Goal: Task Accomplishment & Management: Manage account settings

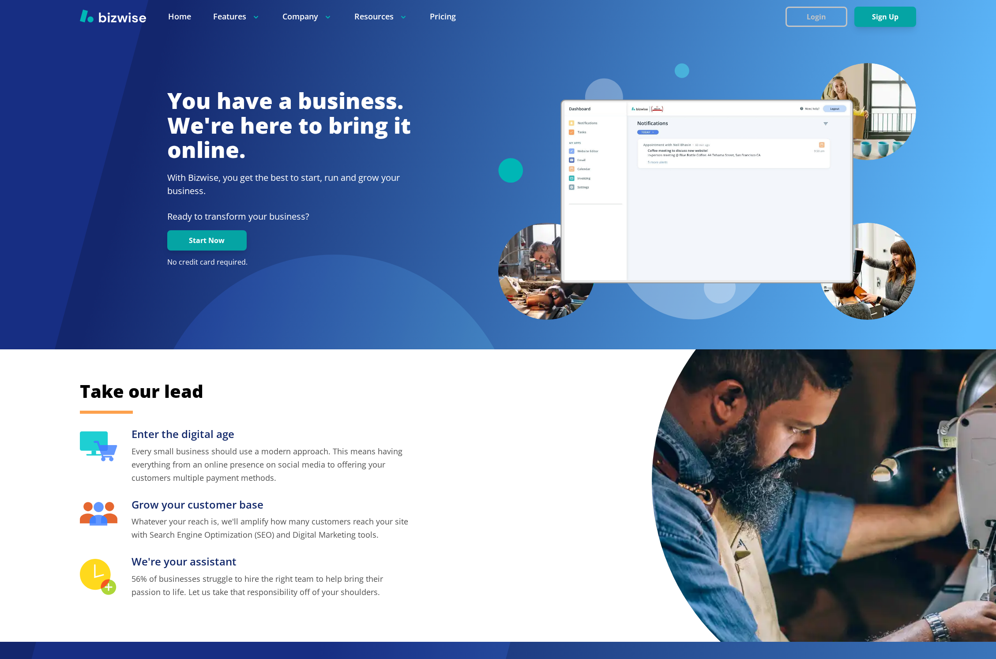
click at [816, 20] on button "Login" at bounding box center [816, 17] width 62 height 20
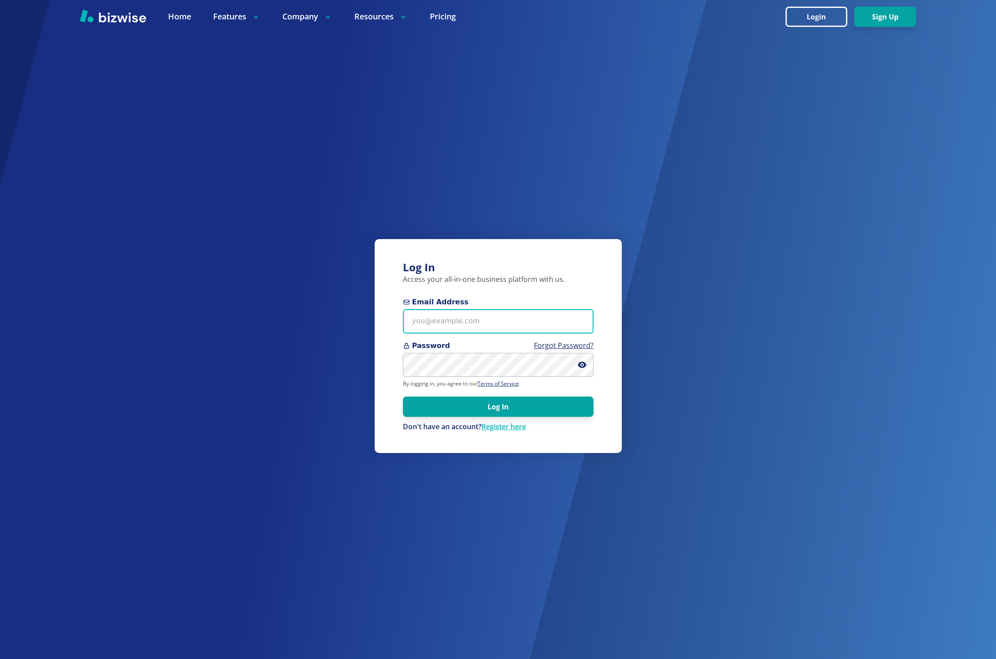
click at [471, 324] on input "Email Address" at bounding box center [498, 321] width 191 height 24
paste input "[EMAIL_ADDRESS][DOMAIN_NAME]"
type input "[EMAIL_ADDRESS][DOMAIN_NAME]"
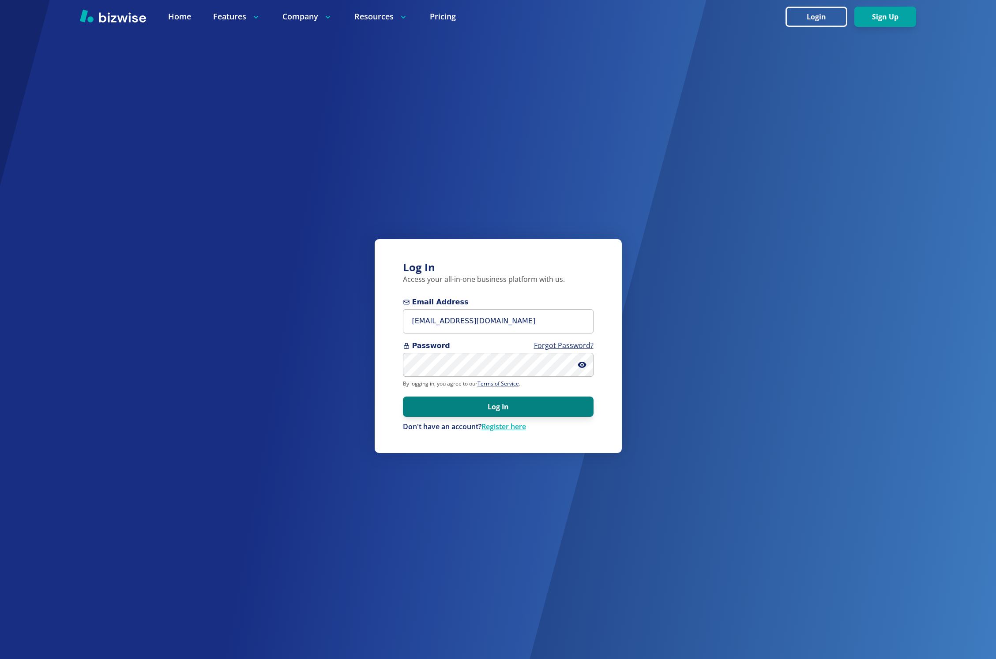
click at [483, 406] on button "Log In" at bounding box center [498, 407] width 191 height 20
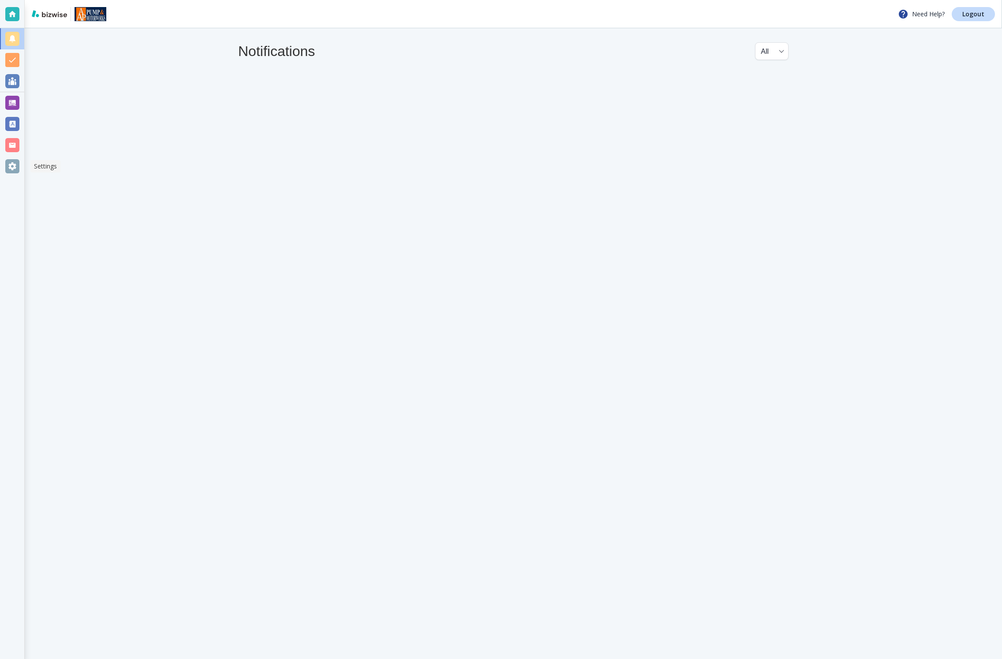
click at [15, 167] on div at bounding box center [12, 166] width 14 height 14
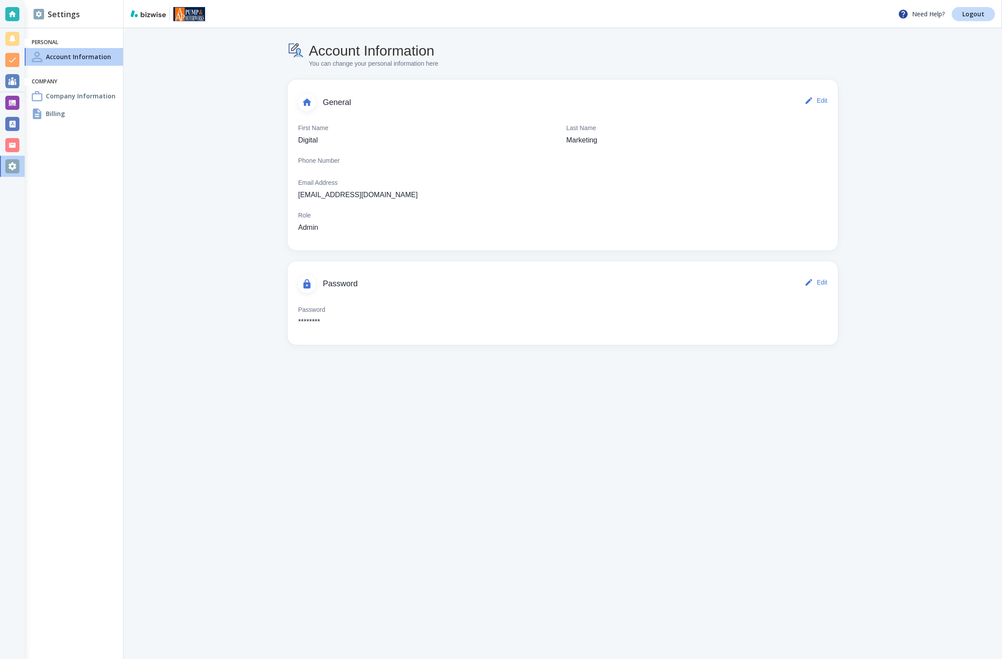
click at [59, 96] on h4 "Company Information" at bounding box center [81, 95] width 70 height 9
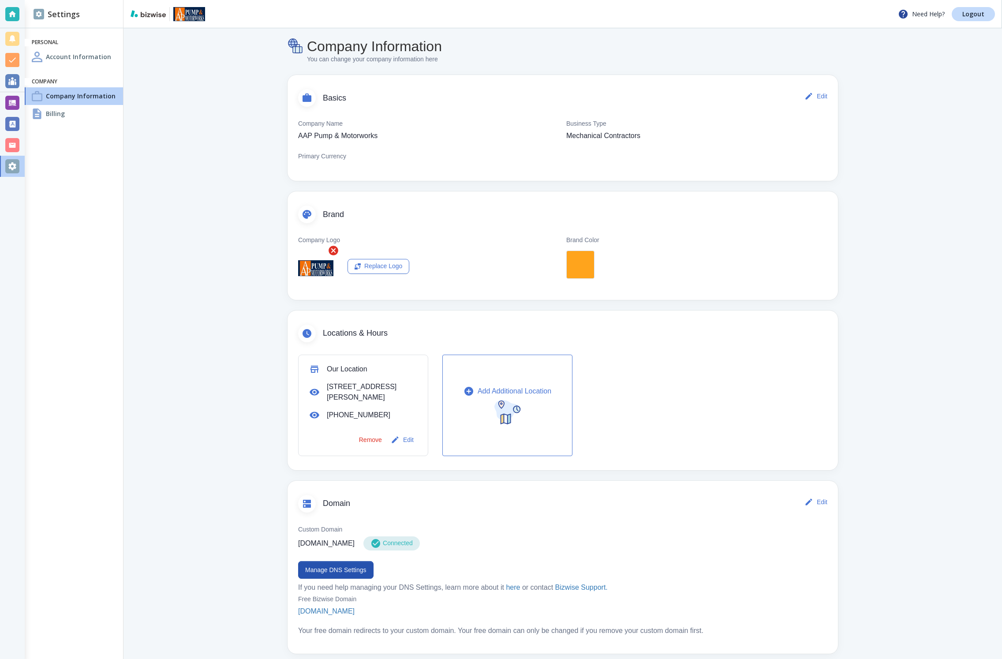
scroll to position [141, 0]
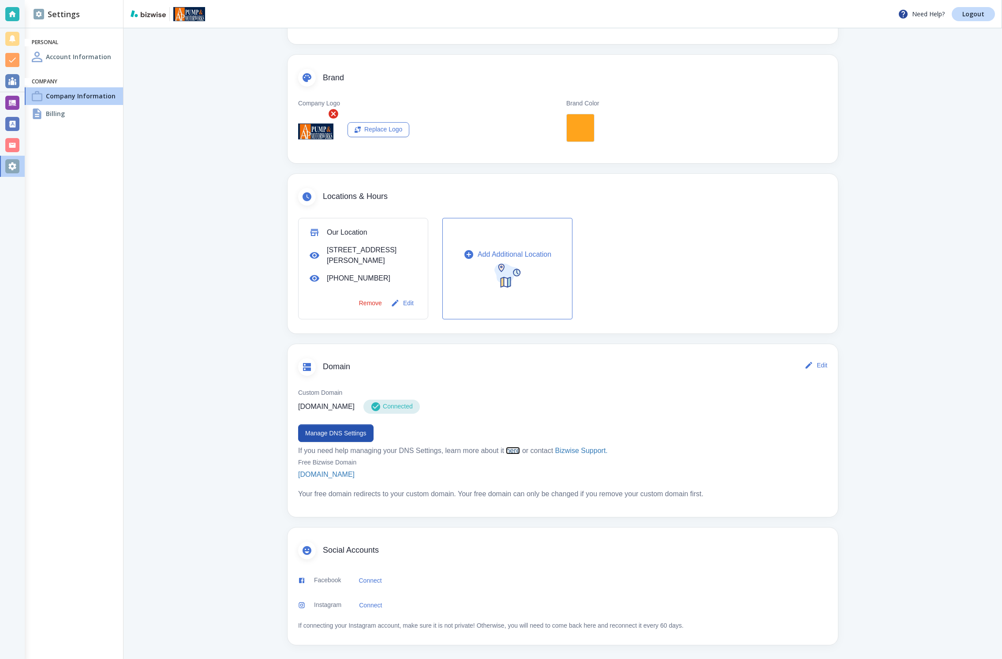
click at [516, 452] on link "here" at bounding box center [513, 450] width 14 height 7
click at [178, 106] on main "Company Information You can change your company information here Basics Edit Co…" at bounding box center [563, 273] width 879 height 772
click at [359, 430] on button "Manage DNS Settings" at bounding box center [335, 433] width 75 height 18
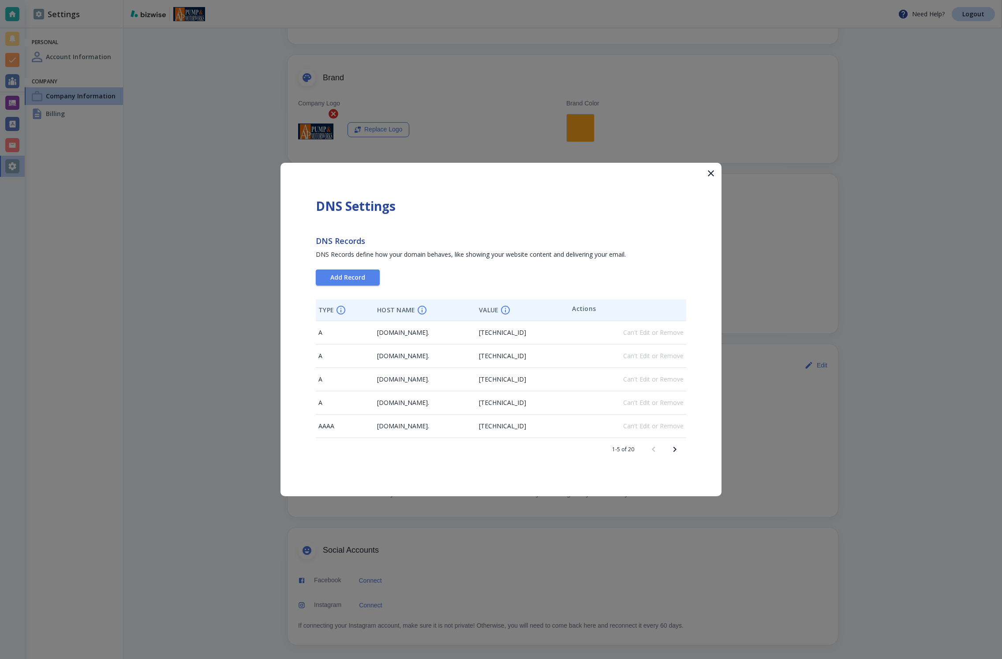
click at [672, 450] on icon "Next page" at bounding box center [675, 449] width 11 height 11
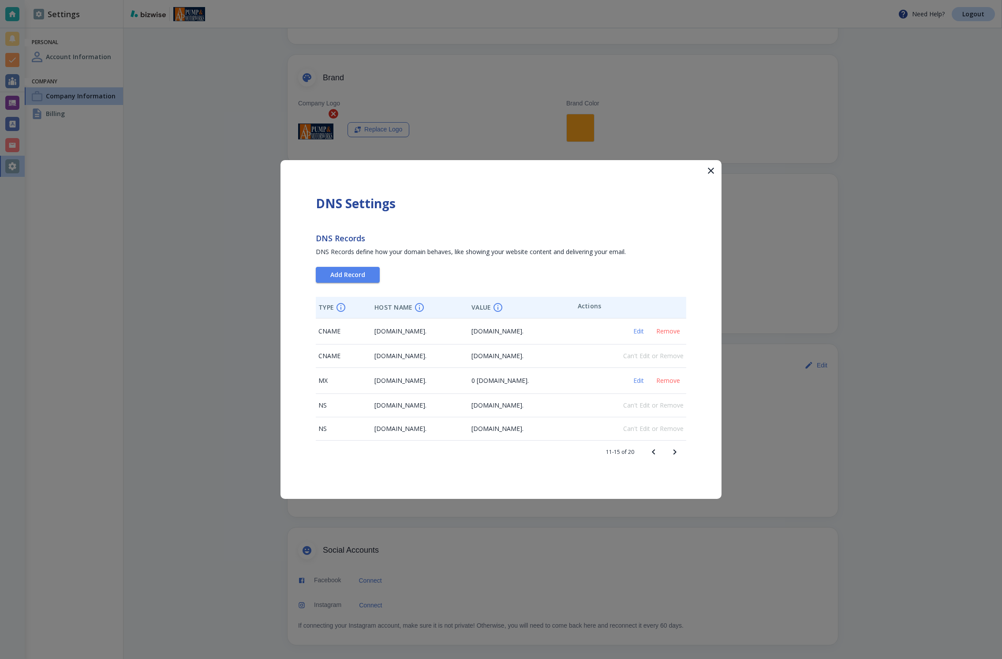
click at [674, 453] on icon "Next page" at bounding box center [675, 452] width 11 height 11
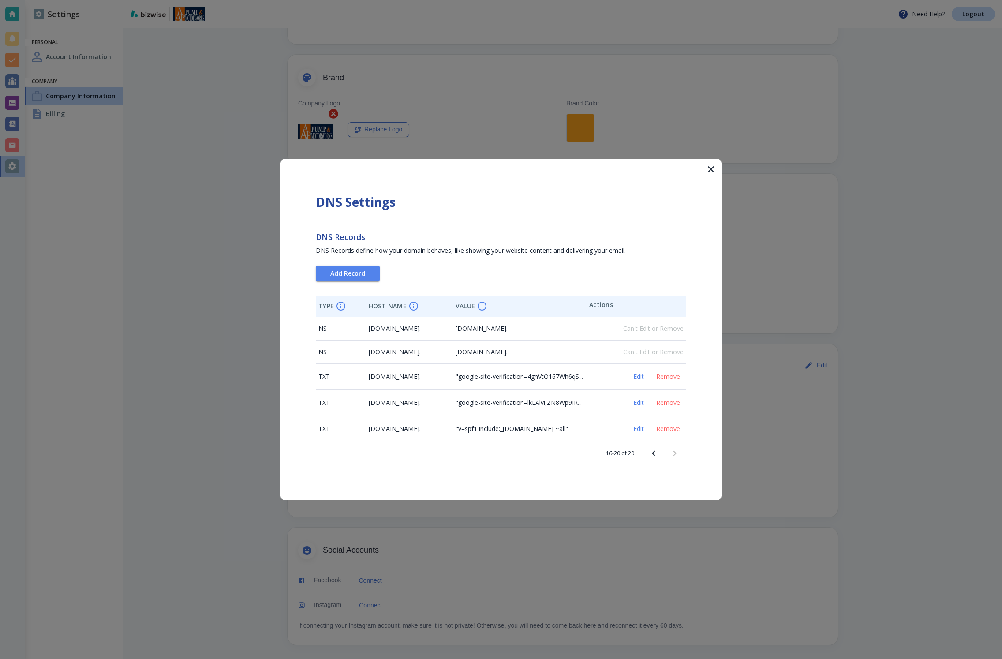
click at [211, 474] on div at bounding box center [501, 329] width 1002 height 659
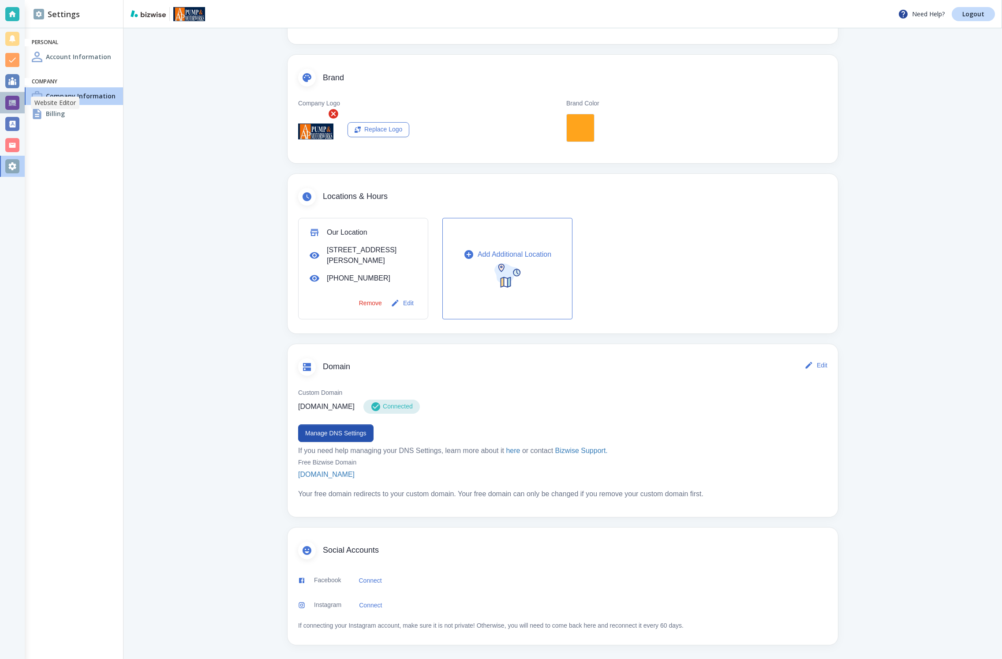
click at [8, 104] on div at bounding box center [12, 103] width 14 height 14
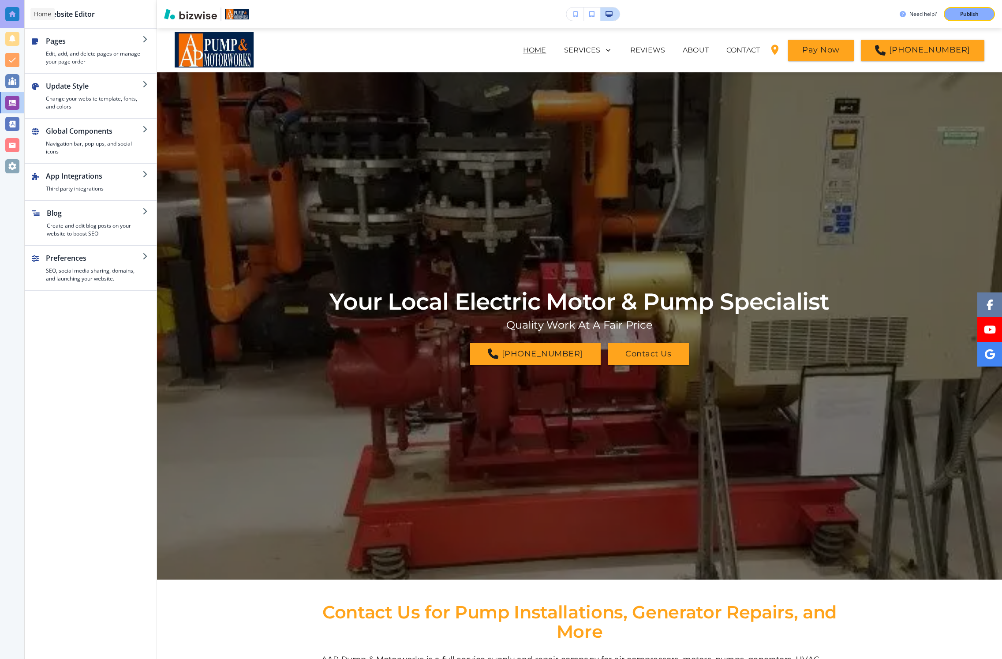
click at [10, 9] on div at bounding box center [12, 14] width 14 height 14
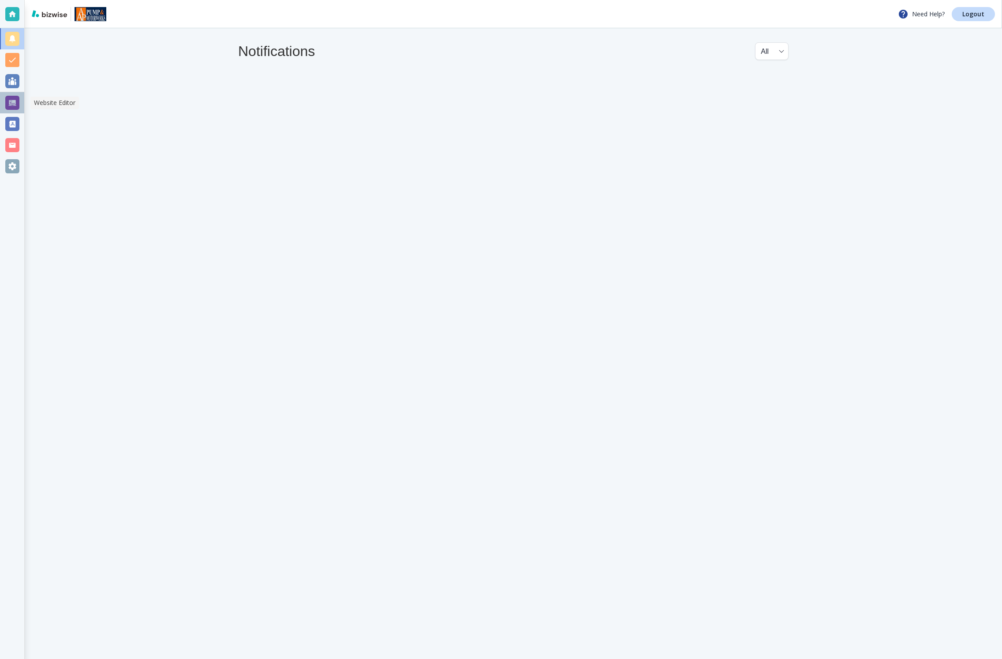
click at [13, 98] on div at bounding box center [12, 103] width 14 height 14
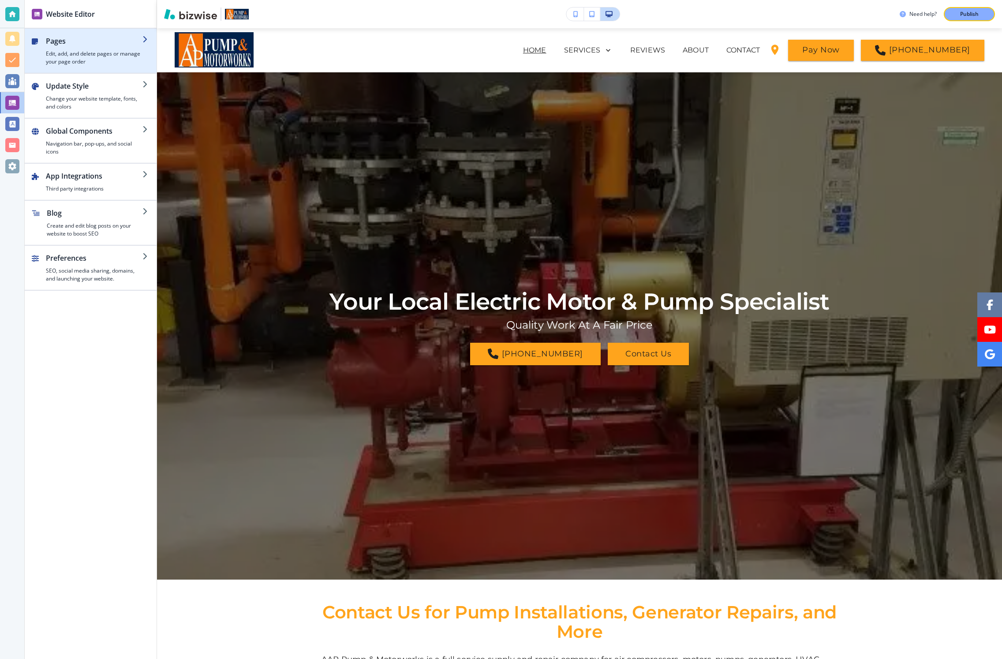
click at [71, 55] on h4 "Edit, add, and delete pages or manage your page order" at bounding box center [94, 58] width 97 height 16
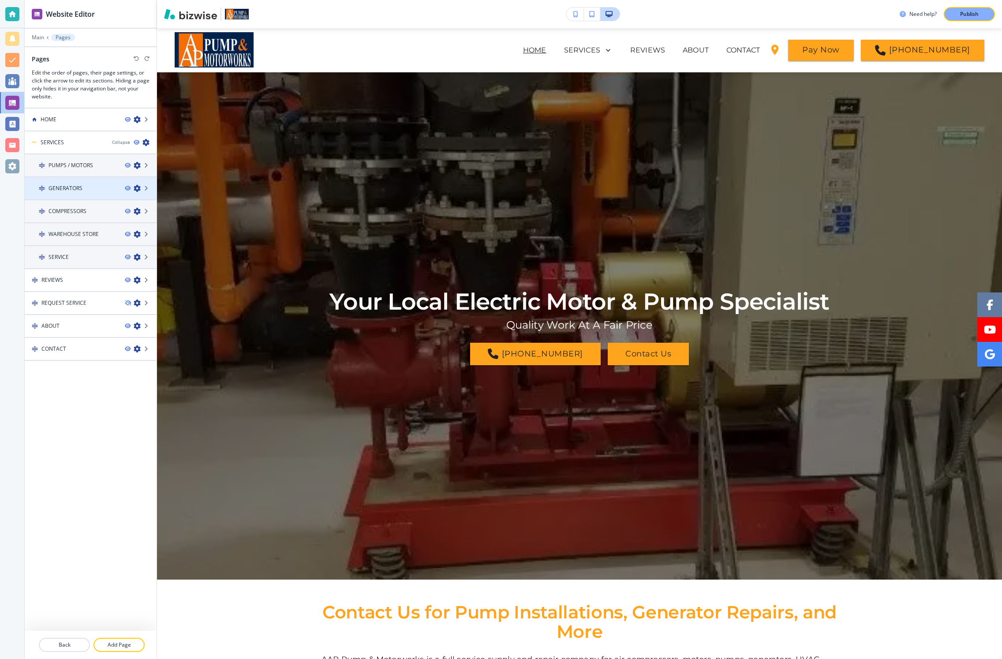
click at [66, 190] on h4 "GENERATORS" at bounding box center [66, 188] width 34 height 8
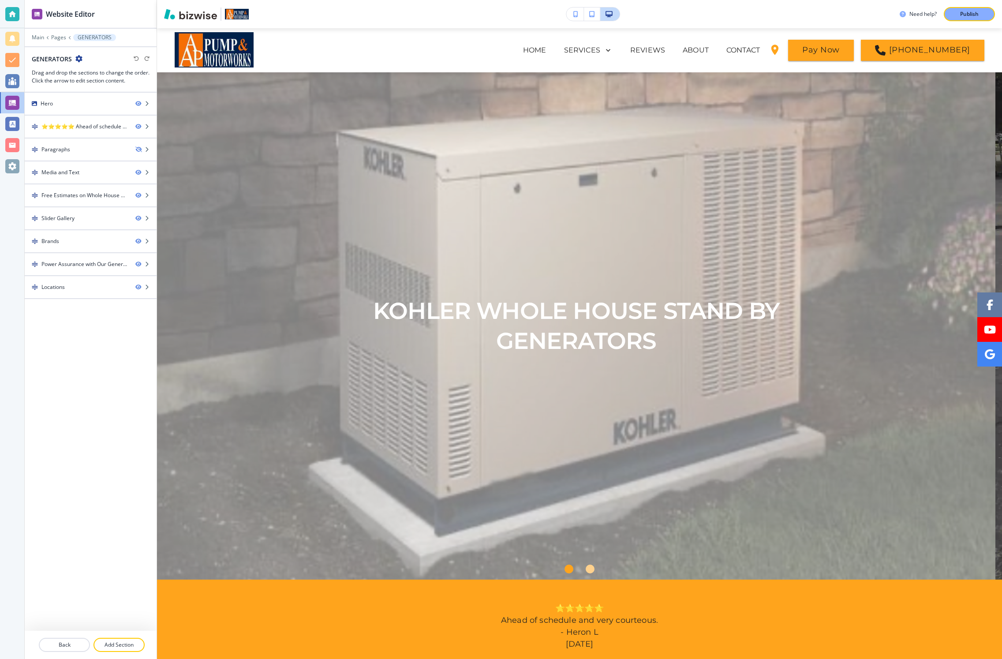
click at [79, 60] on icon "button" at bounding box center [78, 58] width 7 height 7
click at [92, 73] on p "Edit Page Settings" at bounding box center [103, 74] width 45 height 8
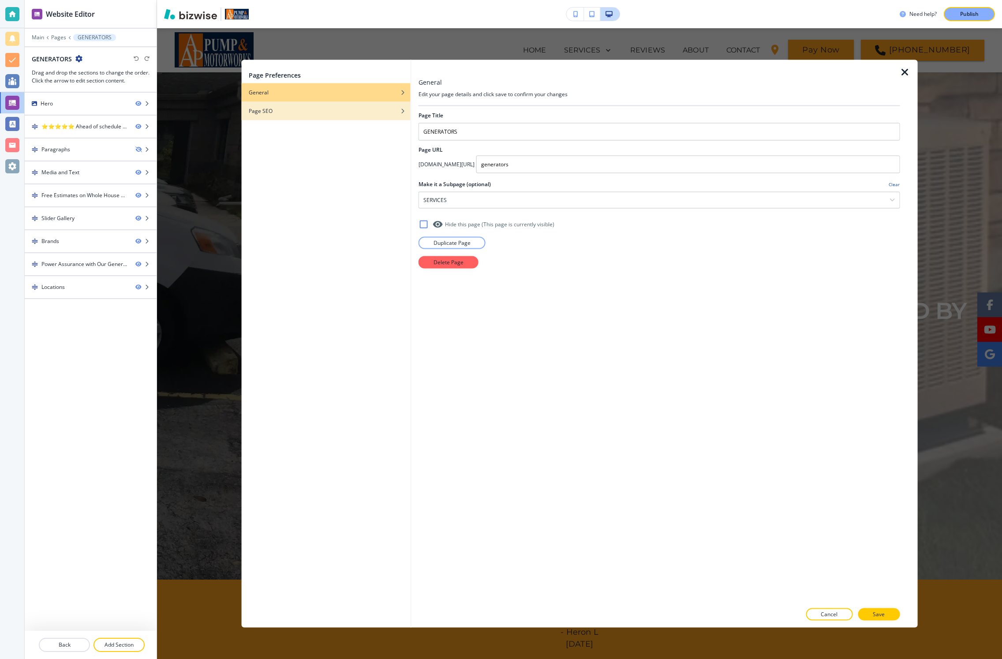
click at [259, 108] on h4 "Page SEO" at bounding box center [261, 111] width 24 height 8
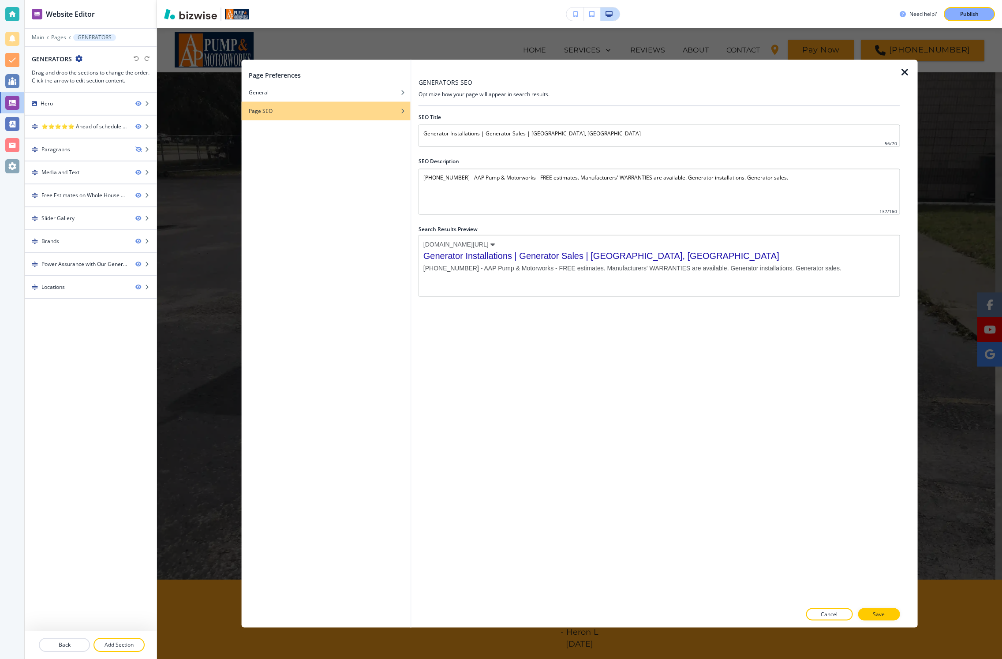
click at [904, 74] on icon "button" at bounding box center [905, 72] width 11 height 11
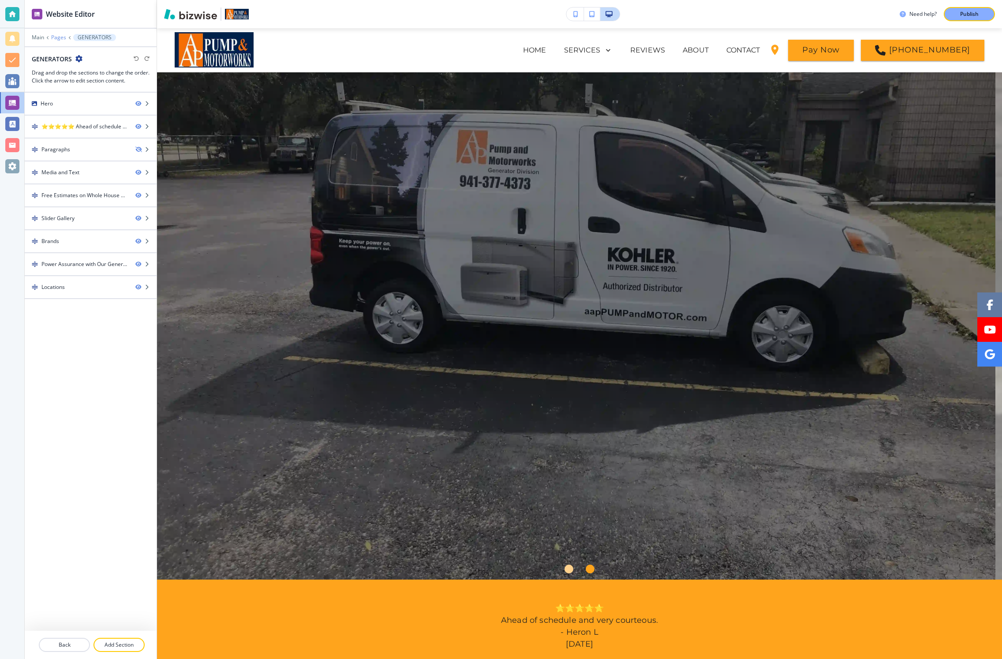
click at [55, 36] on p "Pages" at bounding box center [58, 37] width 15 height 6
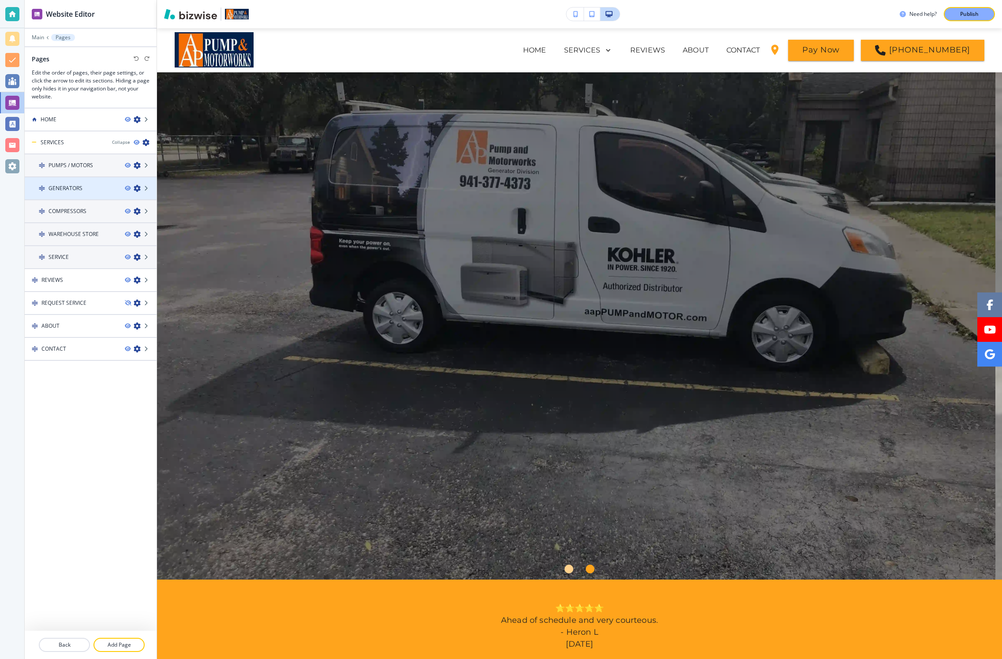
click at [138, 190] on icon "button" at bounding box center [137, 188] width 7 height 7
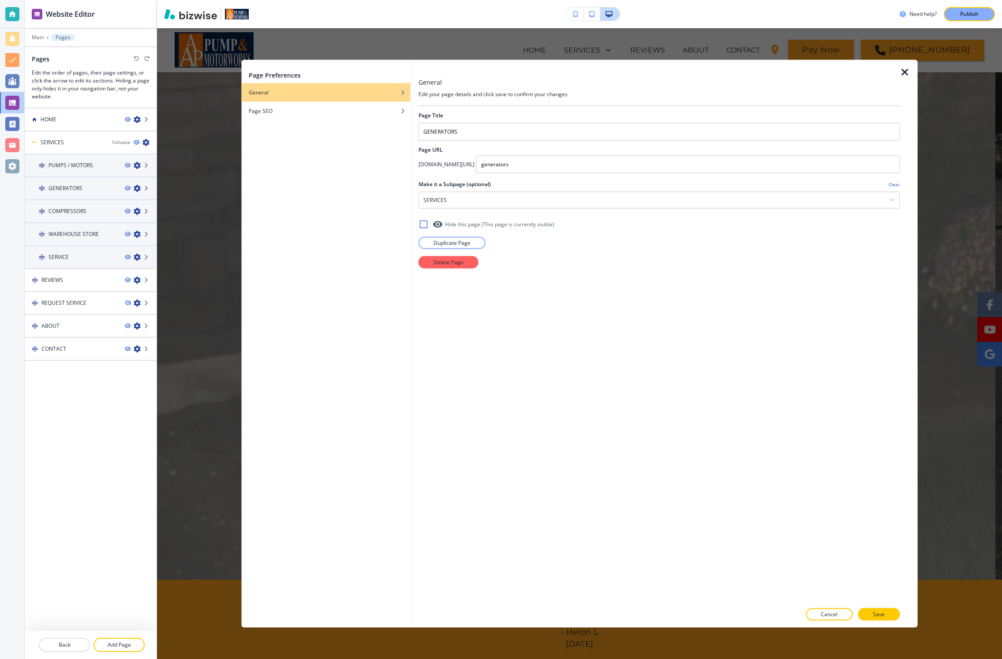
click at [906, 73] on icon "button" at bounding box center [905, 72] width 11 height 11
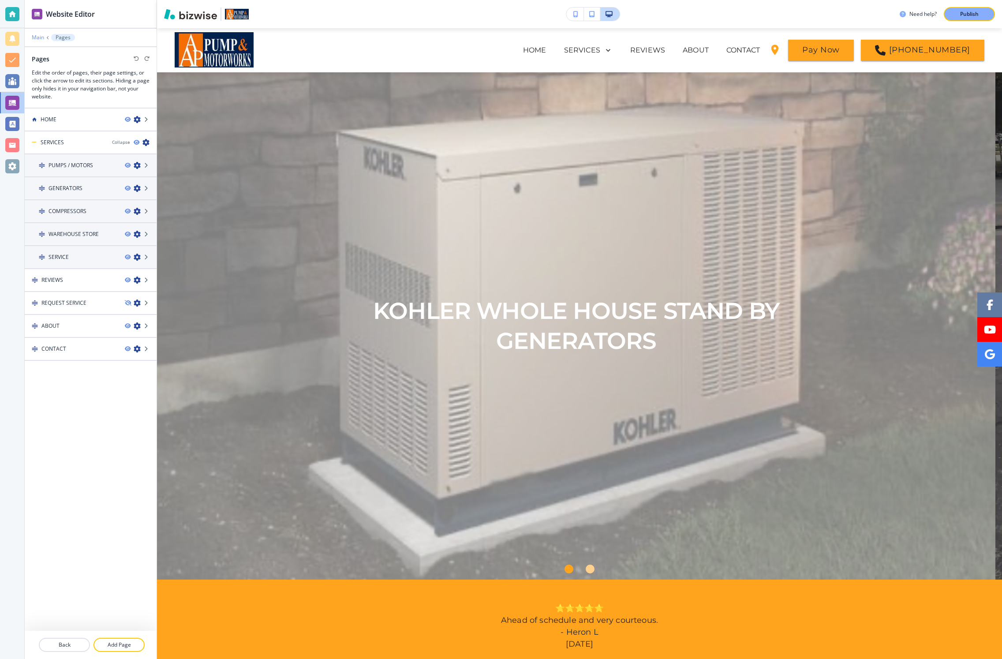
click at [39, 38] on p "Main" at bounding box center [38, 37] width 12 height 6
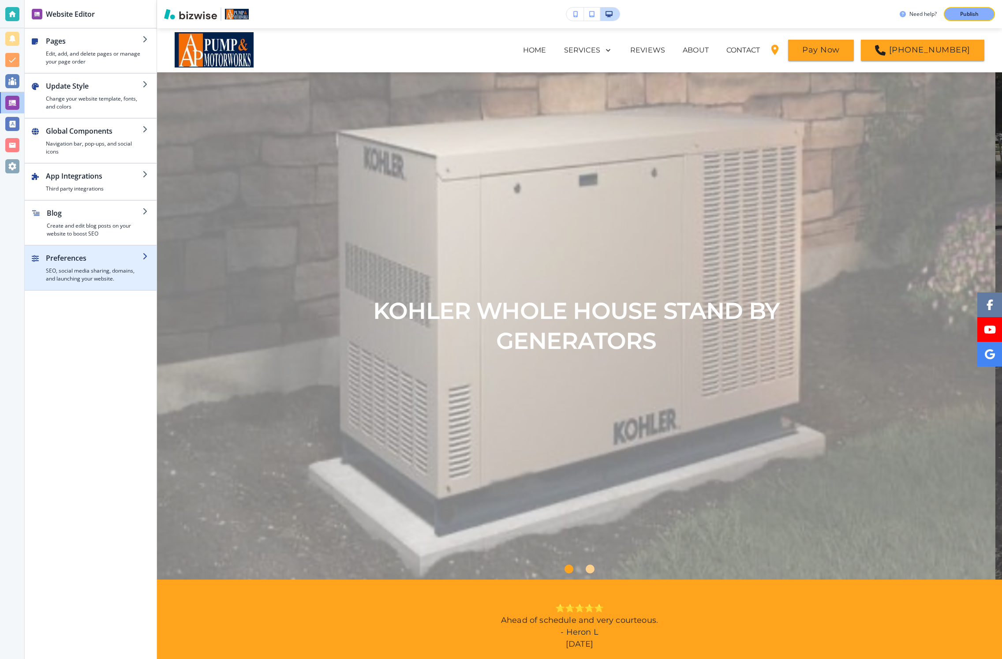
click at [92, 280] on h4 "SEO, social media sharing, domains, and launching your website." at bounding box center [94, 275] width 97 height 16
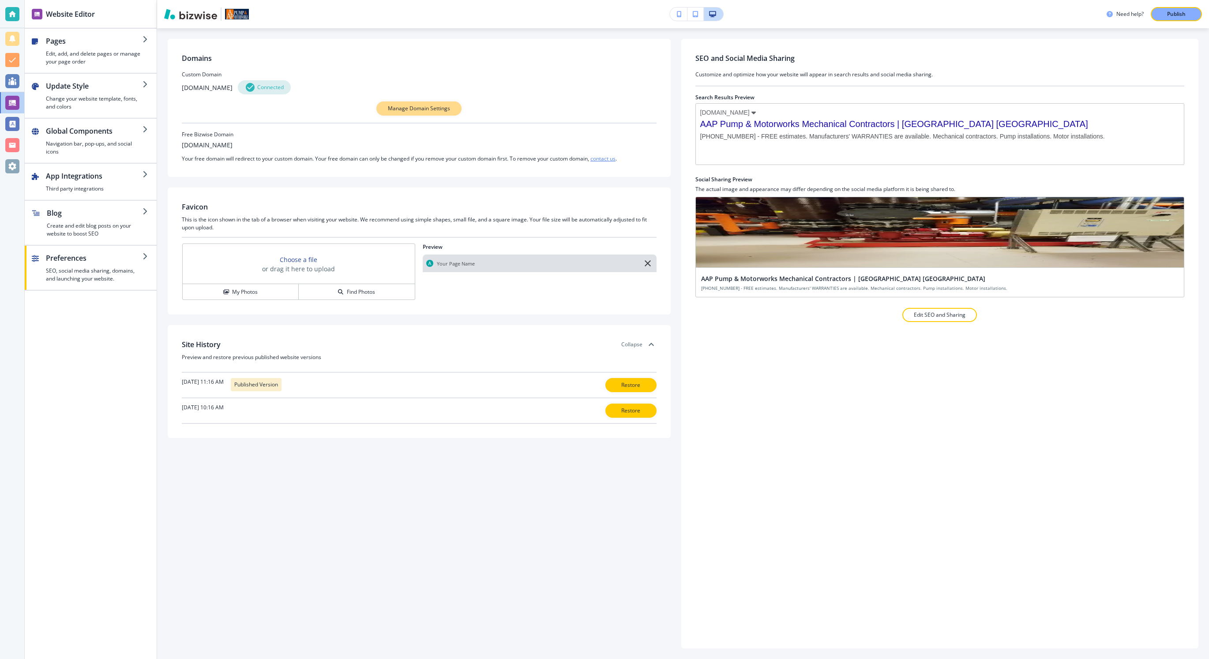
click at [450, 109] on button "Manage Domain Settings" at bounding box center [418, 108] width 85 height 14
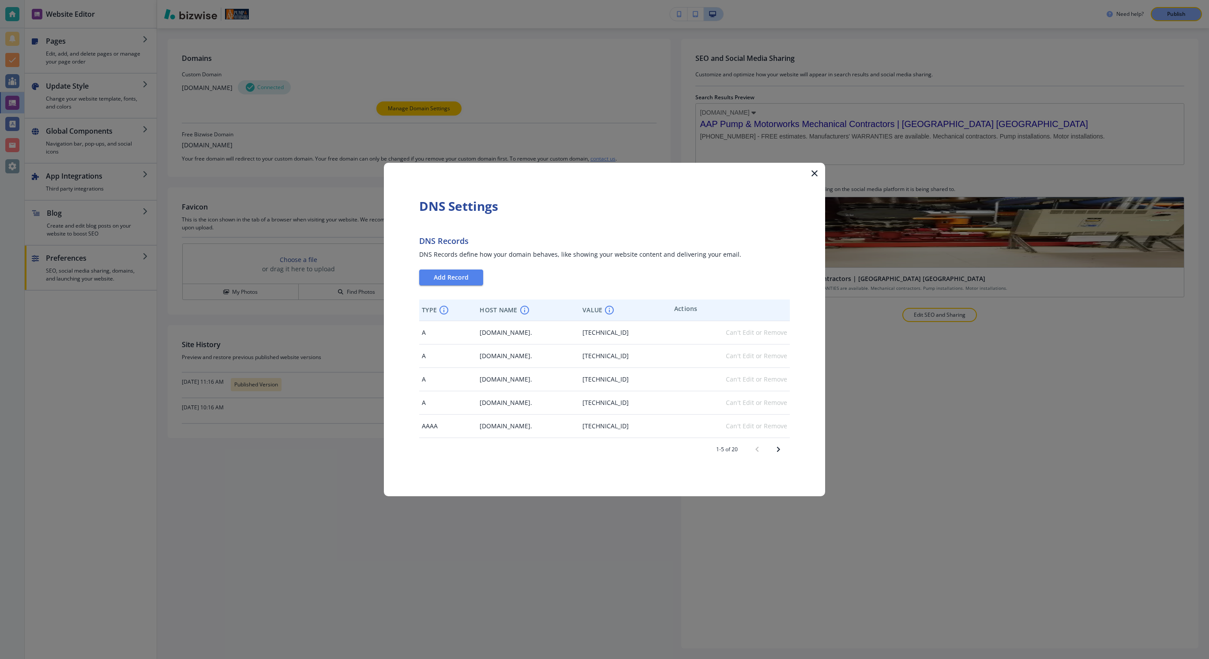
click at [817, 175] on icon "button" at bounding box center [814, 173] width 6 height 6
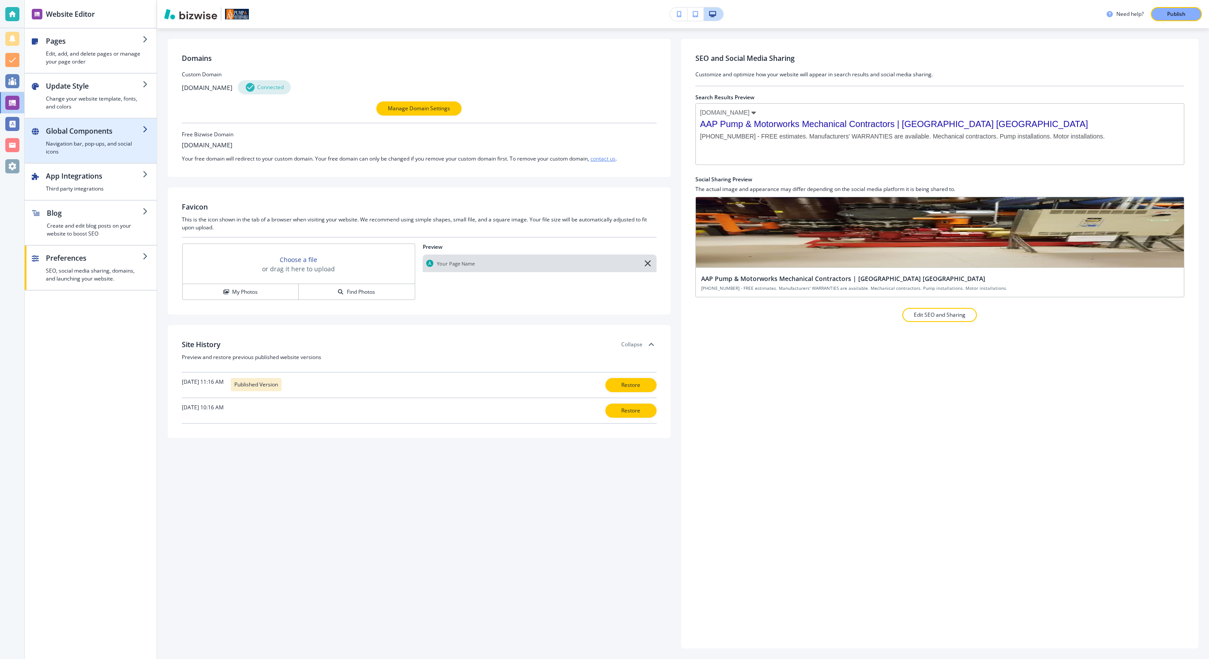
click at [96, 134] on h2 "Global Components" at bounding box center [94, 131] width 97 height 11
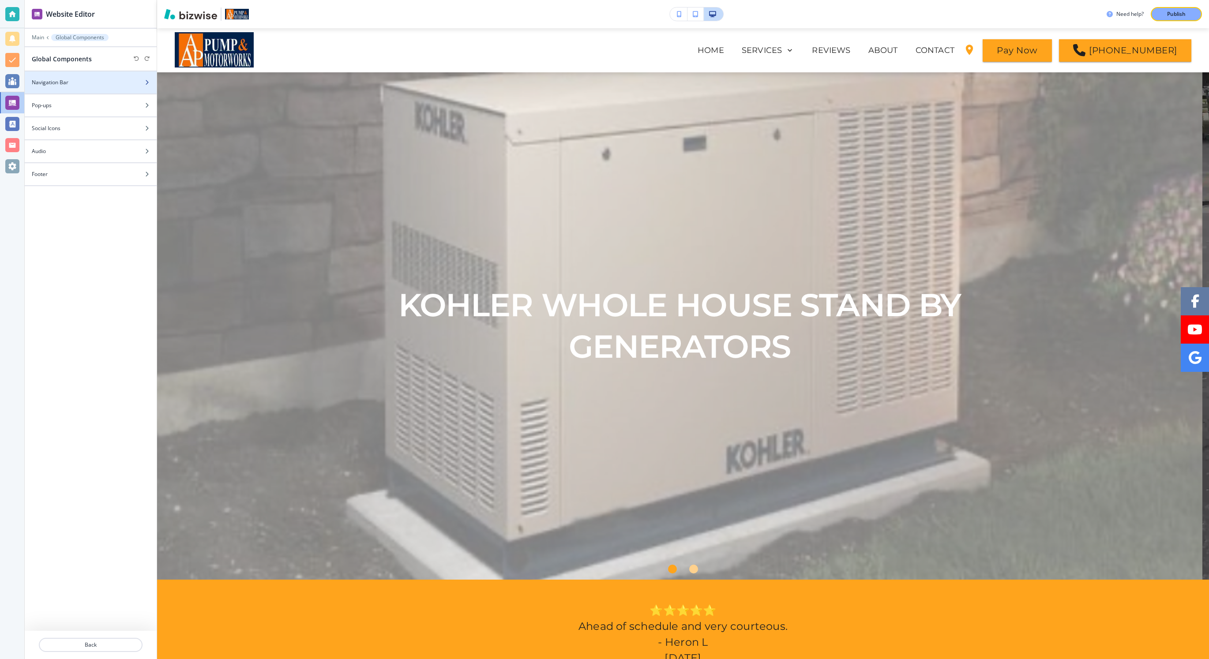
click at [90, 80] on div "Navigation Bar" at bounding box center [81, 83] width 112 height 8
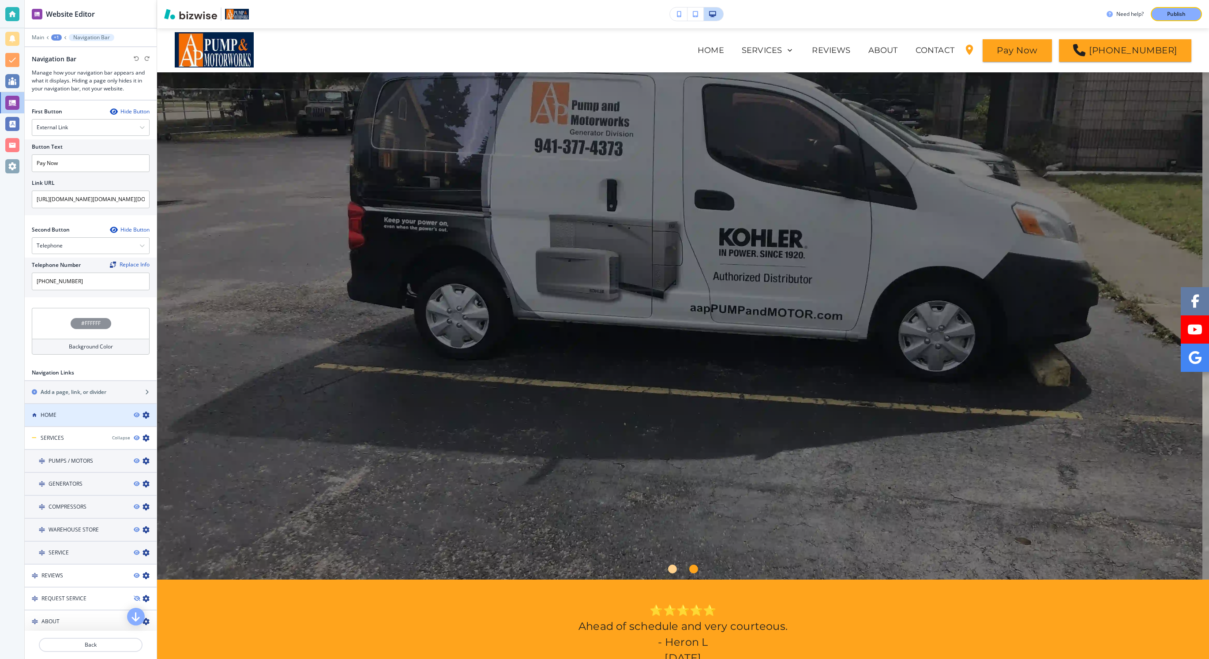
scroll to position [280, 0]
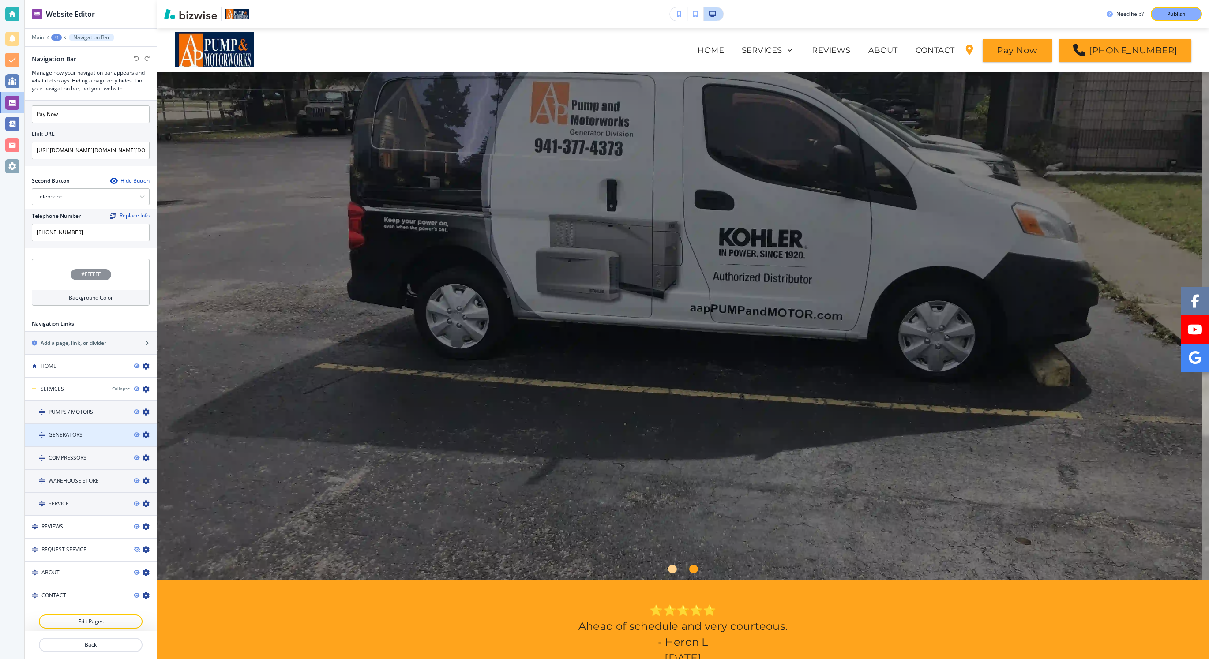
click at [65, 437] on h4 "GENERATORS" at bounding box center [66, 435] width 34 height 8
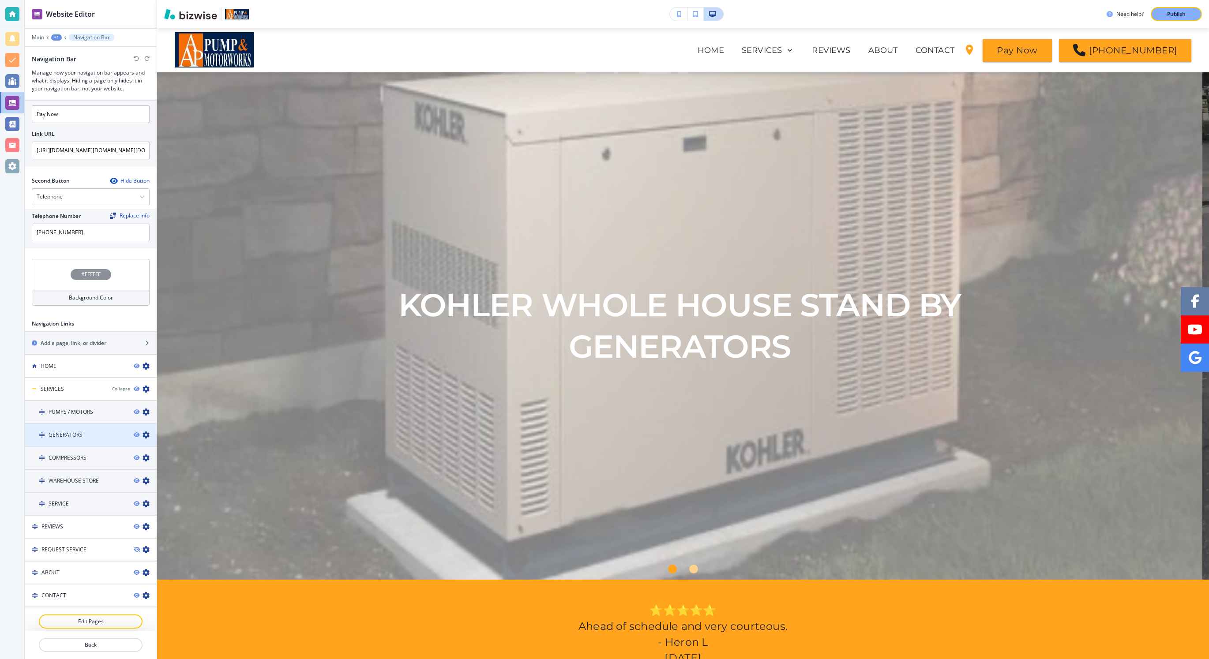
click at [142, 439] on icon "button" at bounding box center [145, 434] width 7 height 7
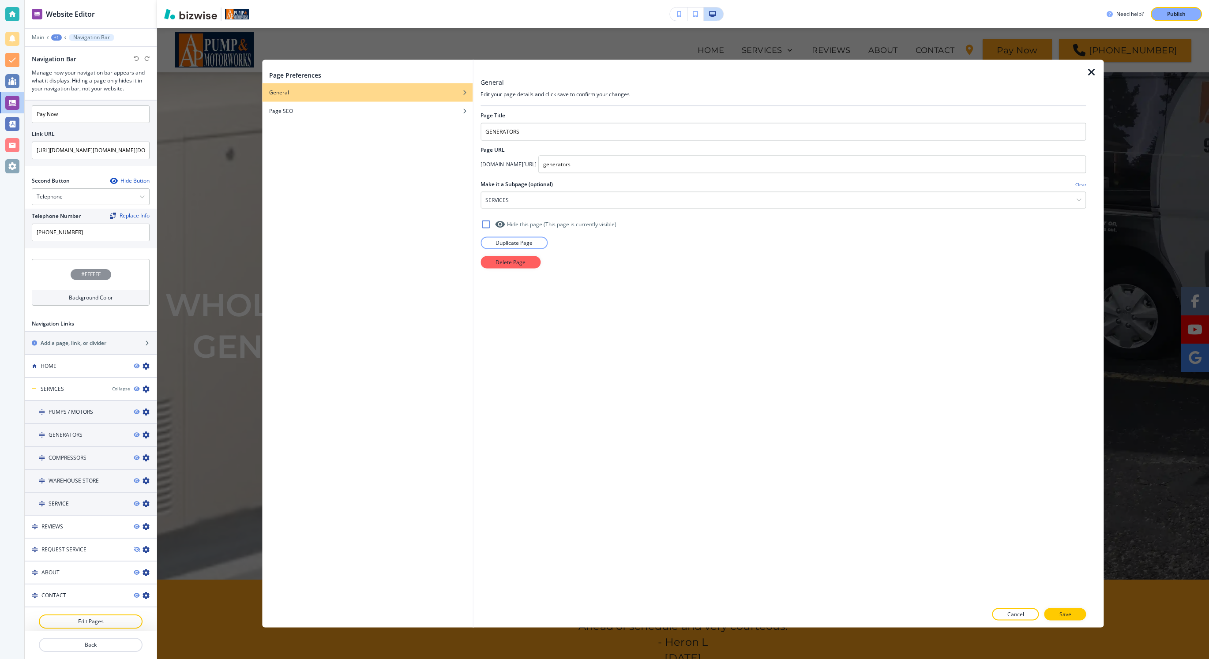
click at [1002, 71] on icon "button" at bounding box center [1091, 72] width 11 height 11
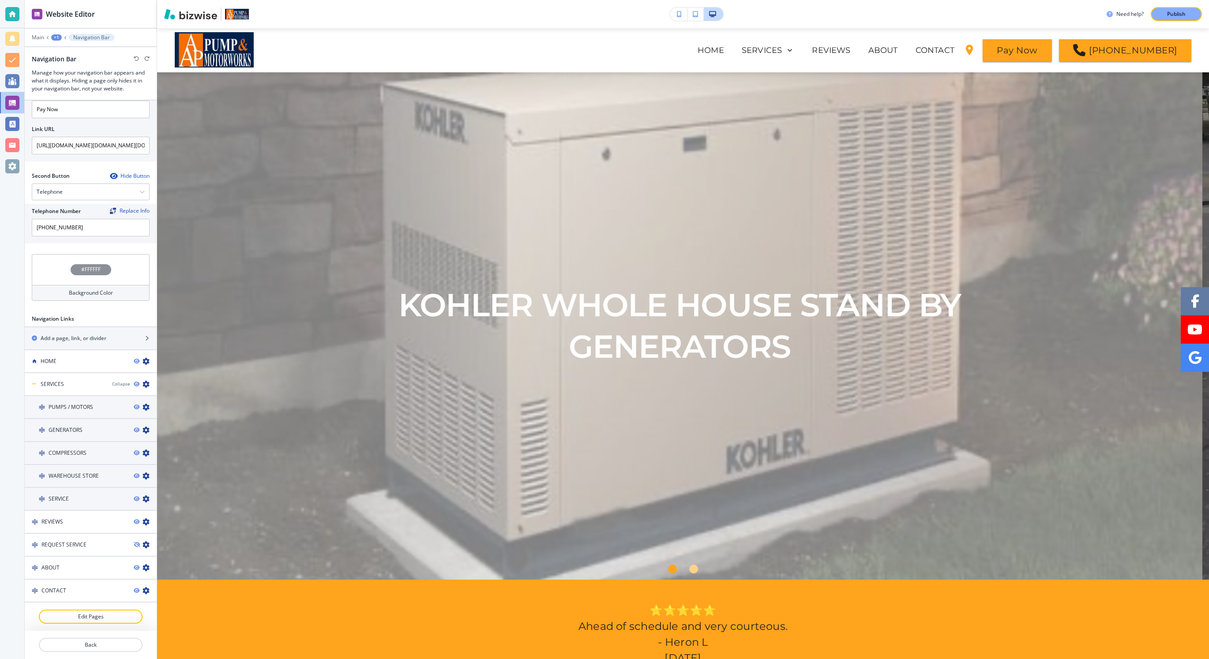
scroll to position [0, 0]
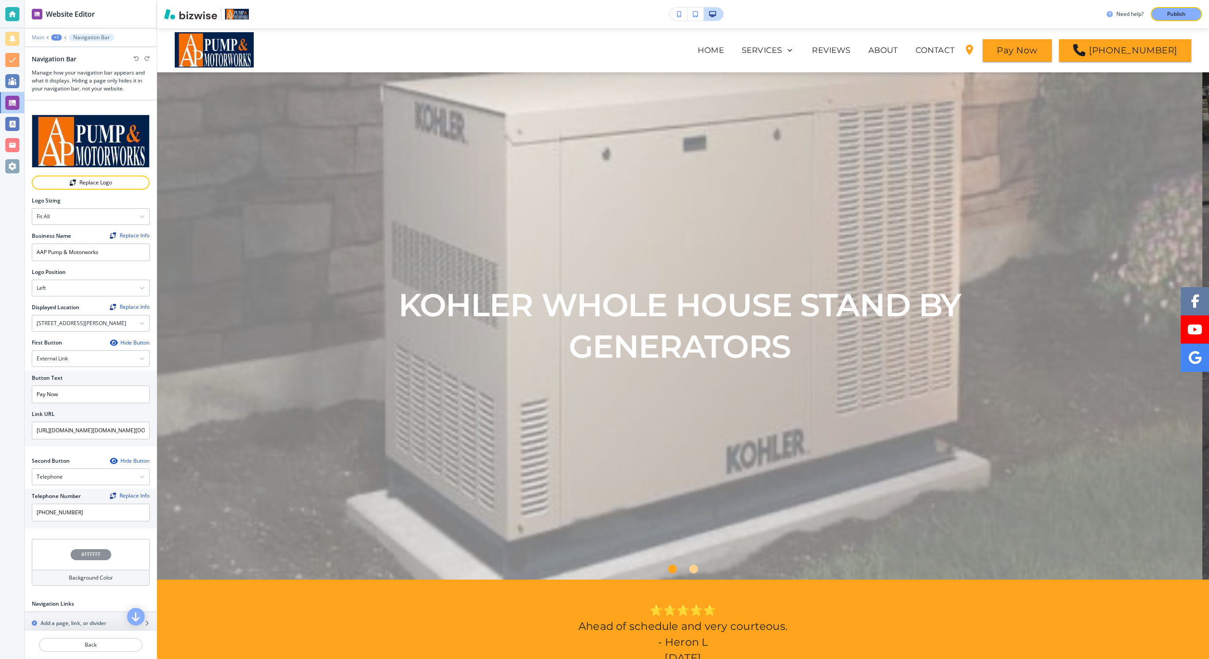
click at [38, 39] on p "Main" at bounding box center [38, 37] width 12 height 6
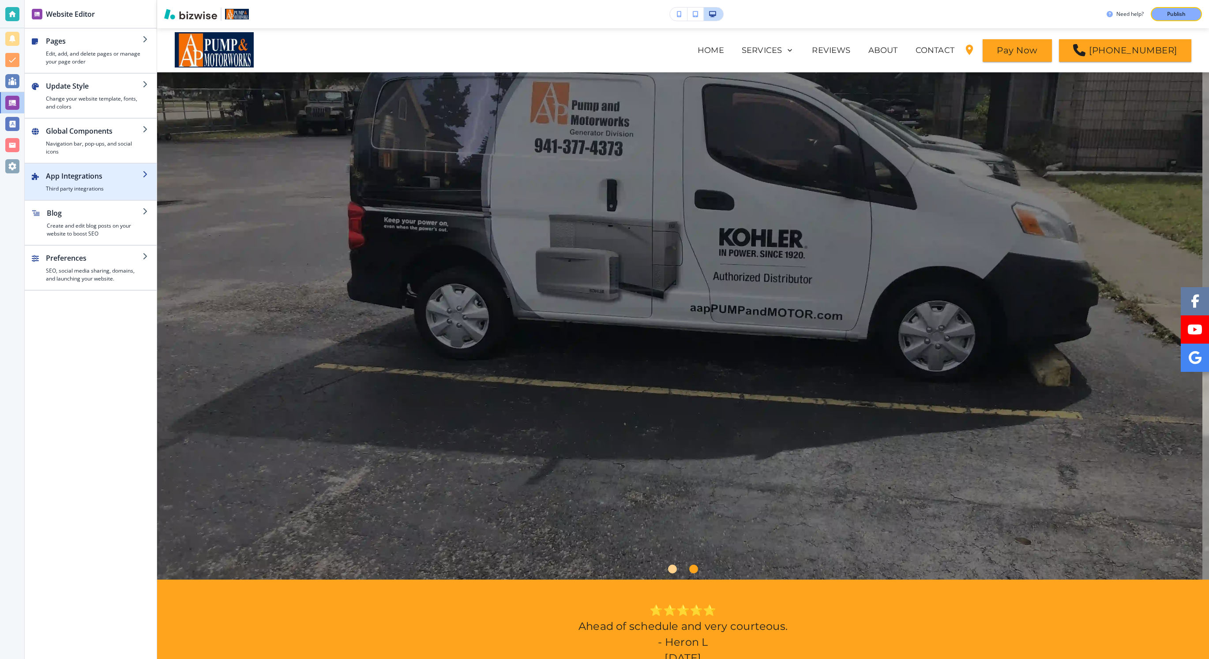
click at [71, 181] on div "button" at bounding box center [94, 183] width 97 height 4
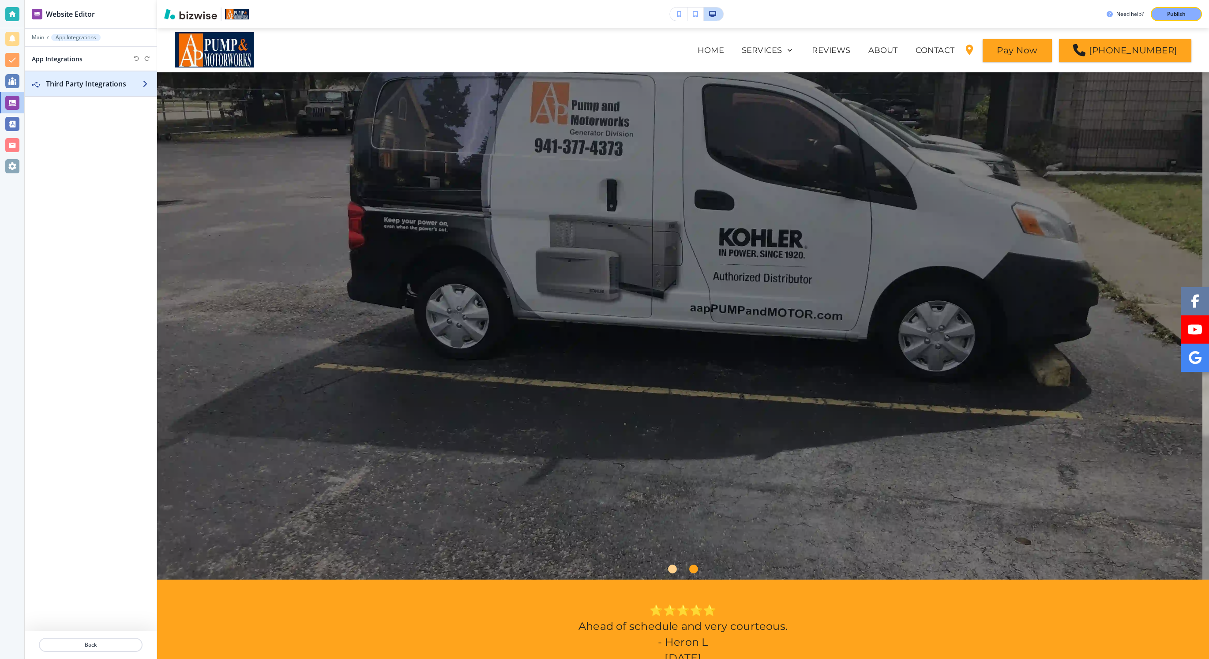
click at [90, 82] on h2 "Third Party Integrations" at bounding box center [94, 84] width 97 height 11
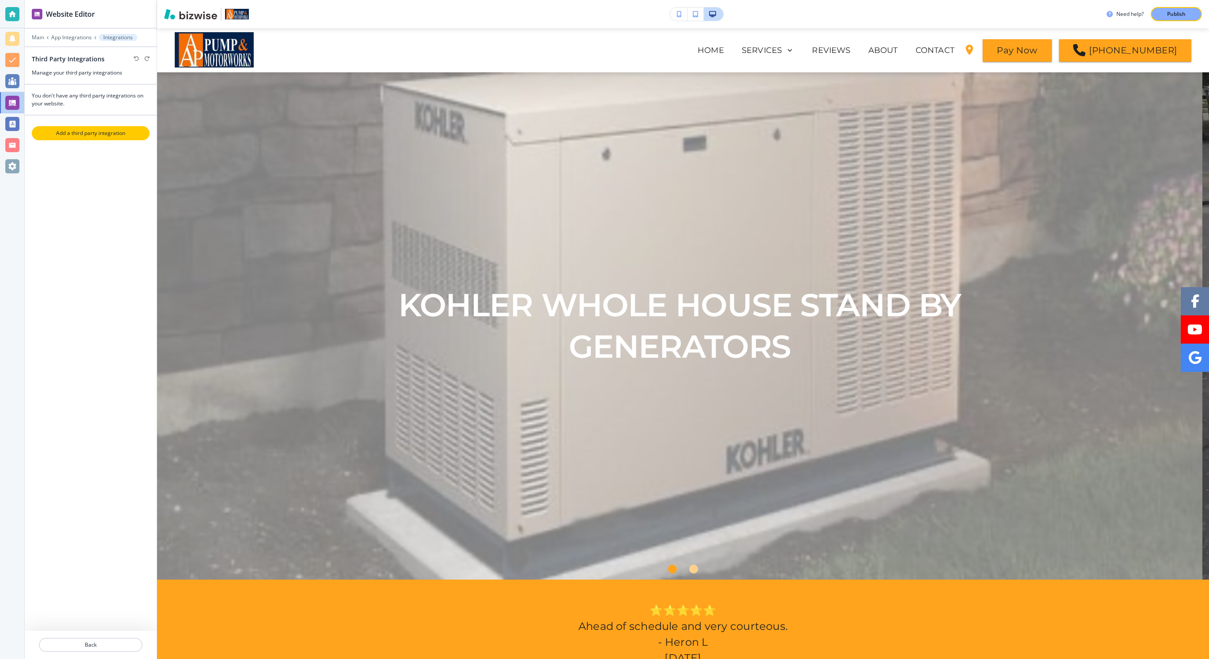
click at [91, 134] on p "Add a third party integration" at bounding box center [91, 133] width 116 height 8
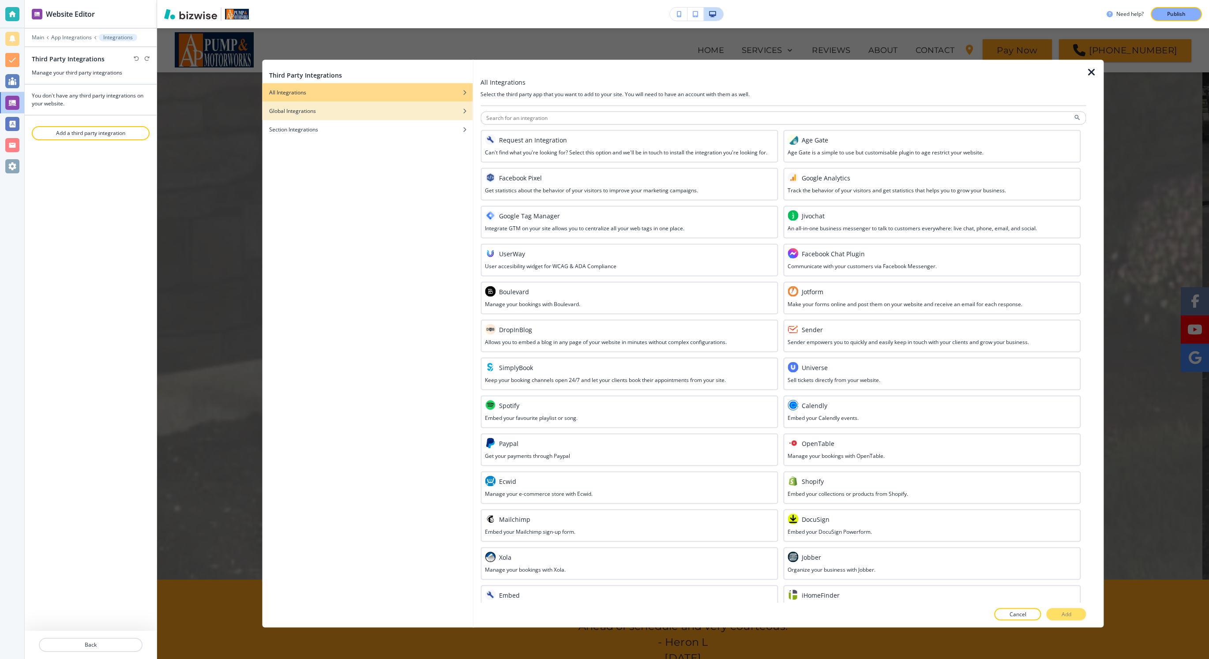
click at [325, 105] on div "button" at bounding box center [367, 104] width 210 height 5
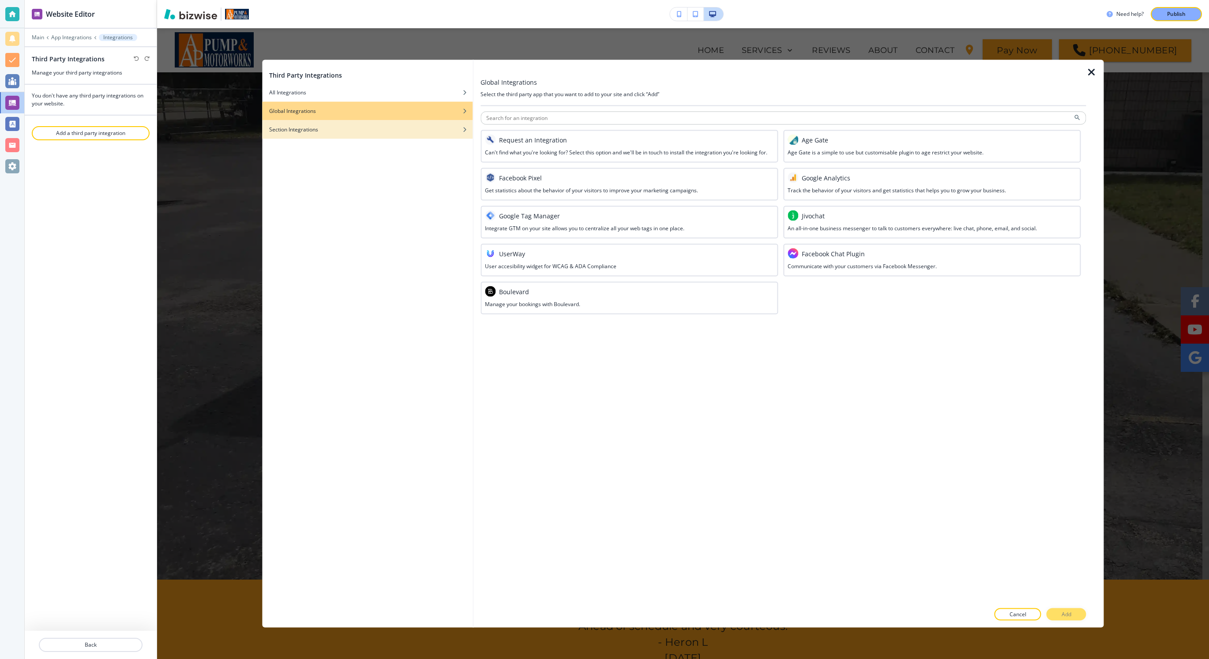
click at [330, 130] on div "Section Integrations" at bounding box center [367, 130] width 210 height 8
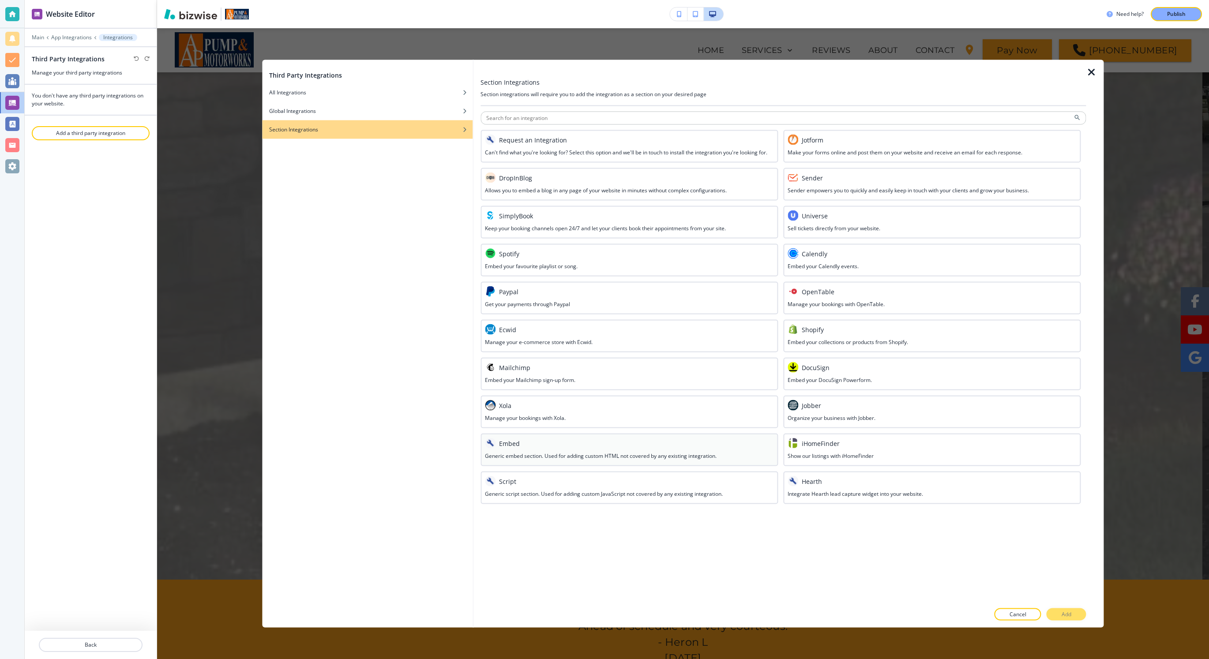
click at [532, 455] on h3 "Generic embed section. Used for adding custom HTML not covered by any existing …" at bounding box center [601, 456] width 232 height 8
click at [1002, 72] on icon "button" at bounding box center [1091, 72] width 11 height 11
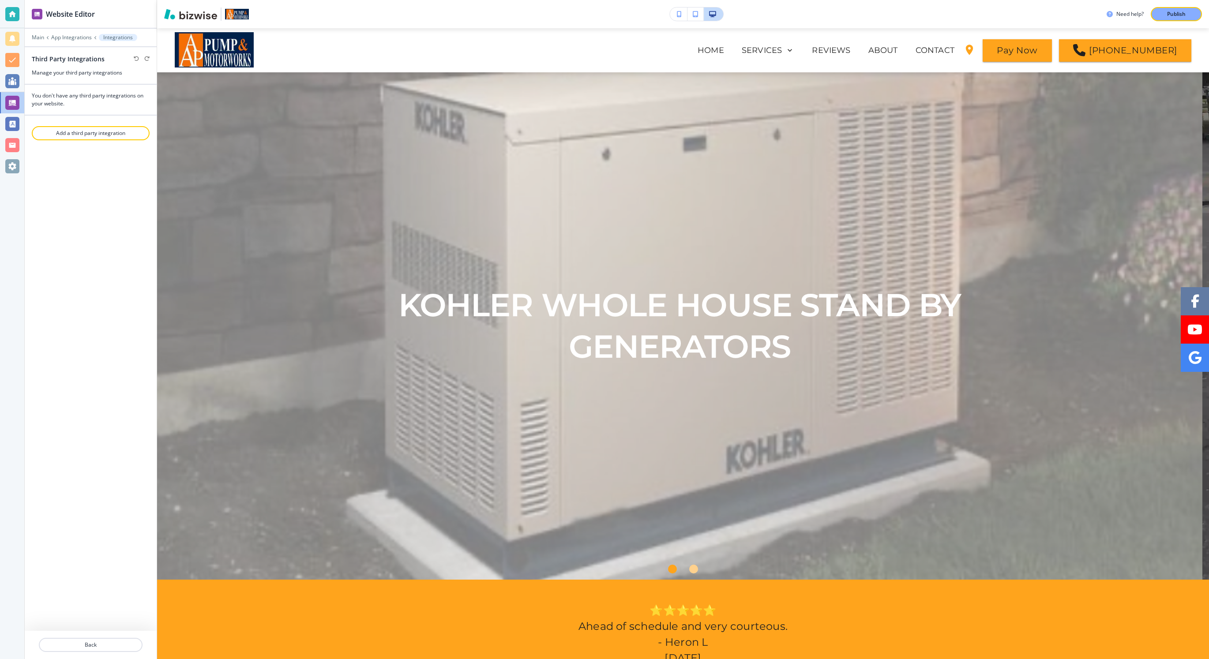
click at [106, 224] on div "You don't have any third party integrations on your website. Add a third party …" at bounding box center [91, 358] width 132 height 546
click at [33, 38] on p "Main" at bounding box center [38, 37] width 12 height 6
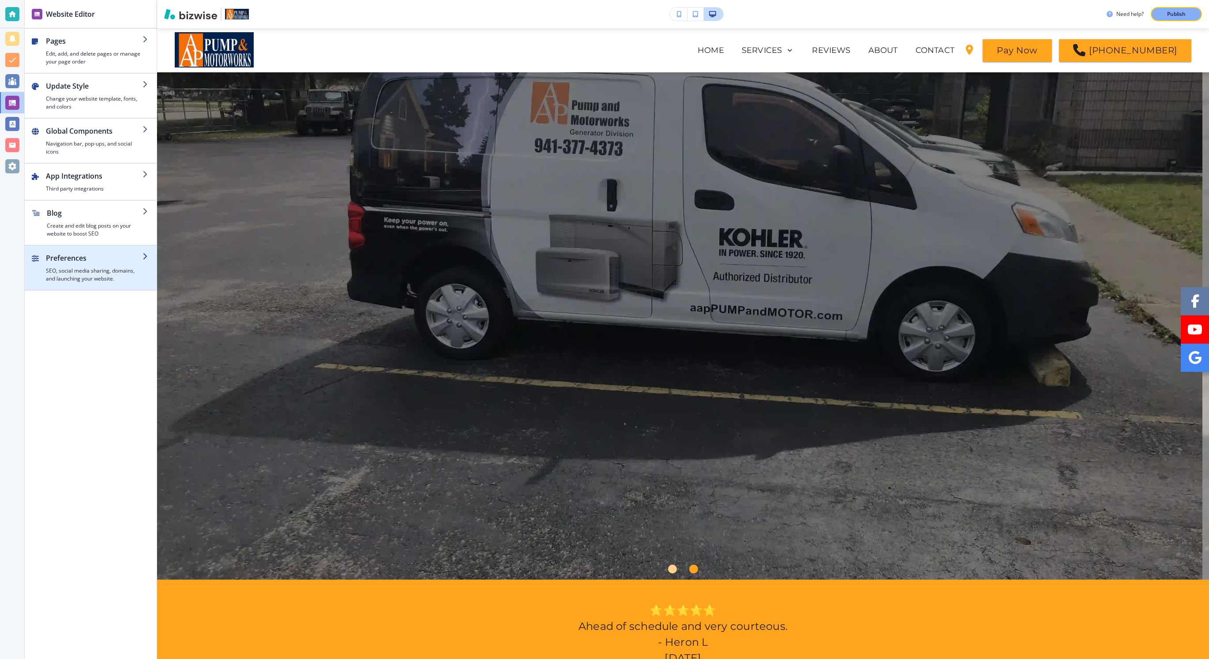
click at [92, 270] on h4 "SEO, social media sharing, domains, and launching your website." at bounding box center [94, 275] width 97 height 16
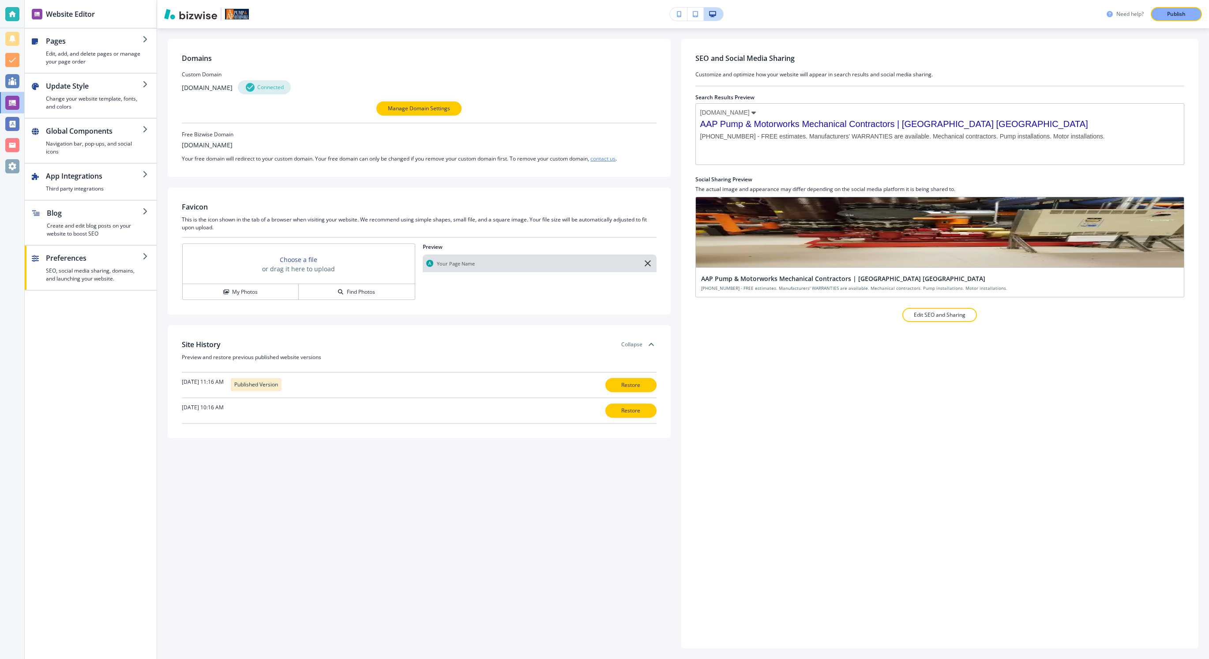
click at [1002, 12] on h3 "Need help?" at bounding box center [1129, 14] width 27 height 8
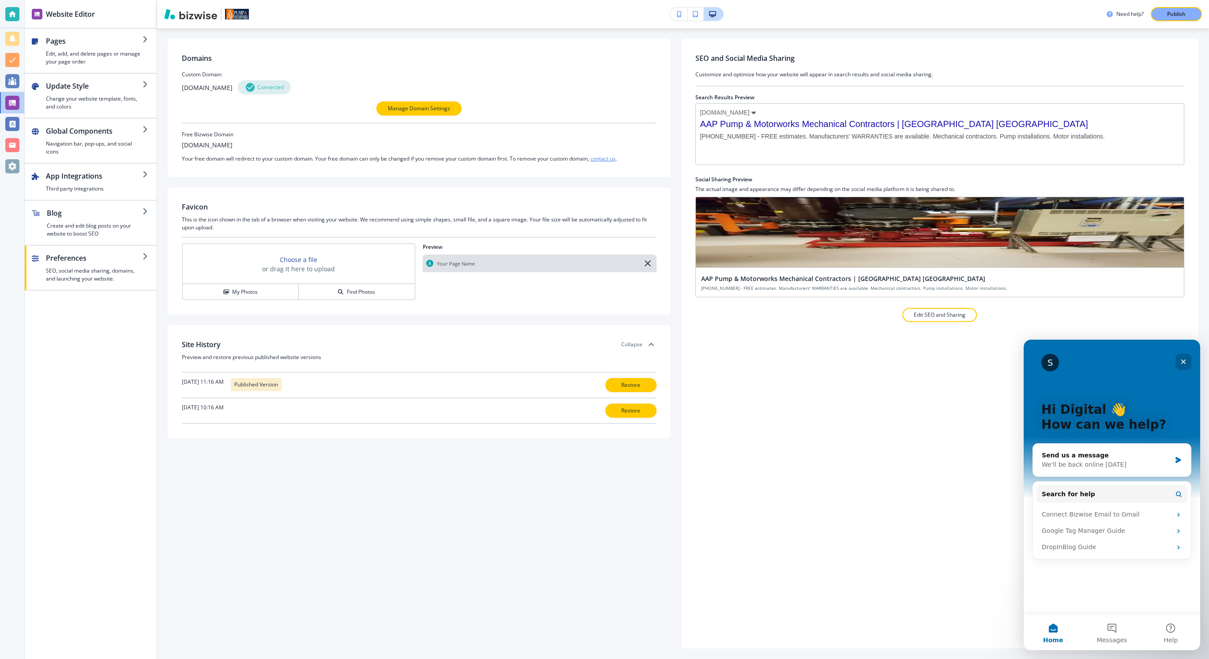
click at [1002, 363] on icon "Close" at bounding box center [1183, 361] width 7 height 7
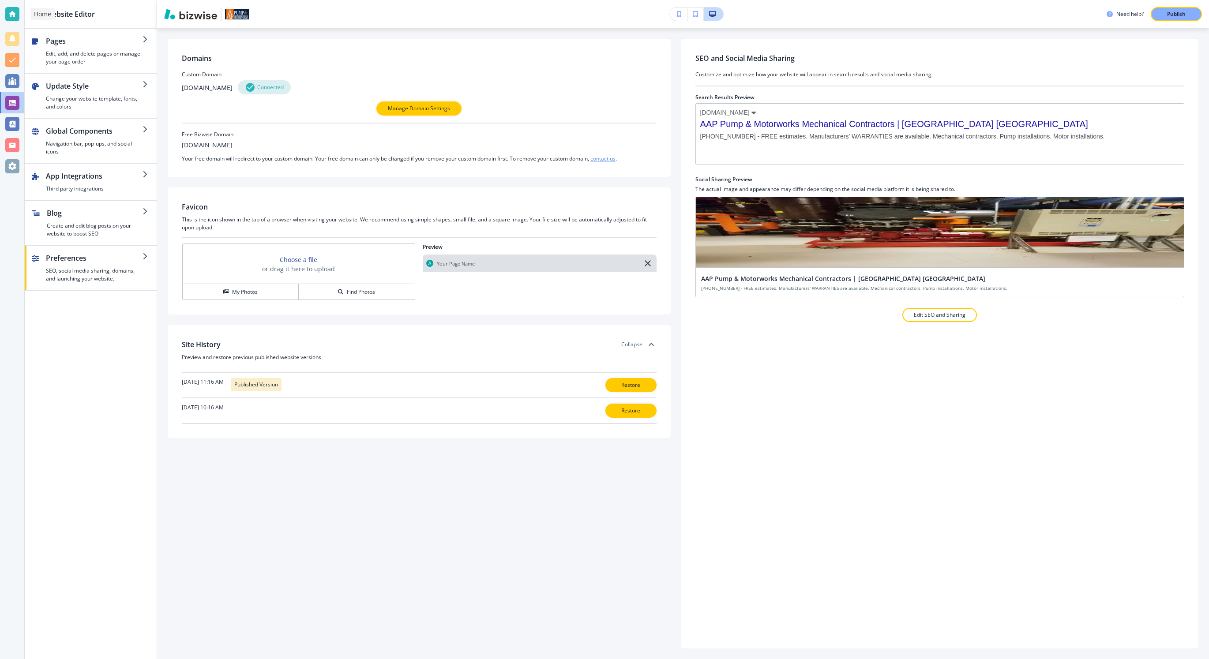
click at [8, 10] on div at bounding box center [12, 14] width 14 height 14
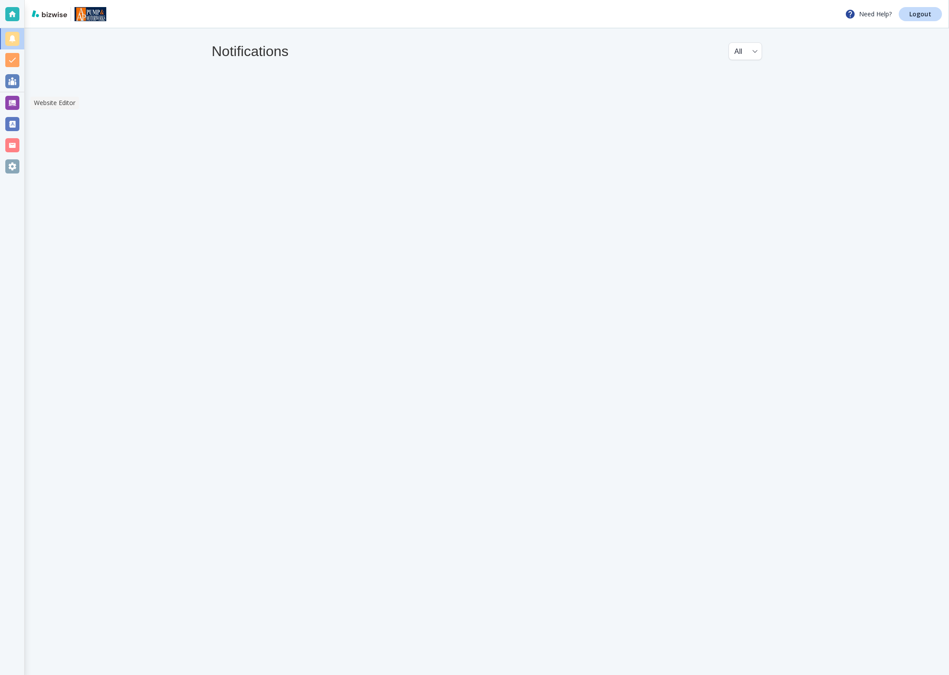
click at [9, 107] on div at bounding box center [12, 103] width 14 height 14
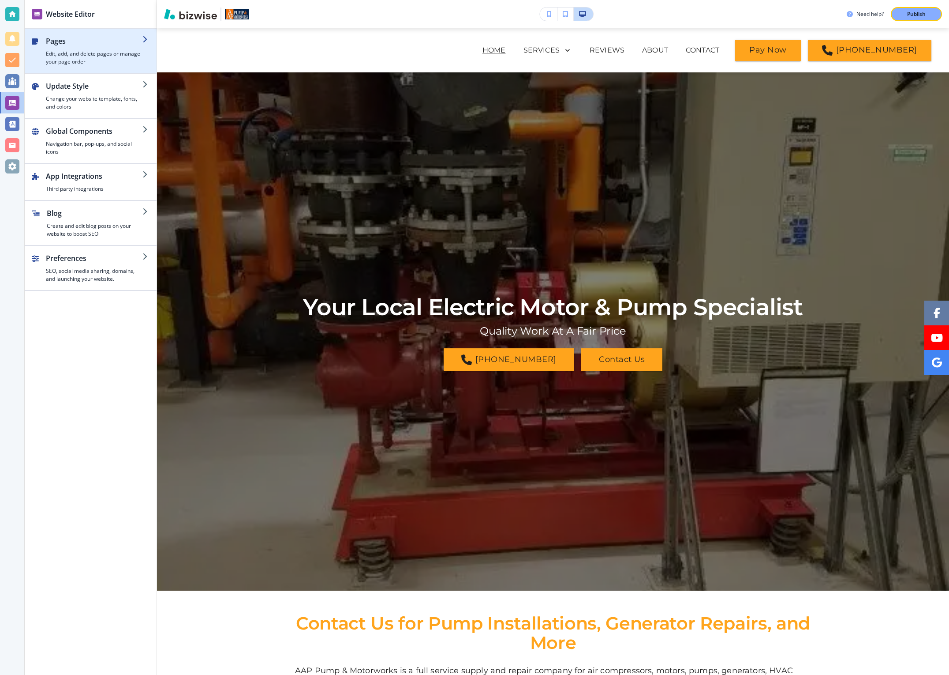
click at [71, 56] on h4 "Edit, add, and delete pages or manage your page order" at bounding box center [94, 58] width 97 height 16
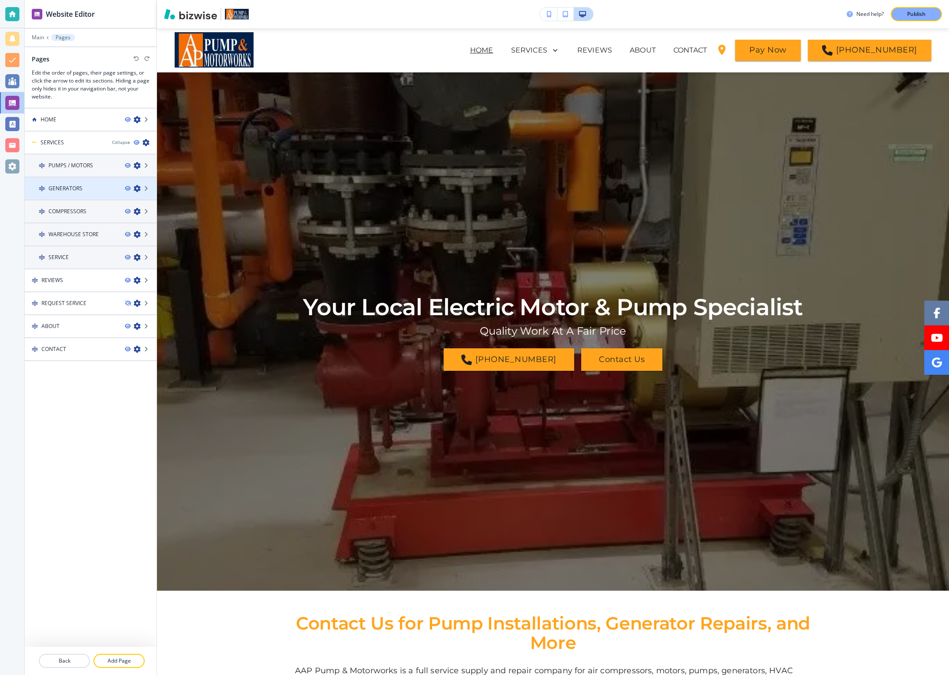
click at [66, 191] on h4 "GENERATORS" at bounding box center [66, 188] width 34 height 8
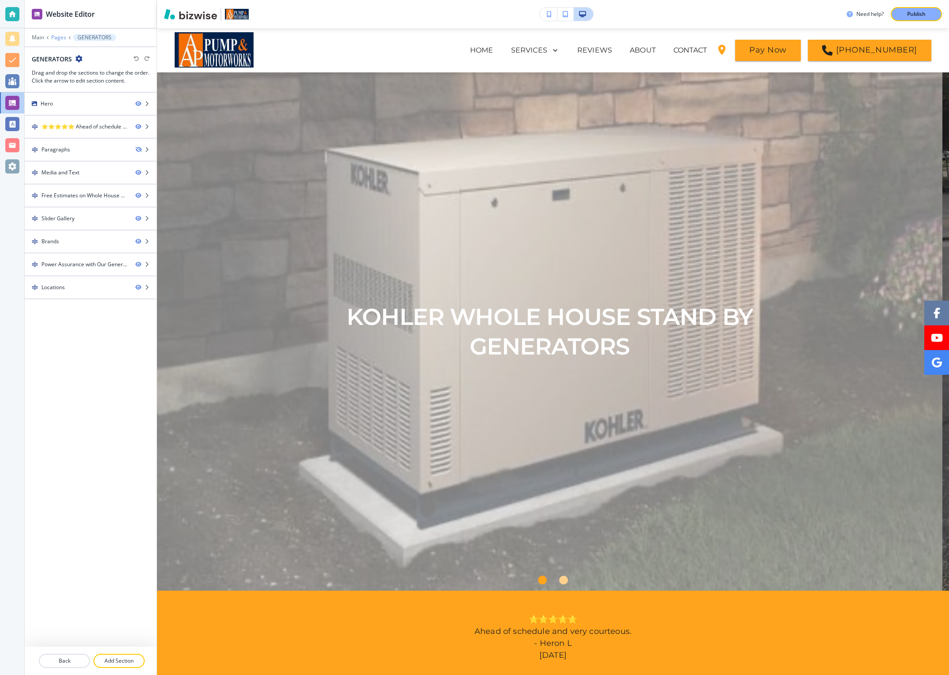
click at [52, 39] on p "Pages" at bounding box center [58, 37] width 15 height 6
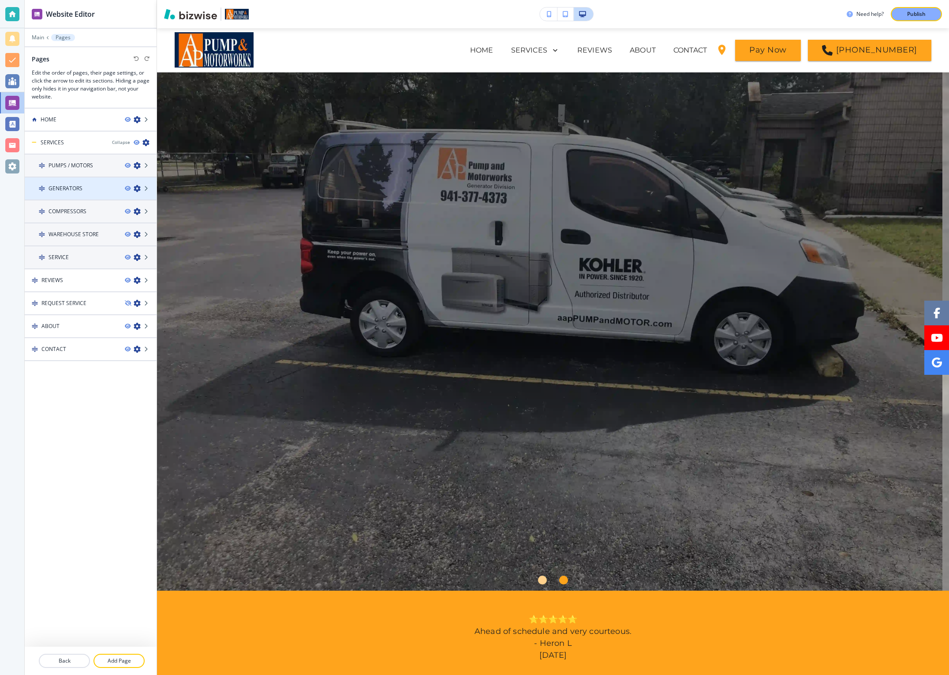
click at [138, 187] on icon "button" at bounding box center [137, 188] width 7 height 7
drag, startPoint x: 60, startPoint y: 499, endPoint x: 69, endPoint y: 439, distance: 60.3
click at [60, 499] on div "HOME SERVICES Collapse PUMPS / MOTORS GENERATORS COMPRESSORS WAREHOUSE STORE SE…" at bounding box center [91, 377] width 132 height 539
click at [118, 659] on p "Add Page" at bounding box center [118, 660] width 49 height 8
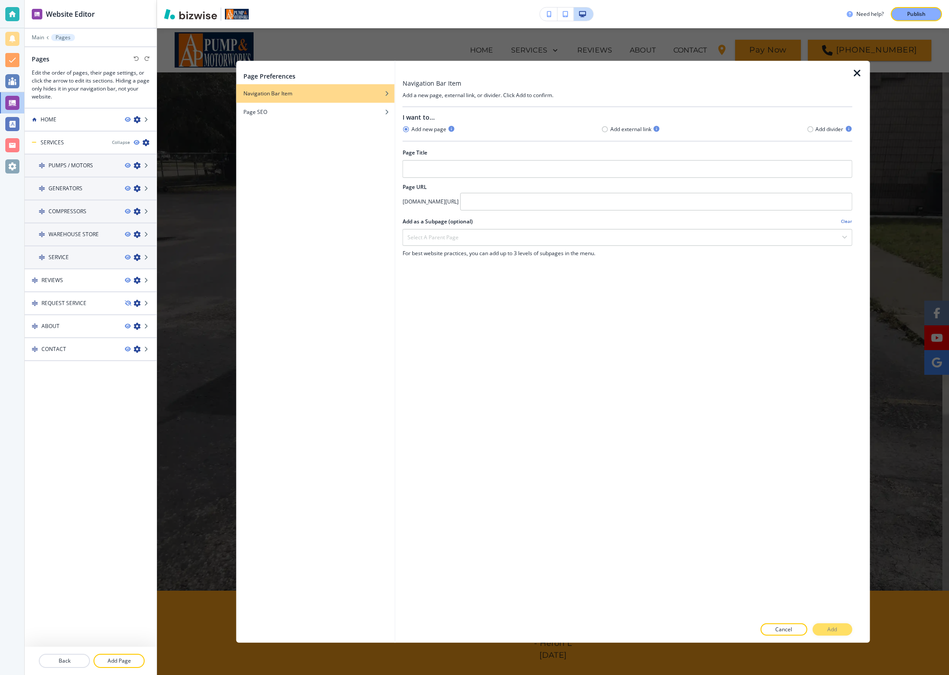
click at [465, 295] on div "I want to... Add new page Add external link Add divider Page Title Page URL aap…" at bounding box center [628, 362] width 450 height 511
click at [460, 166] on input "text" at bounding box center [628, 169] width 450 height 18
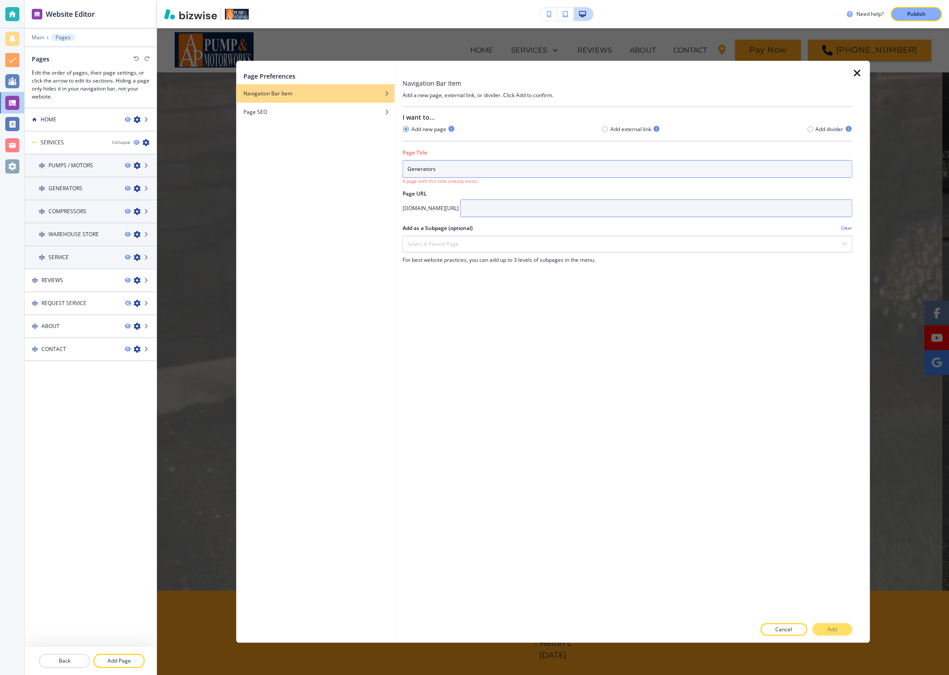
type input "Generators"
click at [507, 207] on input "text" at bounding box center [657, 208] width 392 height 18
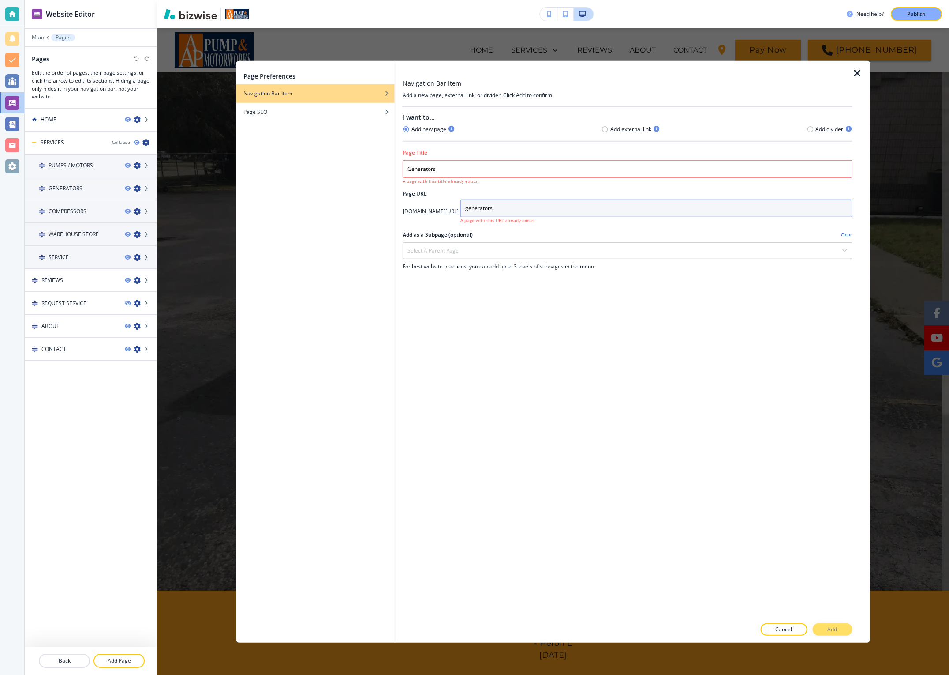
type input "generators"
click at [488, 301] on div "I want to... Add new page Add external link Add divider Page Title Generators A…" at bounding box center [628, 362] width 450 height 511
click at [605, 128] on icon "button" at bounding box center [605, 129] width 7 height 7
click at [457, 209] on input "text" at bounding box center [628, 210] width 450 height 18
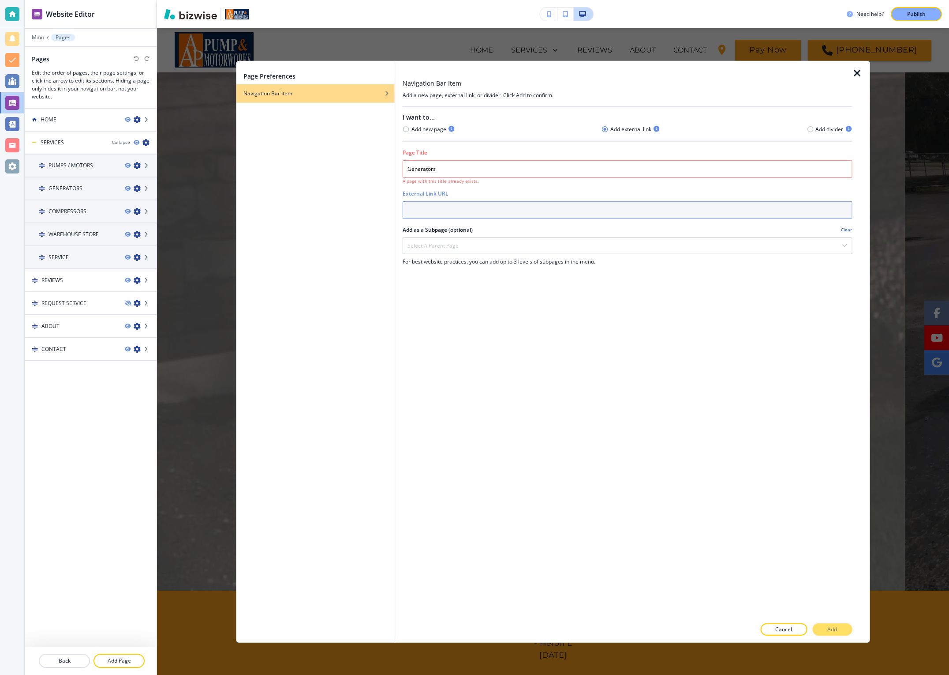
paste input "https://customairinc.com/generators"
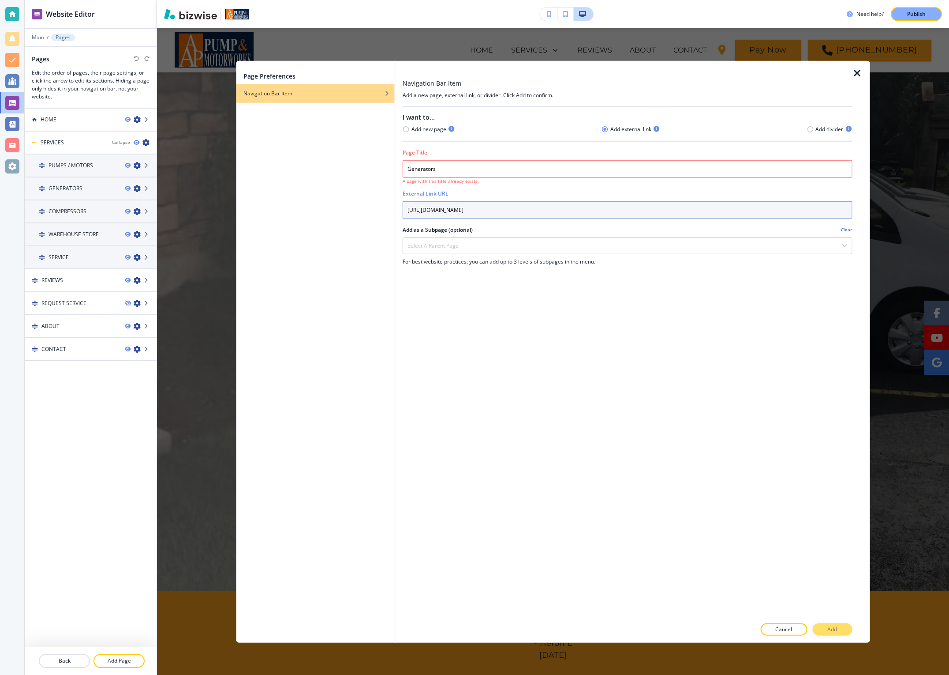
type input "https://customairinc.com/generators"
click at [521, 312] on div "I want to... Add new page Add external link Add divider Page Title Generators A…" at bounding box center [628, 362] width 450 height 511
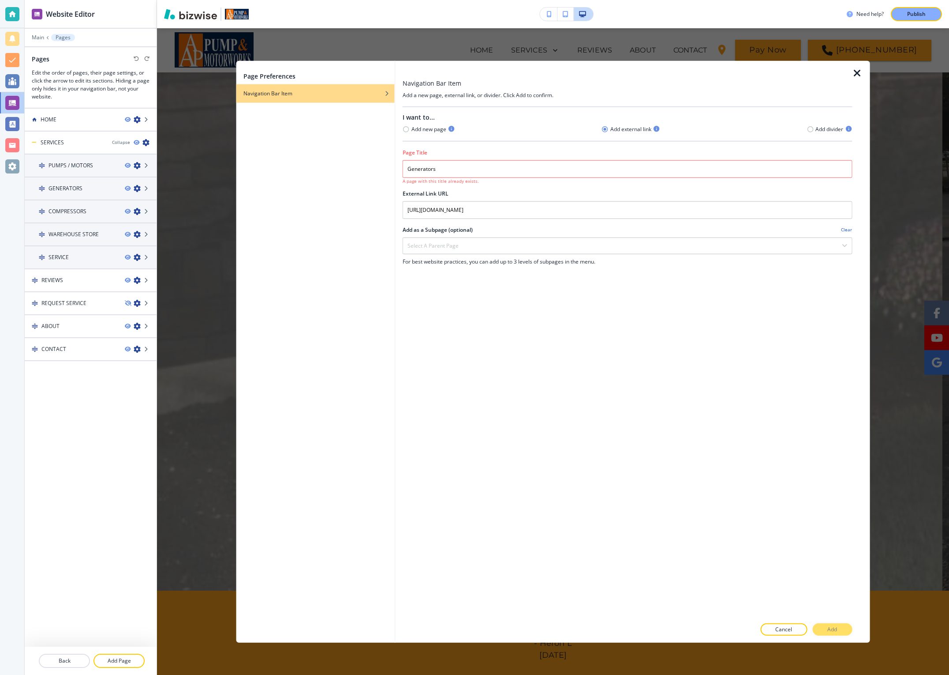
click at [424, 129] on h4 "Add new page" at bounding box center [429, 129] width 35 height 8
click at [404, 130] on icon "button" at bounding box center [406, 129] width 6 height 6
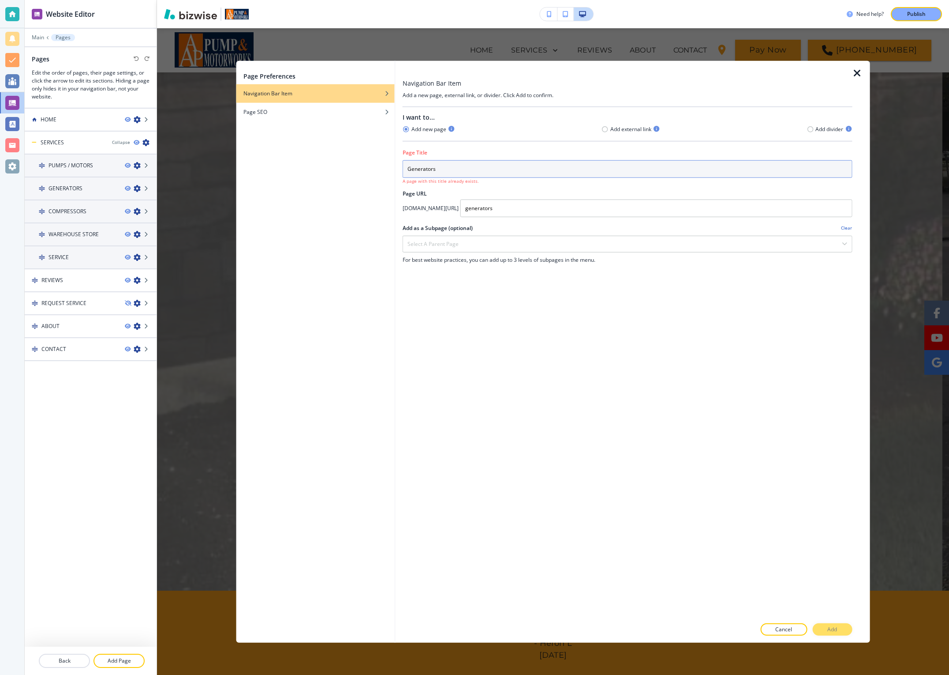
click at [427, 169] on input "Generators" at bounding box center [628, 169] width 450 height 18
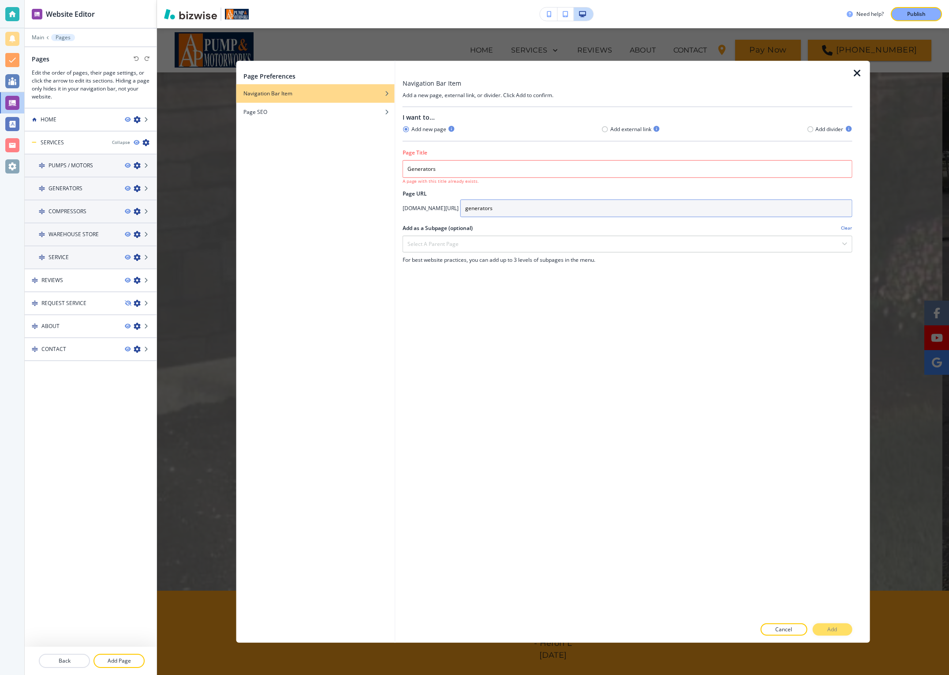
drag, startPoint x: 495, startPoint y: 213, endPoint x: 503, endPoint y: 212, distance: 8.0
click at [495, 213] on input "generators" at bounding box center [657, 208] width 392 height 18
click at [527, 206] on input "generators" at bounding box center [657, 208] width 392 height 18
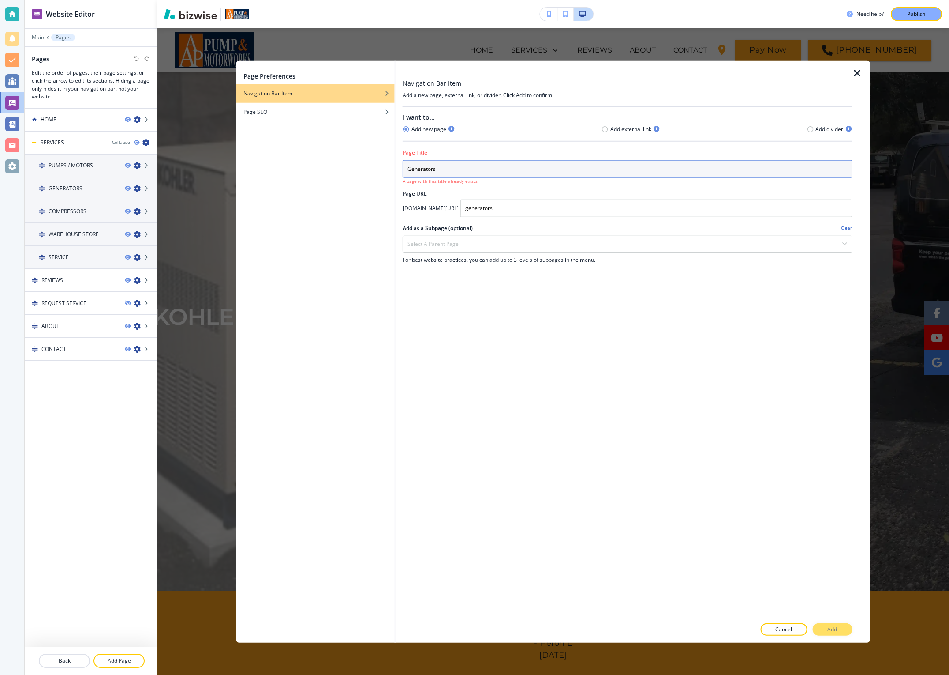
click at [480, 170] on input "Generators" at bounding box center [628, 169] width 450 height 18
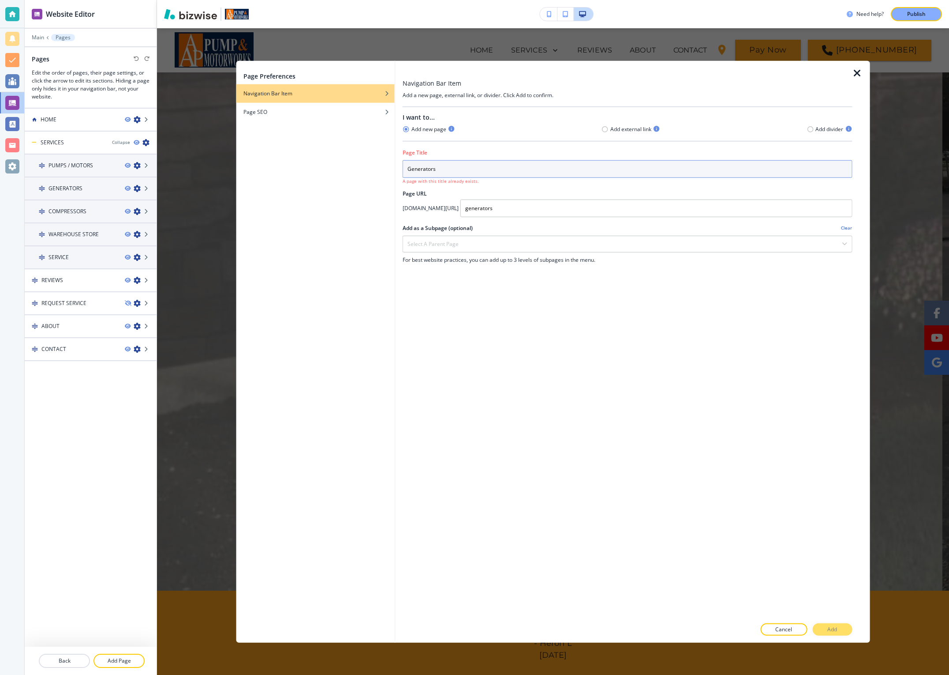
click at [444, 169] on input "Generators" at bounding box center [628, 169] width 450 height 18
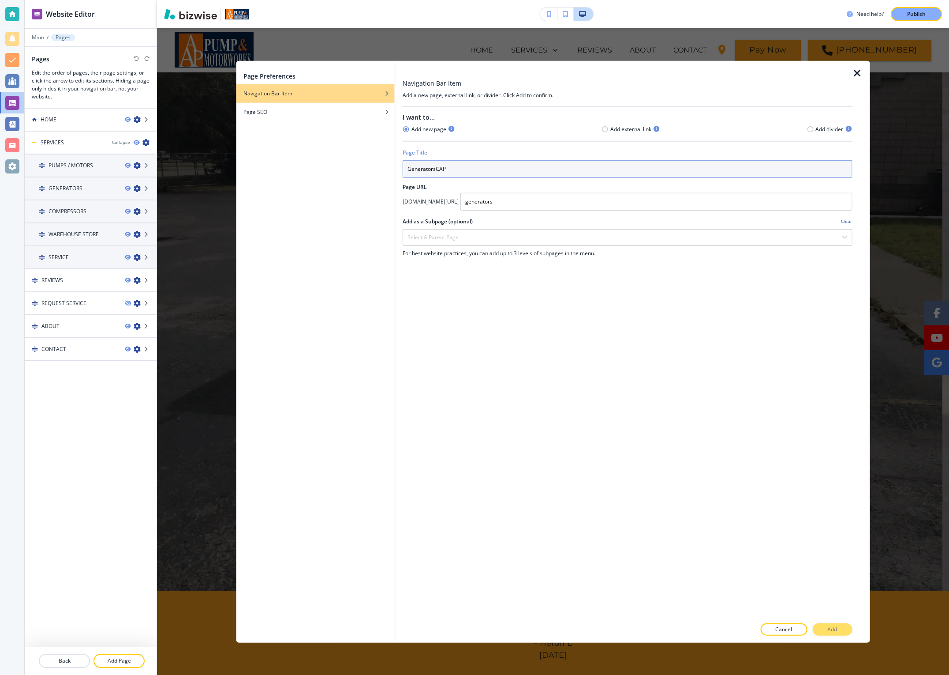
type input "GeneratorsCAP"
click at [523, 300] on div "I want to... Add new page Add external link Add divider Page Title GeneratorsCA…" at bounding box center [628, 362] width 450 height 511
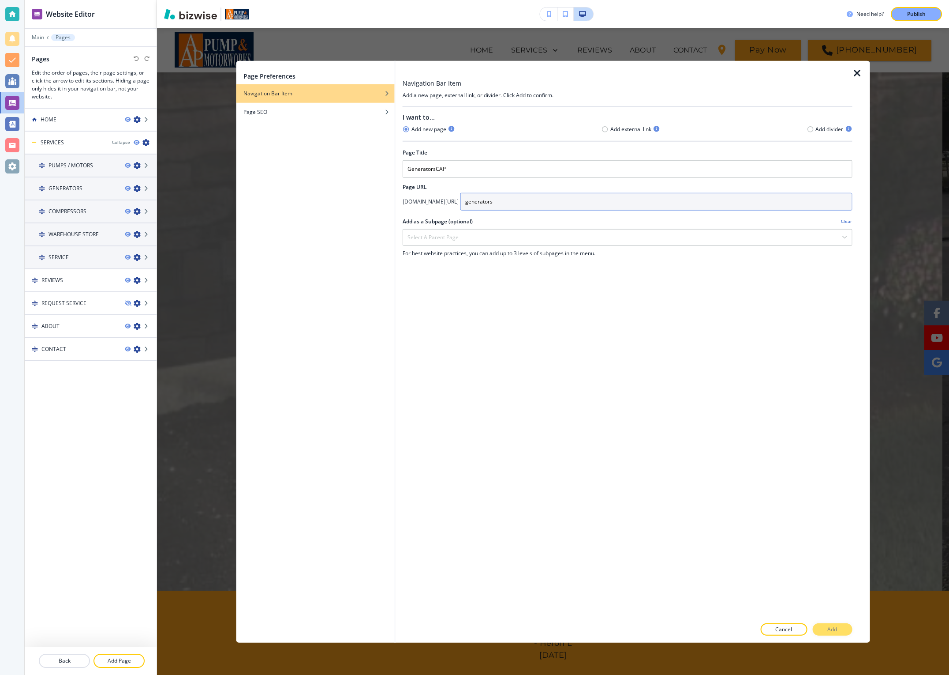
click at [499, 203] on input "generators" at bounding box center [657, 201] width 392 height 18
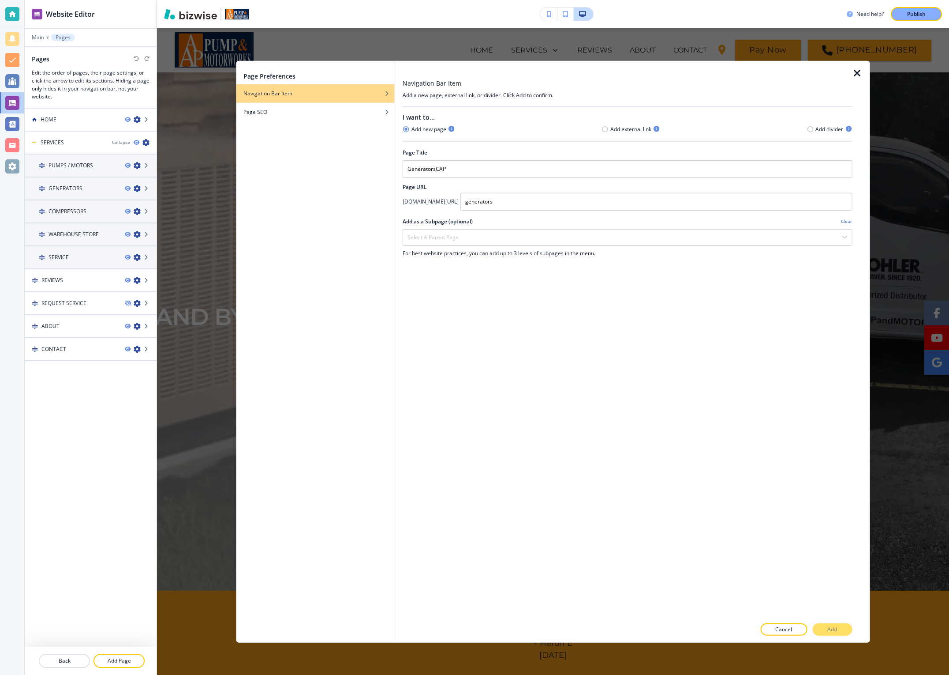
click at [570, 343] on div "I want to... Add new page Add external link Add divider Page Title GeneratorsCA…" at bounding box center [628, 362] width 450 height 511
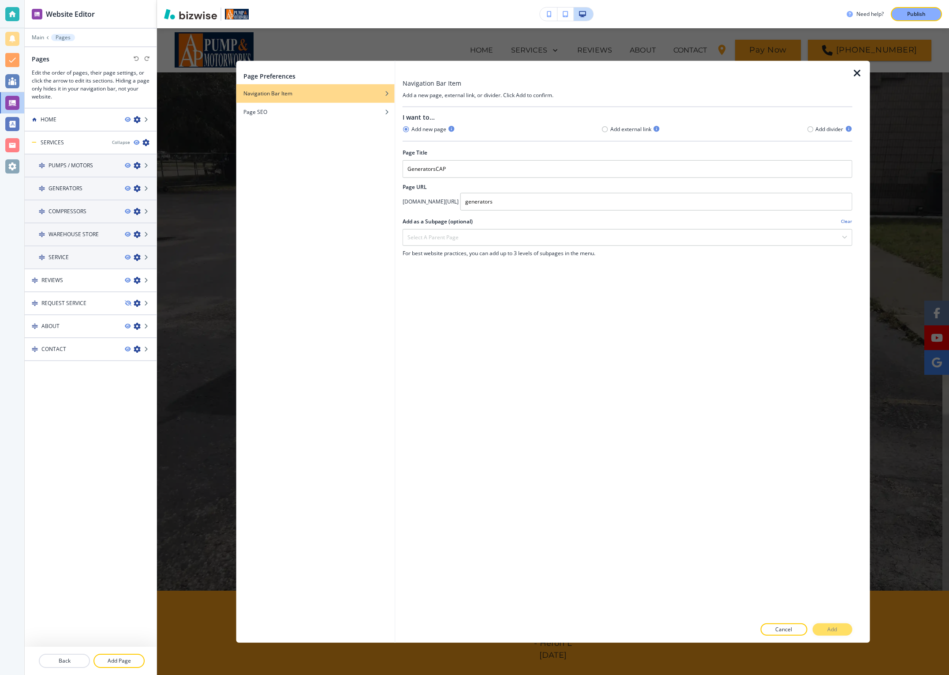
click at [832, 632] on div "Cancel Add" at bounding box center [628, 629] width 450 height 12
click at [831, 629] on div "Cancel Add" at bounding box center [628, 629] width 450 height 12
drag, startPoint x: 690, startPoint y: 448, endPoint x: 683, endPoint y: 441, distance: 10.0
click at [689, 448] on div "I want to... Add new page Add external link Add divider Page Title GeneratorsCA…" at bounding box center [628, 362] width 450 height 511
click at [515, 172] on input "GeneratorsCAP" at bounding box center [628, 169] width 450 height 18
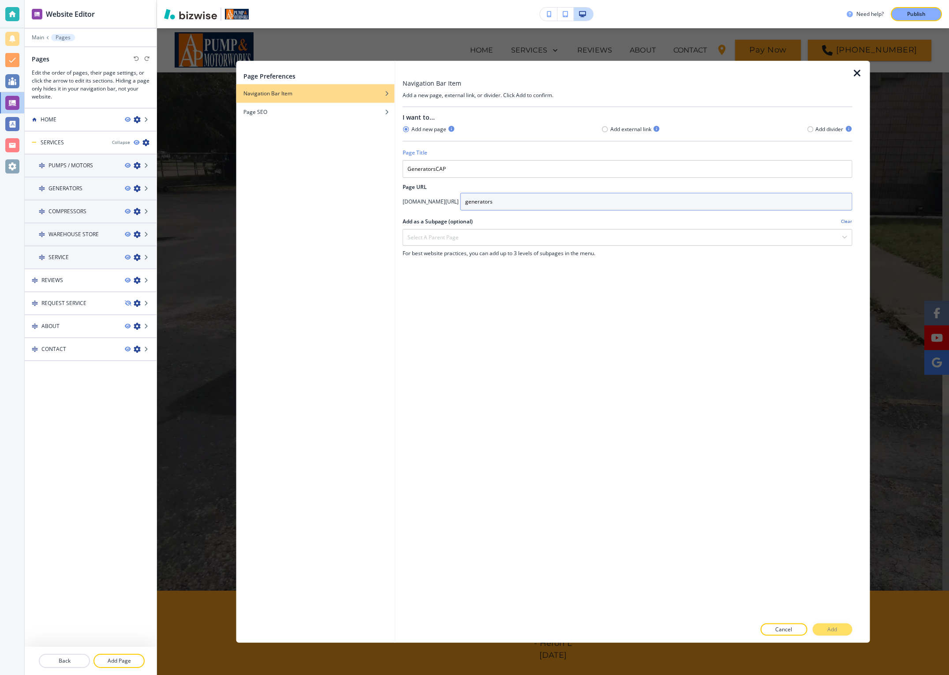
click at [536, 197] on input "generators" at bounding box center [657, 201] width 392 height 18
click at [600, 348] on div "I want to... Add new page Add external link Add divider Page Title GeneratorsCA…" at bounding box center [628, 362] width 450 height 511
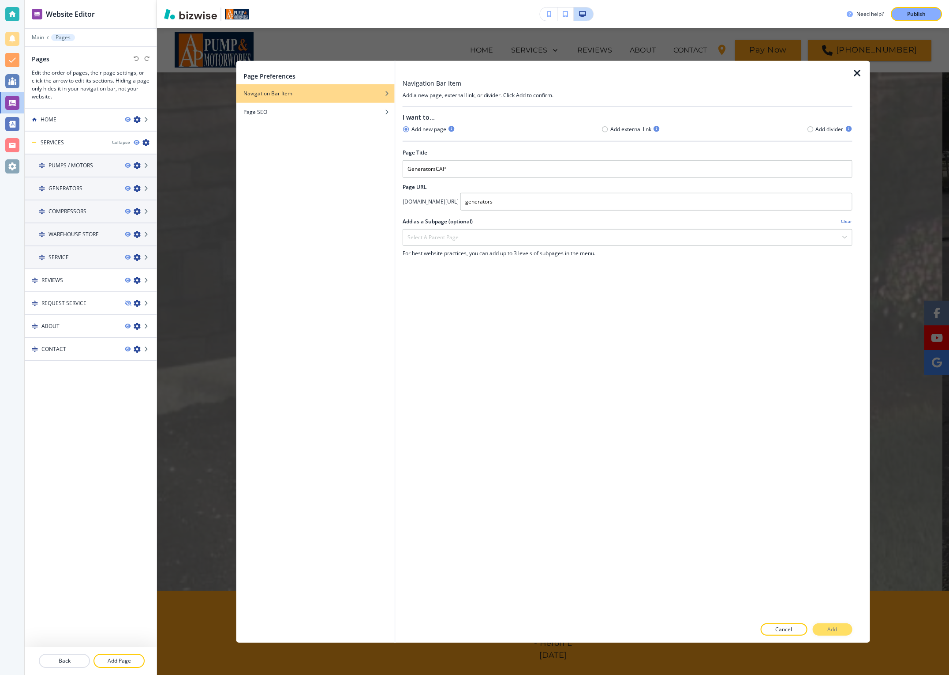
click at [840, 623] on div "Cancel Add" at bounding box center [628, 629] width 450 height 12
drag, startPoint x: 836, startPoint y: 628, endPoint x: 732, endPoint y: 337, distance: 308.7
click at [835, 628] on div "Cancel Add" at bounding box center [628, 629] width 450 height 12
click at [605, 130] on icon "button" at bounding box center [605, 129] width 7 height 7
click at [406, 128] on icon "button" at bounding box center [406, 129] width 7 height 7
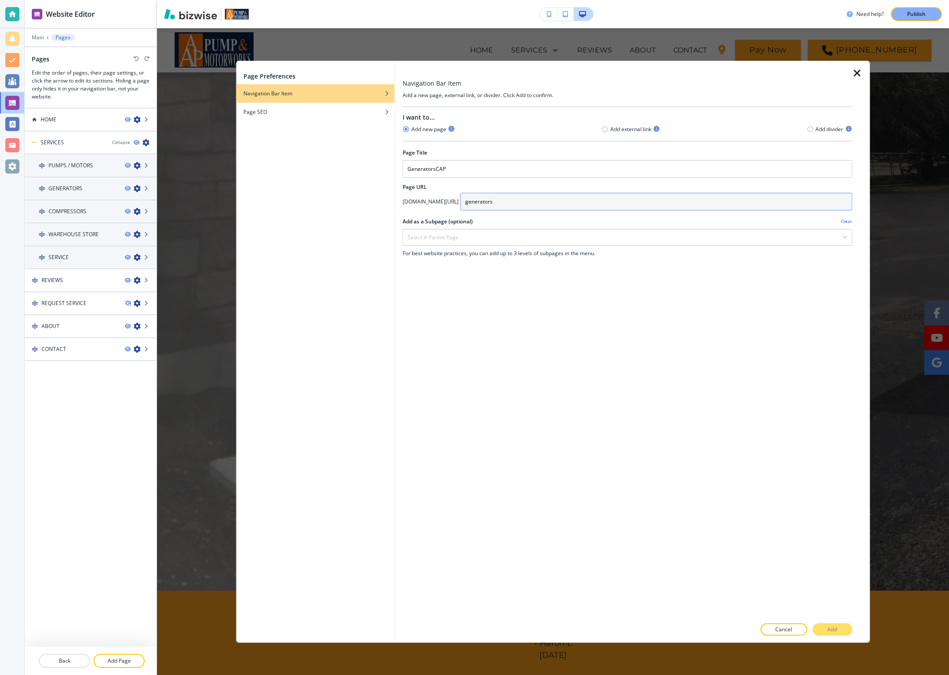
click at [520, 207] on input "generators" at bounding box center [657, 201] width 392 height 18
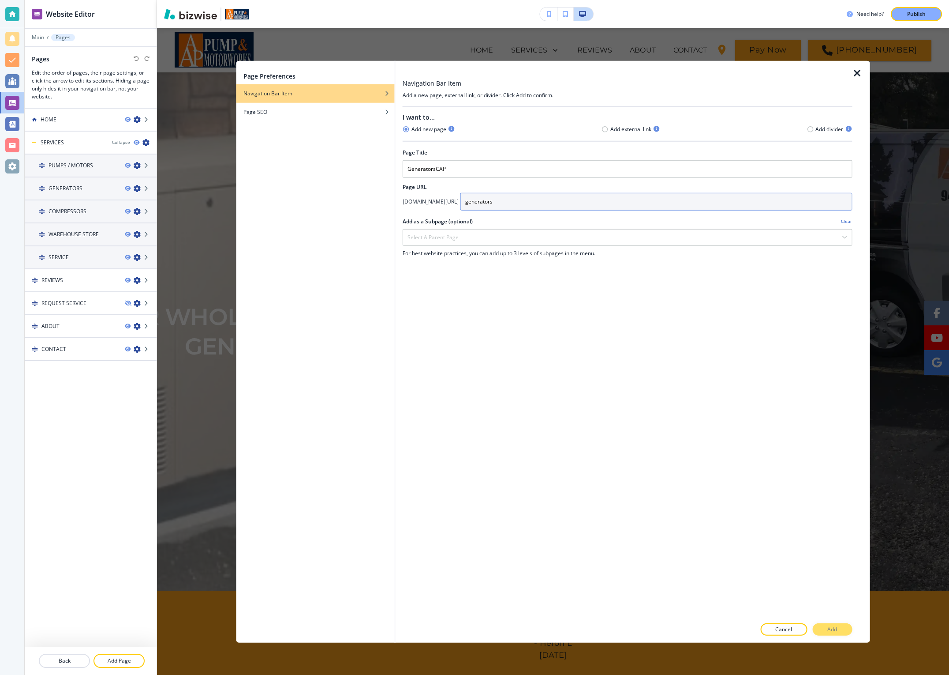
click at [520, 207] on input "generators" at bounding box center [657, 201] width 392 height 18
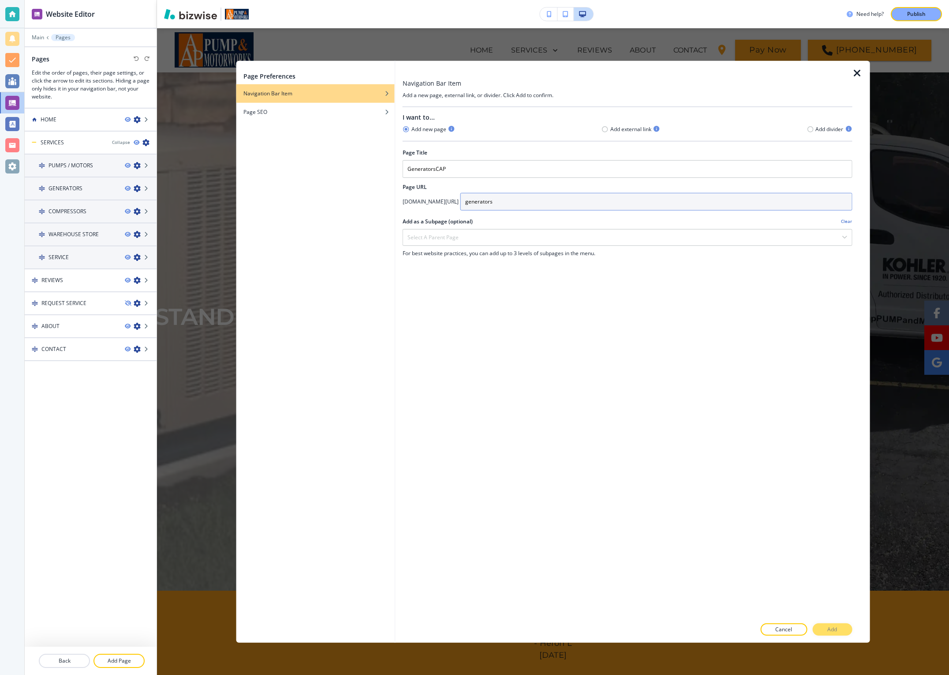
click at [521, 207] on input "generators" at bounding box center [657, 201] width 392 height 18
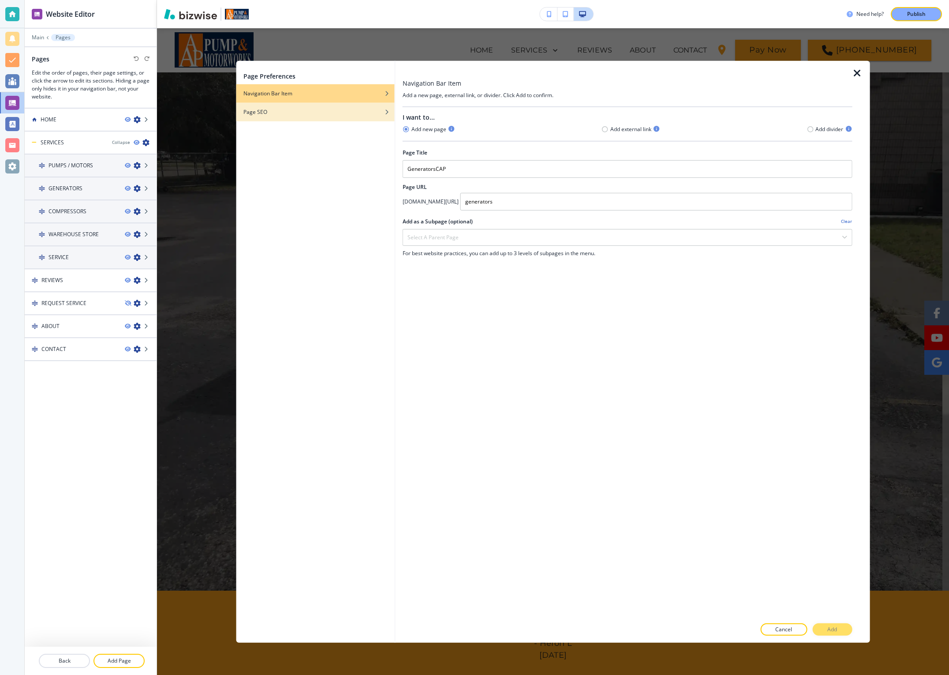
click at [268, 111] on div "Page SEO" at bounding box center [315, 112] width 158 height 8
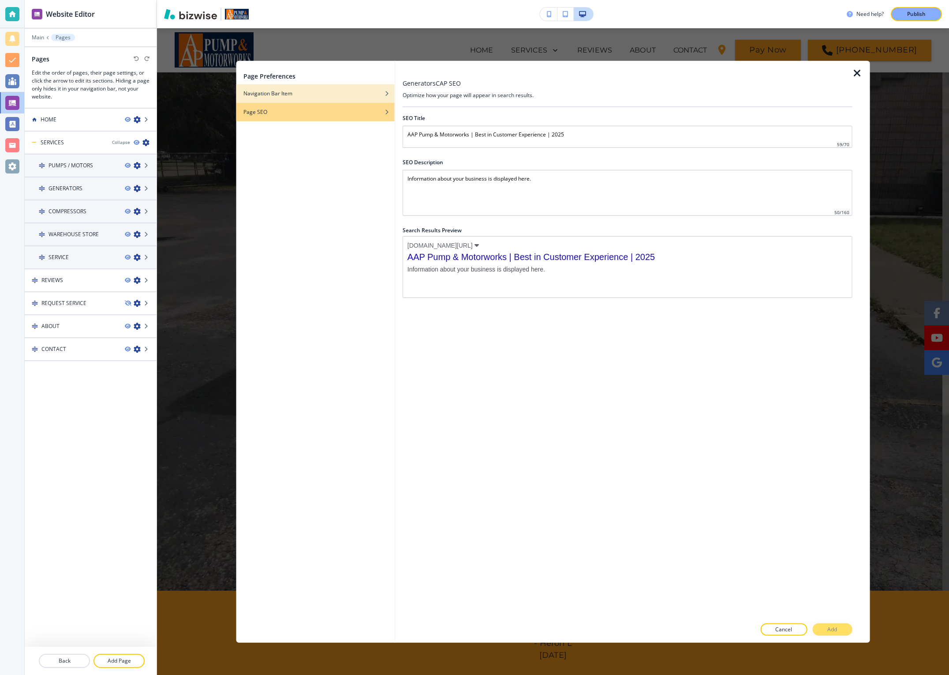
click at [269, 95] on h4 "Navigation Bar Item" at bounding box center [268, 93] width 49 height 8
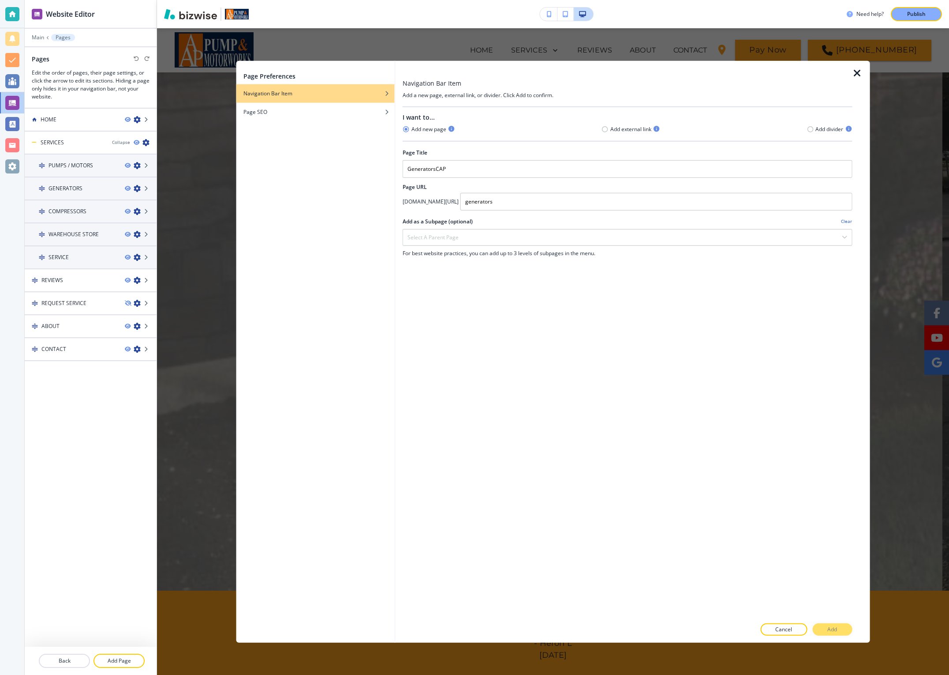
click at [619, 130] on h4 "Add external link" at bounding box center [631, 129] width 41 height 8
click at [602, 130] on icon "button" at bounding box center [605, 129] width 7 height 7
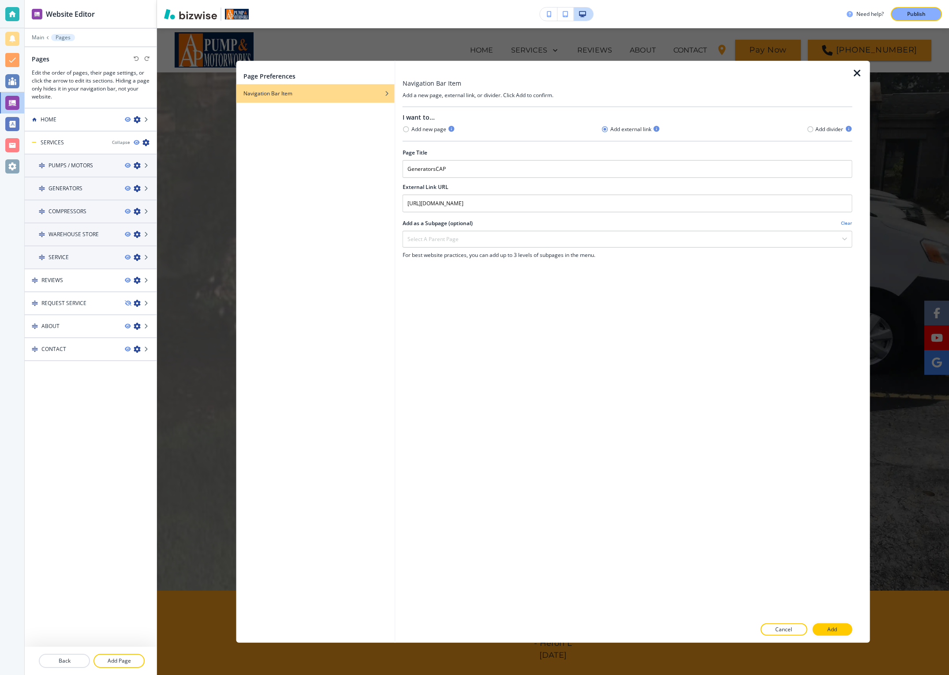
click at [859, 72] on icon "button" at bounding box center [857, 72] width 11 height 11
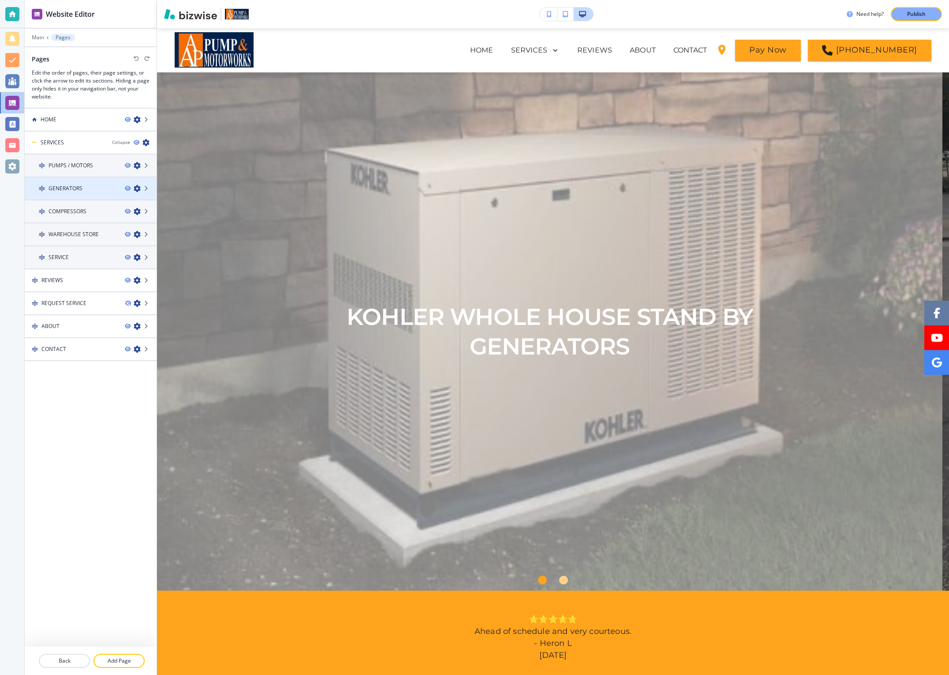
click at [95, 184] on div "GENERATORS" at bounding box center [71, 188] width 93 height 8
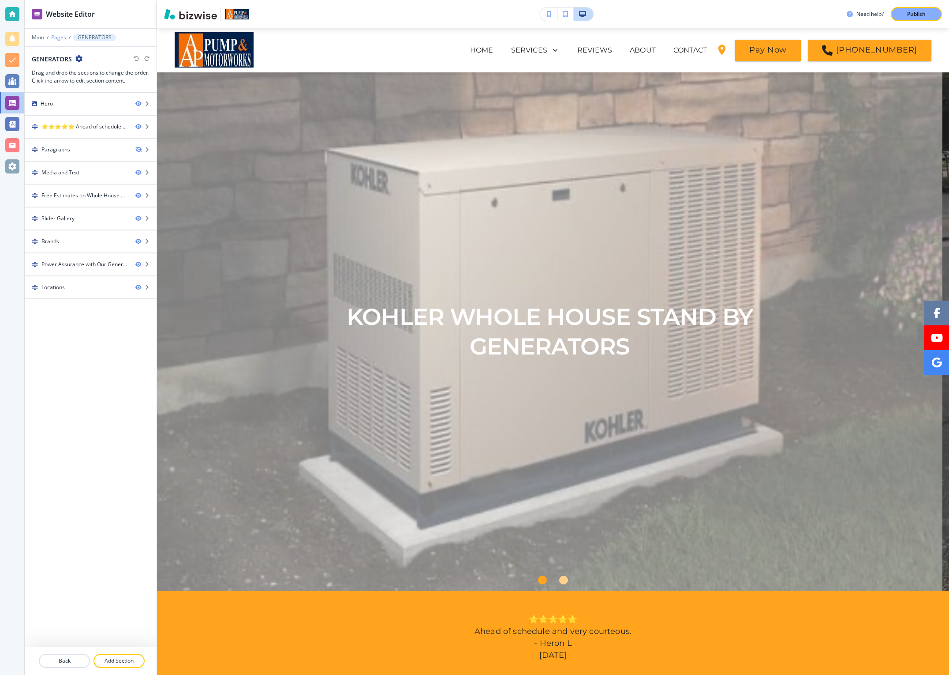
click at [61, 37] on p "Pages" at bounding box center [58, 37] width 15 height 6
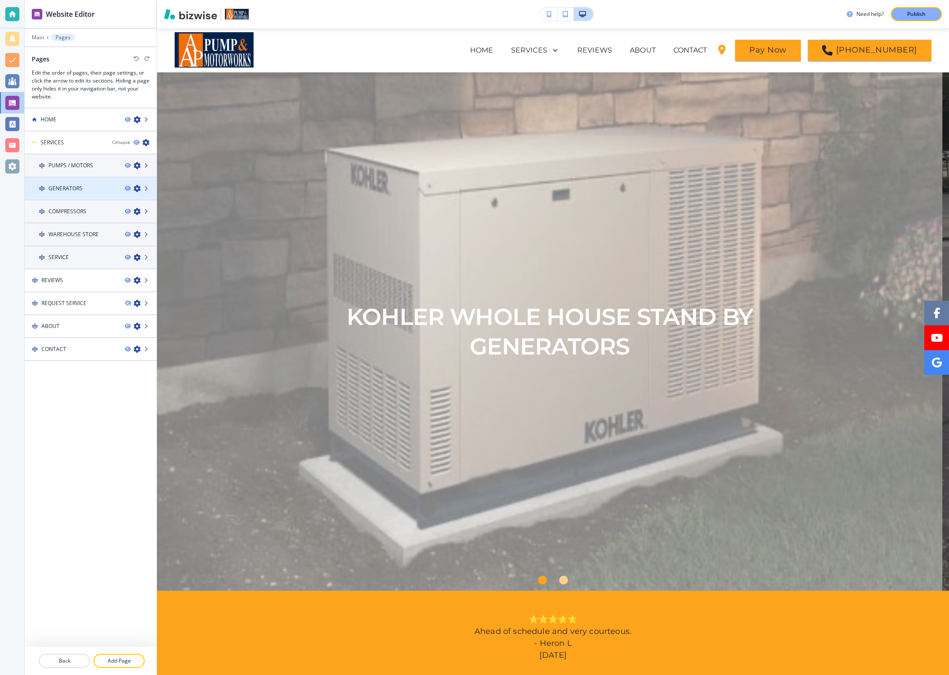
click at [138, 187] on icon "button" at bounding box center [137, 188] width 7 height 7
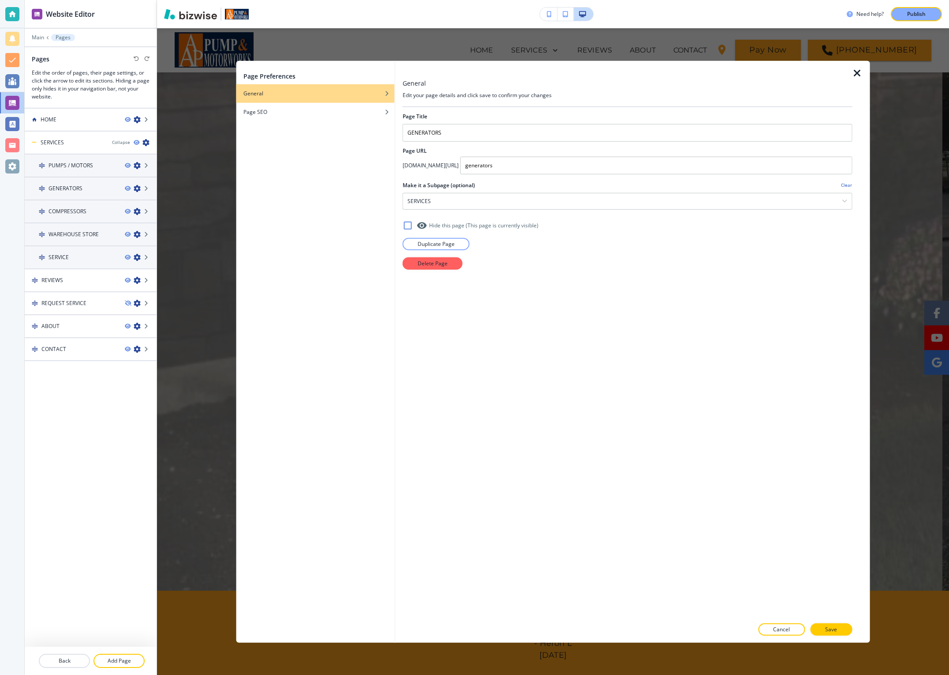
click at [421, 223] on icon at bounding box center [422, 225] width 11 height 11
click at [827, 630] on p "Save" at bounding box center [831, 629] width 12 height 8
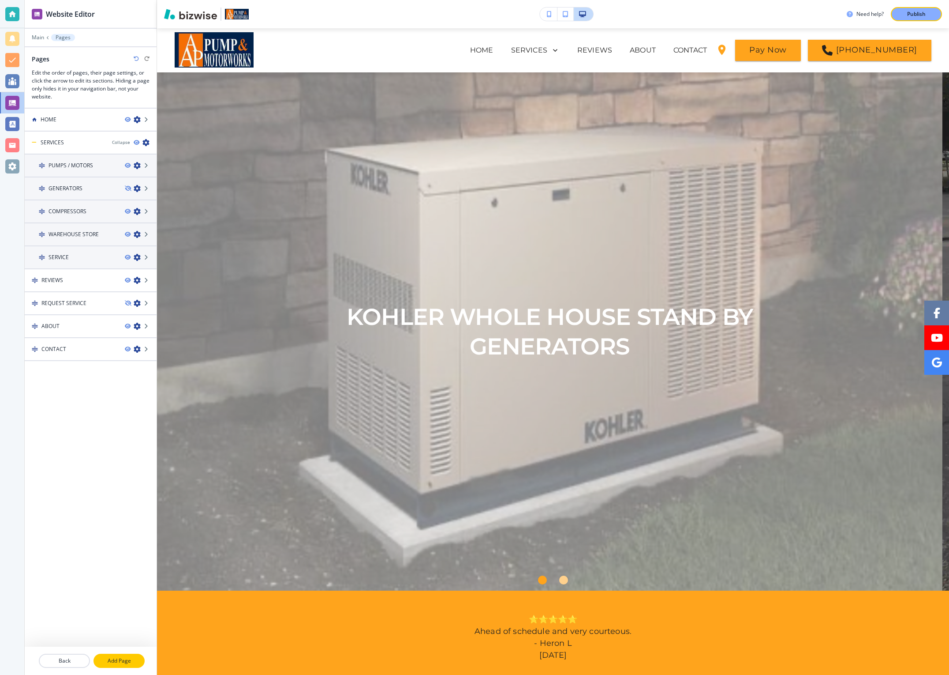
click at [118, 659] on p "Add Page" at bounding box center [118, 660] width 49 height 8
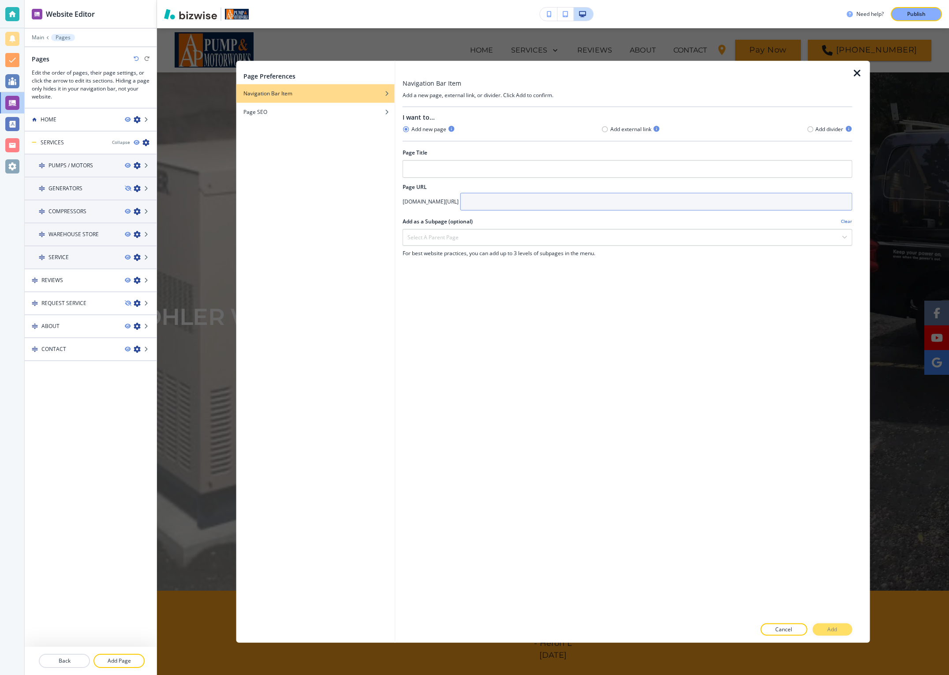
click at [491, 198] on input "text" at bounding box center [657, 201] width 392 height 18
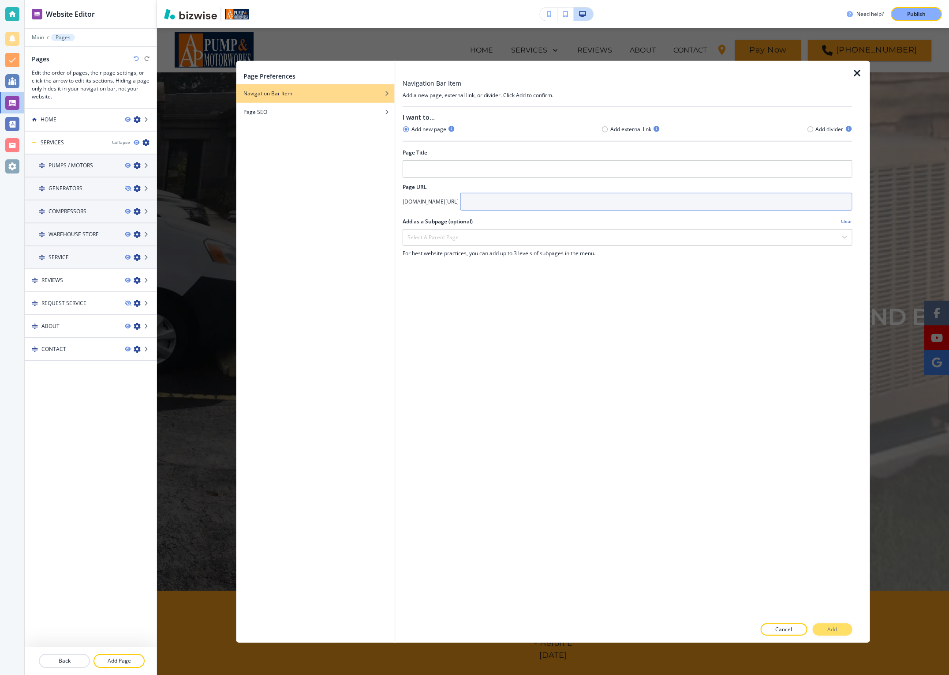
click at [531, 202] on input "text" at bounding box center [657, 201] width 392 height 18
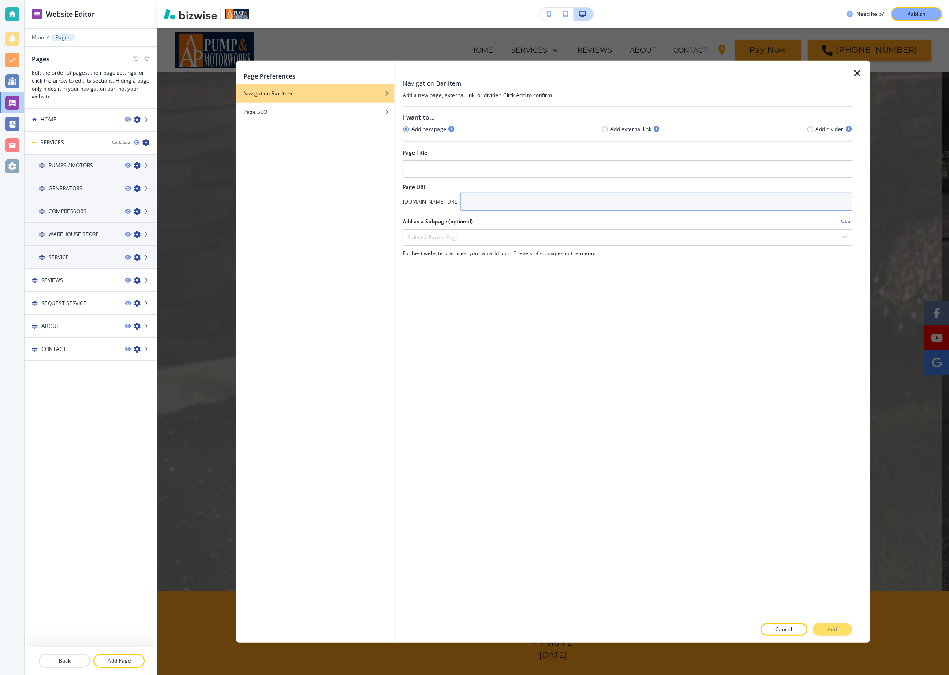
paste input "generators"
type input "generators"
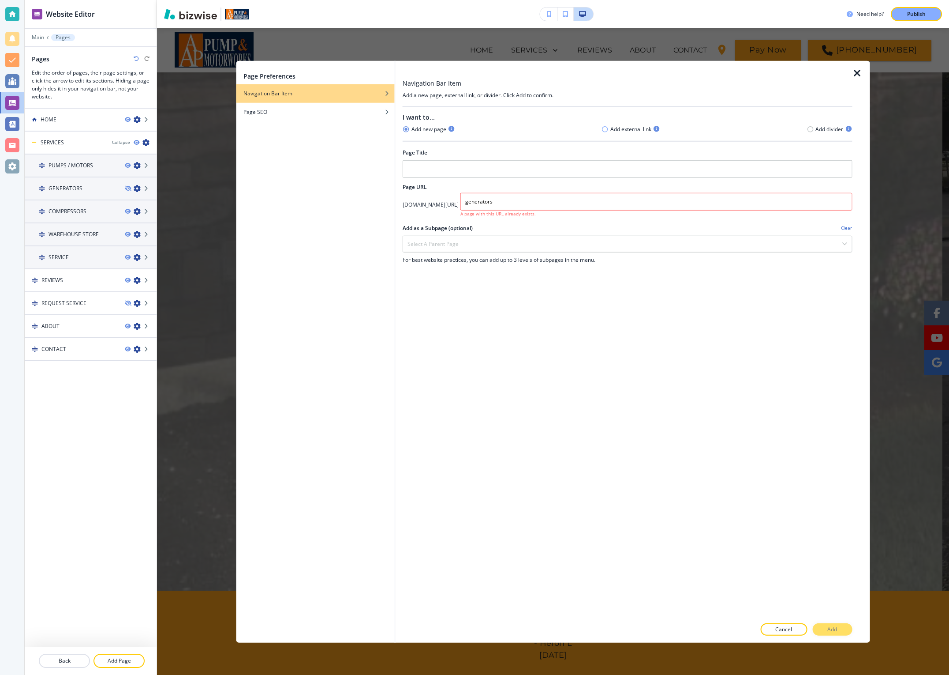
click at [608, 128] on div "Add external link" at bounding box center [631, 129] width 59 height 8
click at [607, 131] on icon "button" at bounding box center [605, 129] width 6 height 6
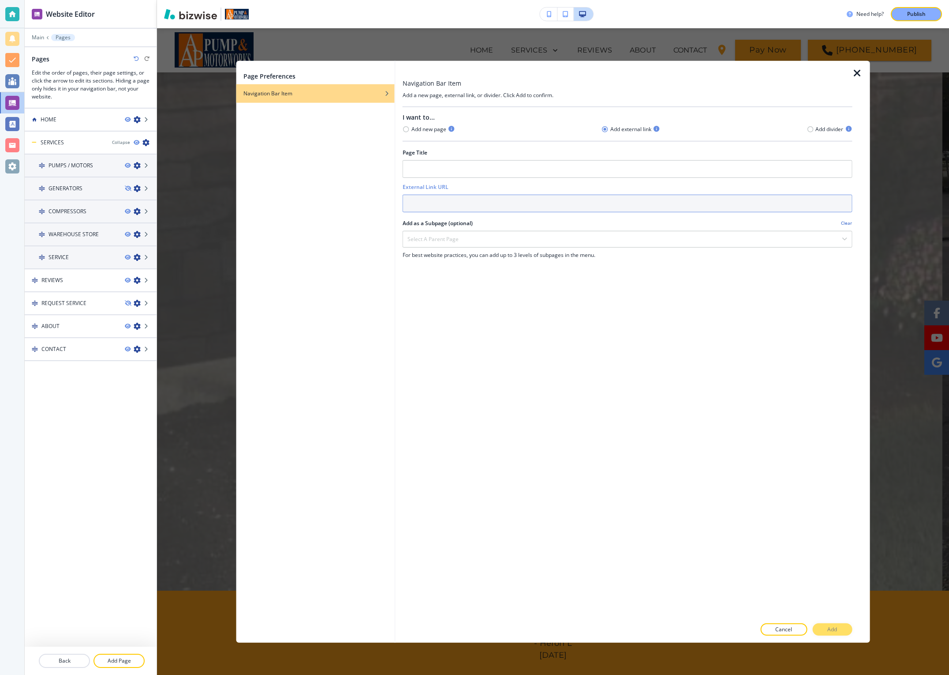
click at [476, 207] on input "text" at bounding box center [628, 203] width 450 height 18
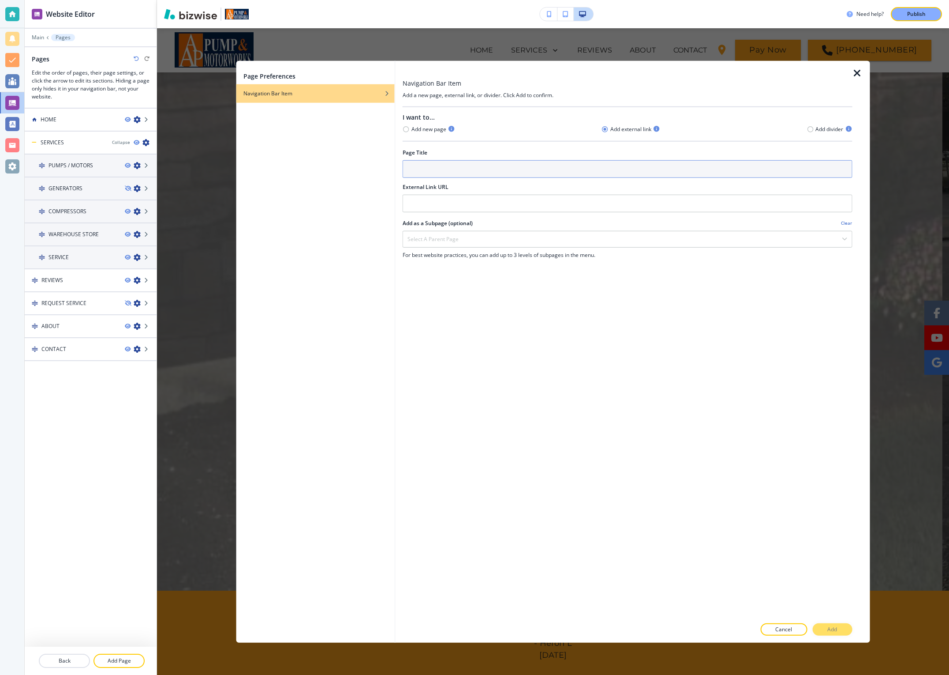
click at [464, 159] on div at bounding box center [628, 158] width 450 height 4
click at [462, 169] on input "text" at bounding box center [628, 169] width 450 height 18
click at [434, 170] on input "text" at bounding box center [628, 169] width 450 height 18
paste input "GENERATORS"
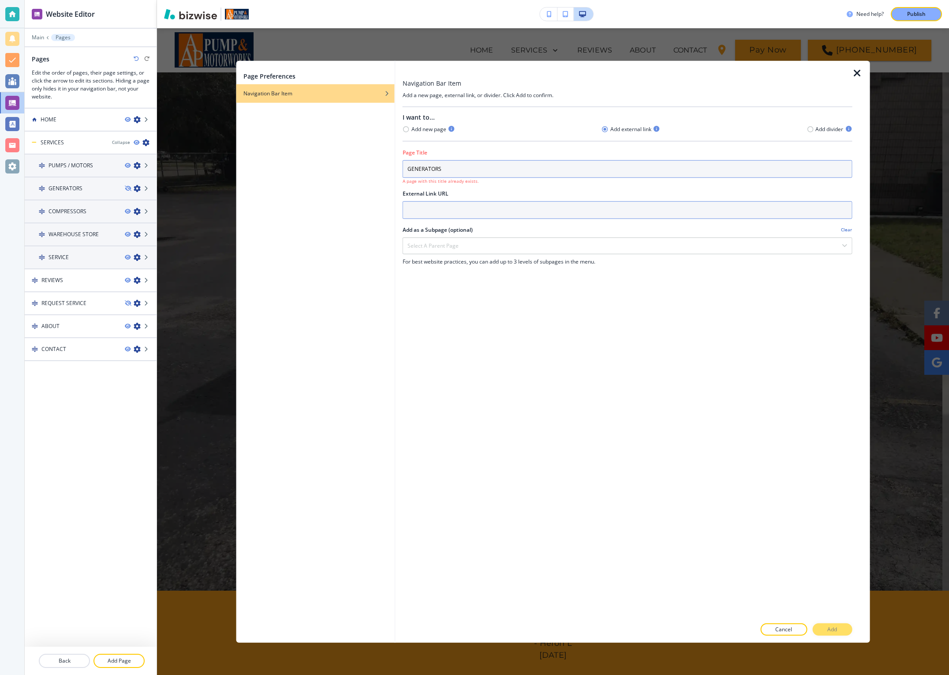
type input "GENERATORS"
click at [437, 206] on input "text" at bounding box center [628, 210] width 450 height 18
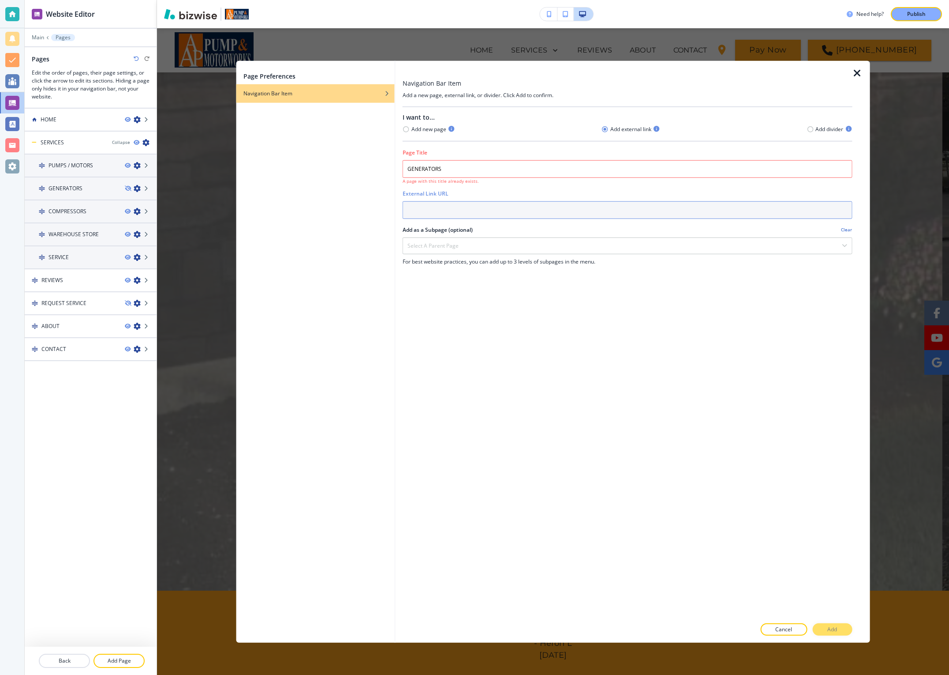
paste input "https://customairinc.com/generators"
type input "https://customairinc.com/generators"
click at [504, 311] on div "I want to... Add new page Add external link Add divider Page Title GENERATORS A…" at bounding box center [628, 362] width 450 height 511
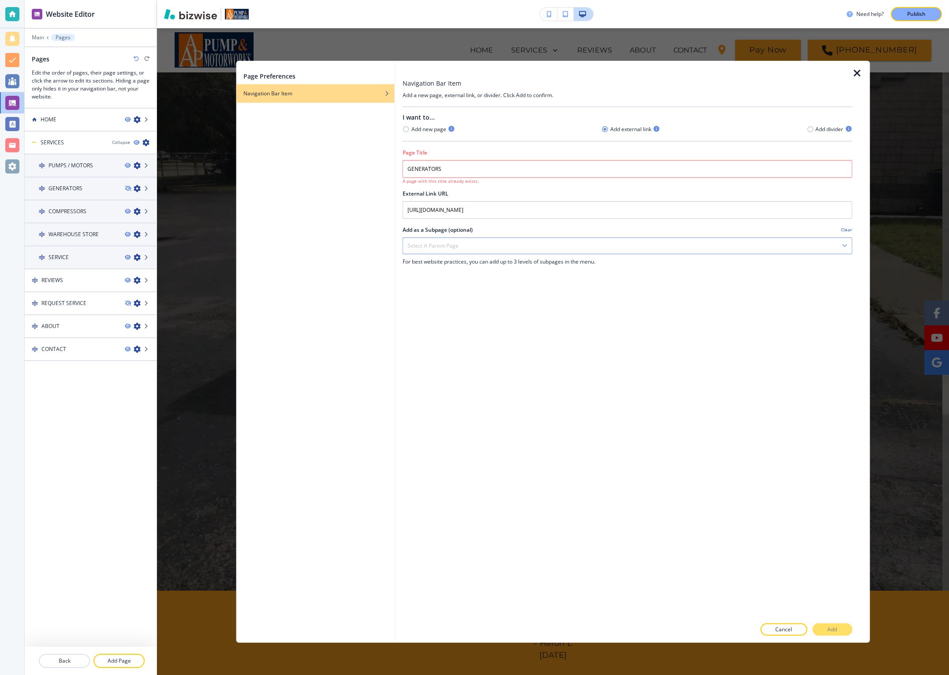
click at [474, 245] on div "Select a parent page" at bounding box center [627, 245] width 449 height 16
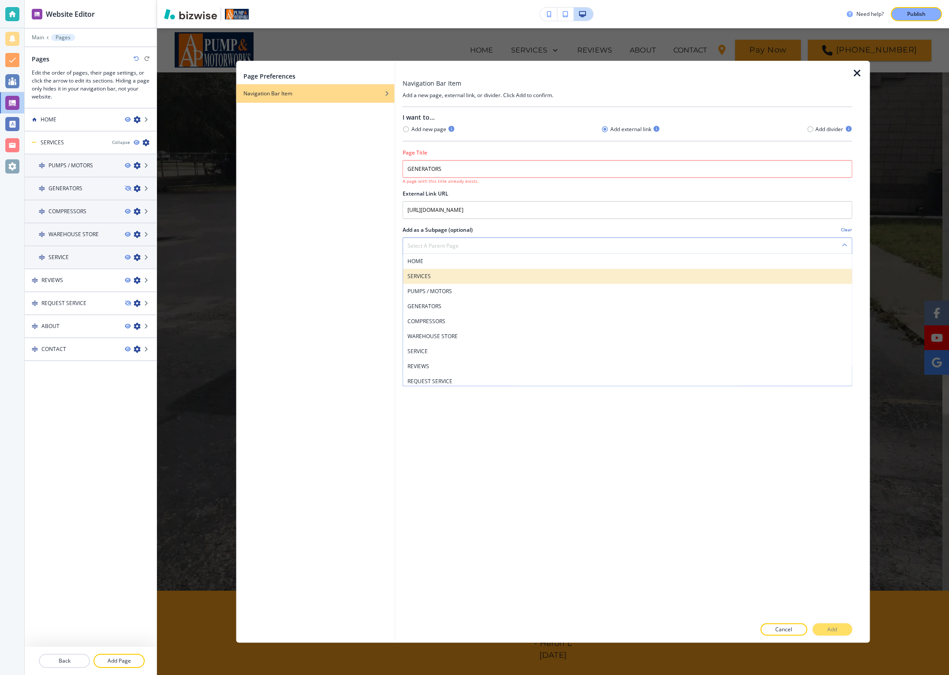
click at [462, 271] on div "SERVICES" at bounding box center [627, 275] width 449 height 15
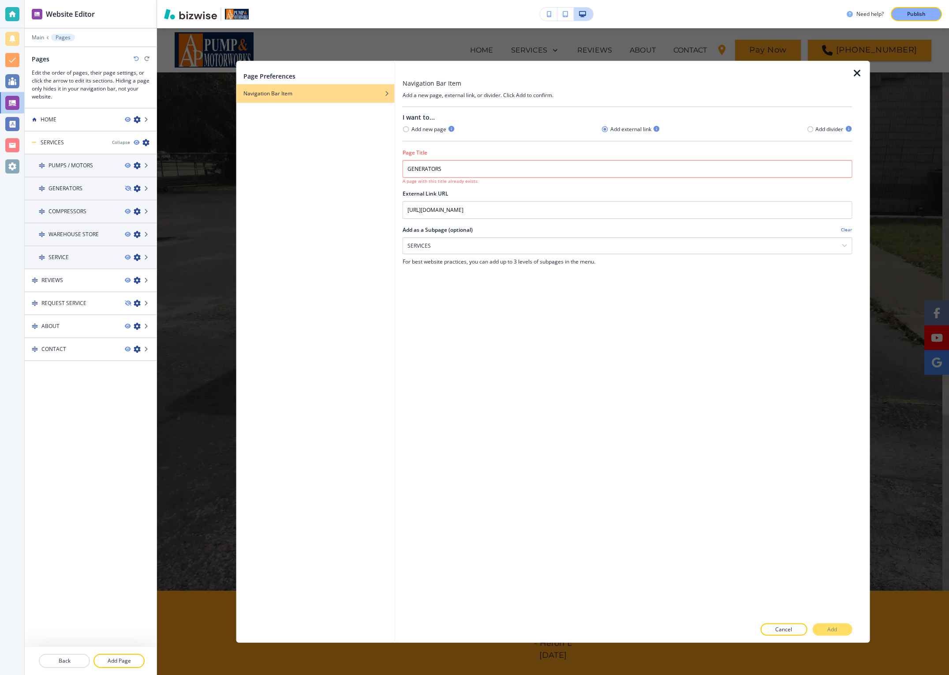
click at [462, 296] on div "I want to... Add new page Add external link Add divider Page Title GENERATORS A…" at bounding box center [628, 362] width 450 height 511
click at [83, 185] on div "GENERATORS" at bounding box center [71, 188] width 93 height 8
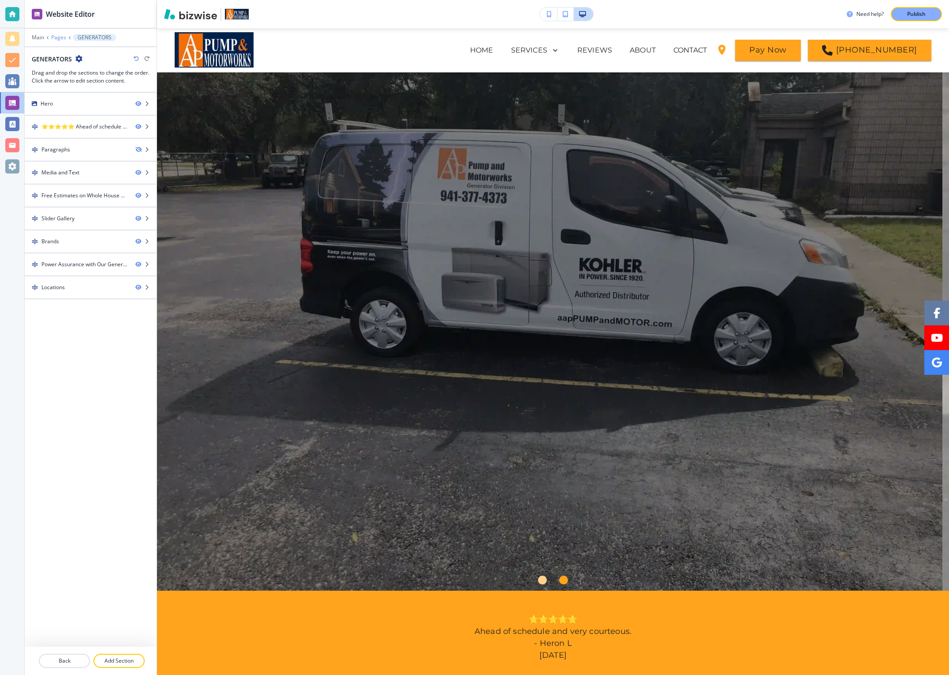
click at [55, 36] on p "Pages" at bounding box center [58, 37] width 15 height 6
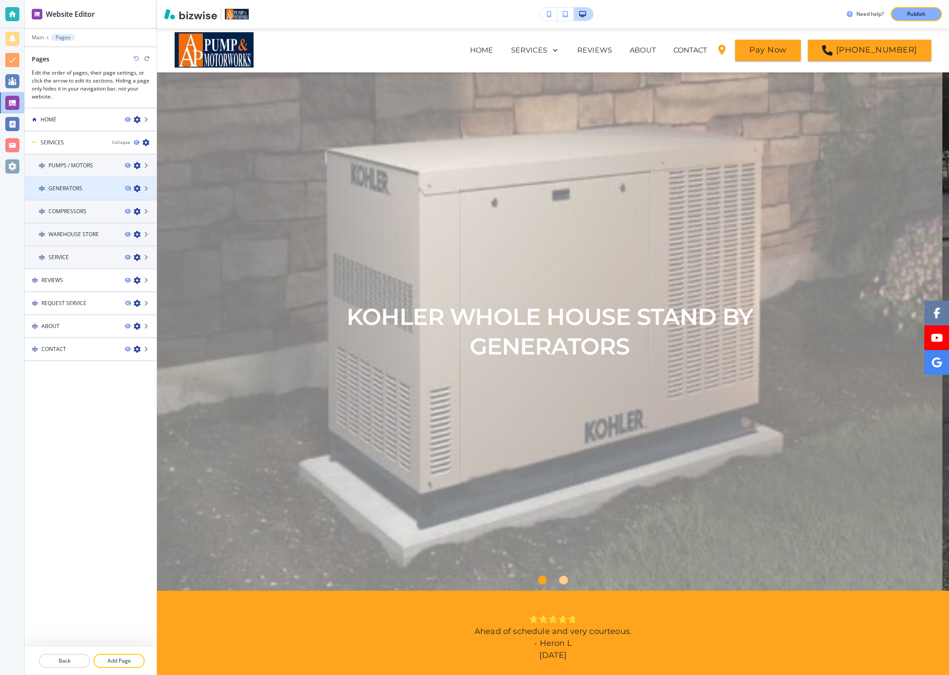
click at [136, 187] on icon "button" at bounding box center [137, 188] width 7 height 7
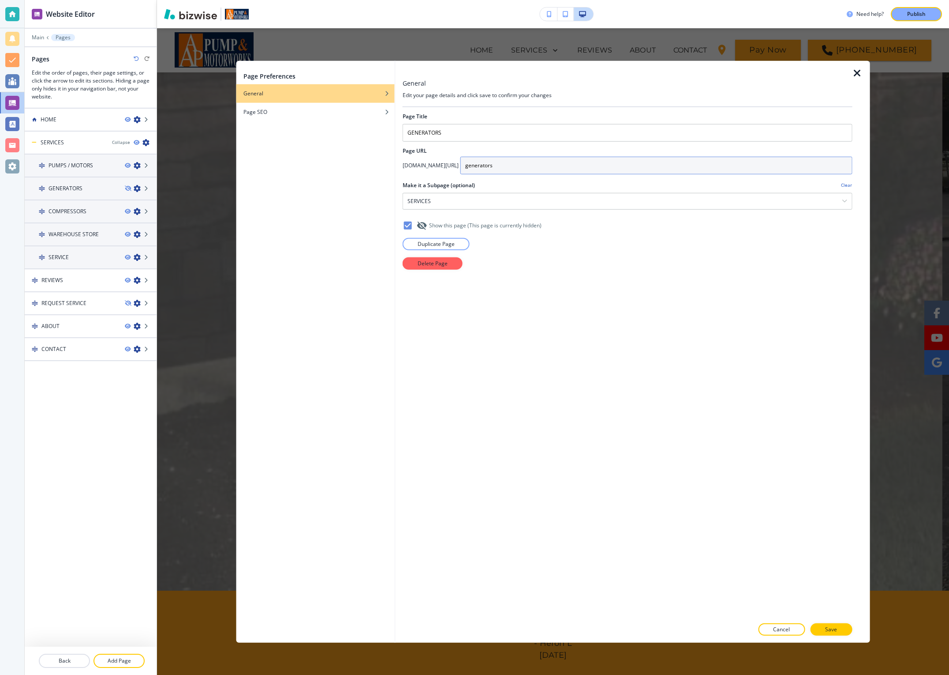
click at [521, 164] on input "generators" at bounding box center [657, 165] width 392 height 18
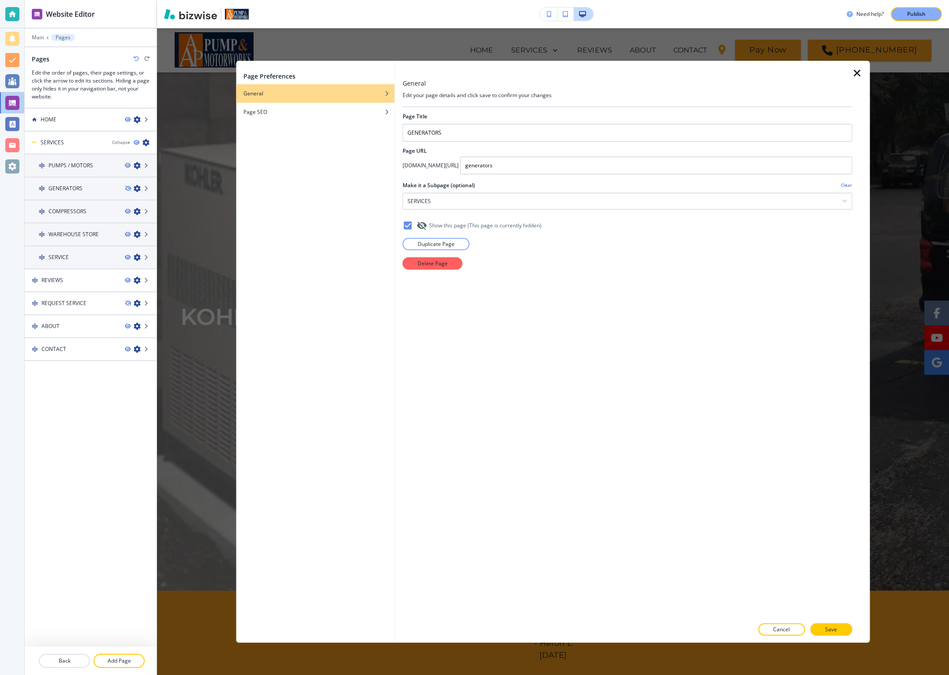
click at [408, 225] on icon at bounding box center [408, 225] width 8 height 8
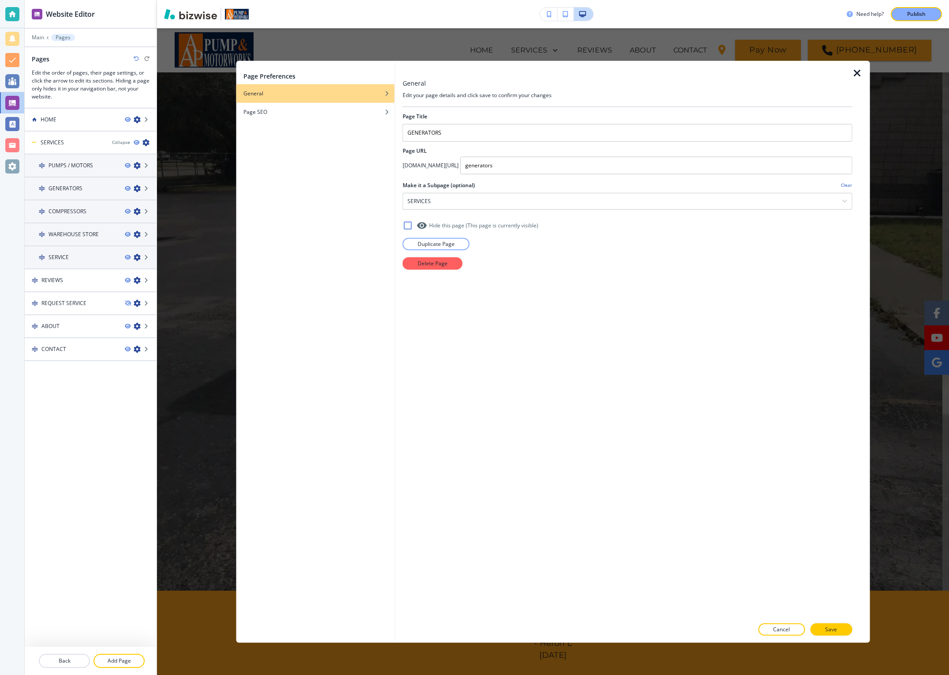
click at [859, 72] on icon "button" at bounding box center [857, 72] width 11 height 11
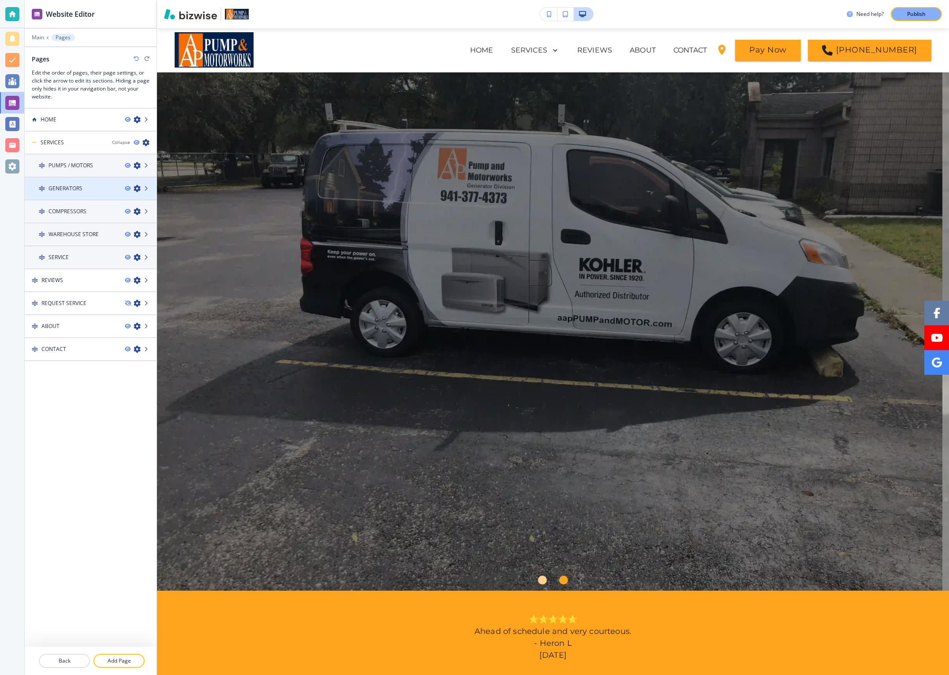
click at [61, 185] on h4 "GENERATORS" at bounding box center [66, 188] width 34 height 8
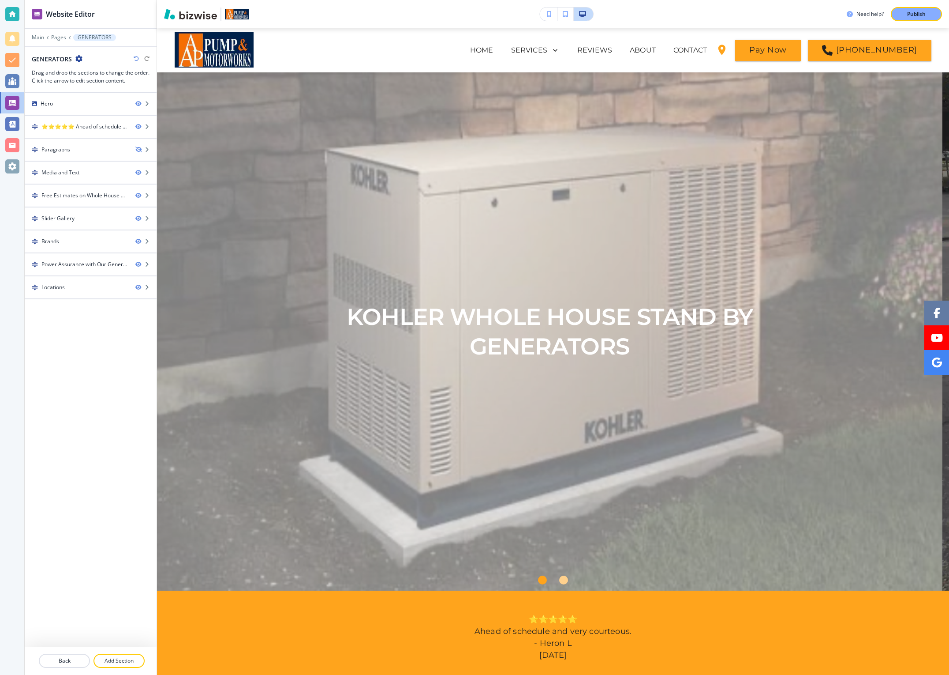
click at [92, 326] on div "Hero ⭐⭐⭐⭐⭐ Ahead of schedule and very courteous. - Heron L 6/11/2019 Paragraphs…" at bounding box center [91, 370] width 132 height 554
click at [110, 659] on p "Add Section" at bounding box center [118, 660] width 49 height 8
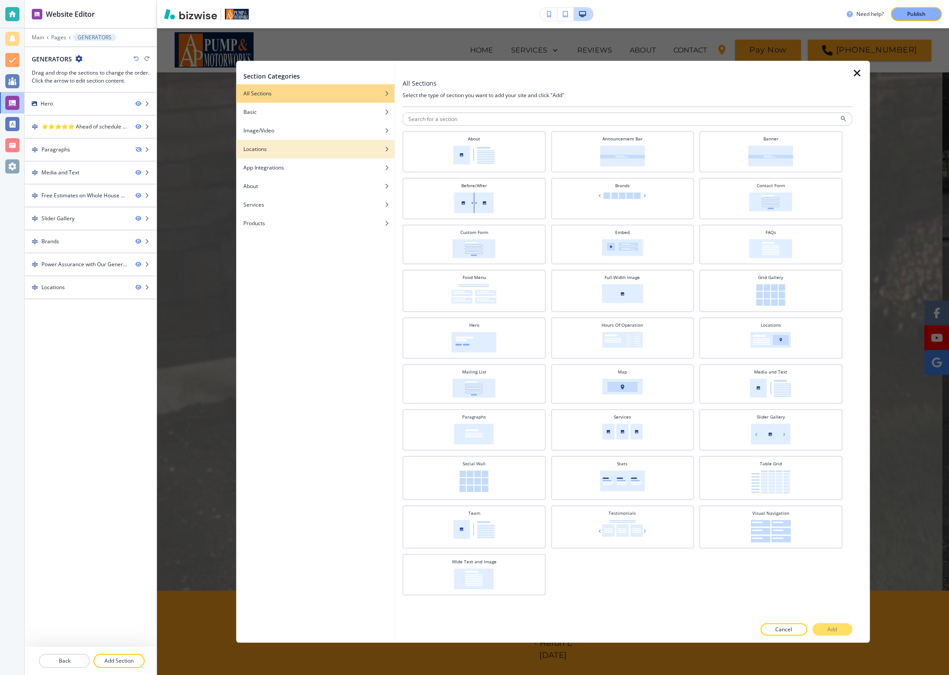
click at [309, 147] on div "Locations" at bounding box center [315, 149] width 158 height 8
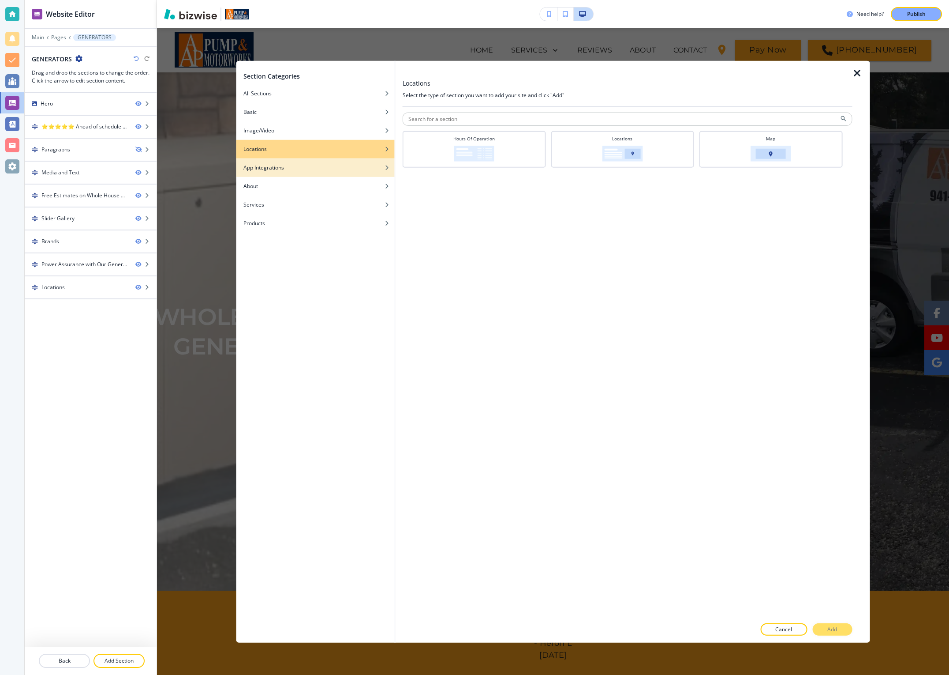
click at [305, 163] on div "App Integrations" at bounding box center [315, 167] width 158 height 8
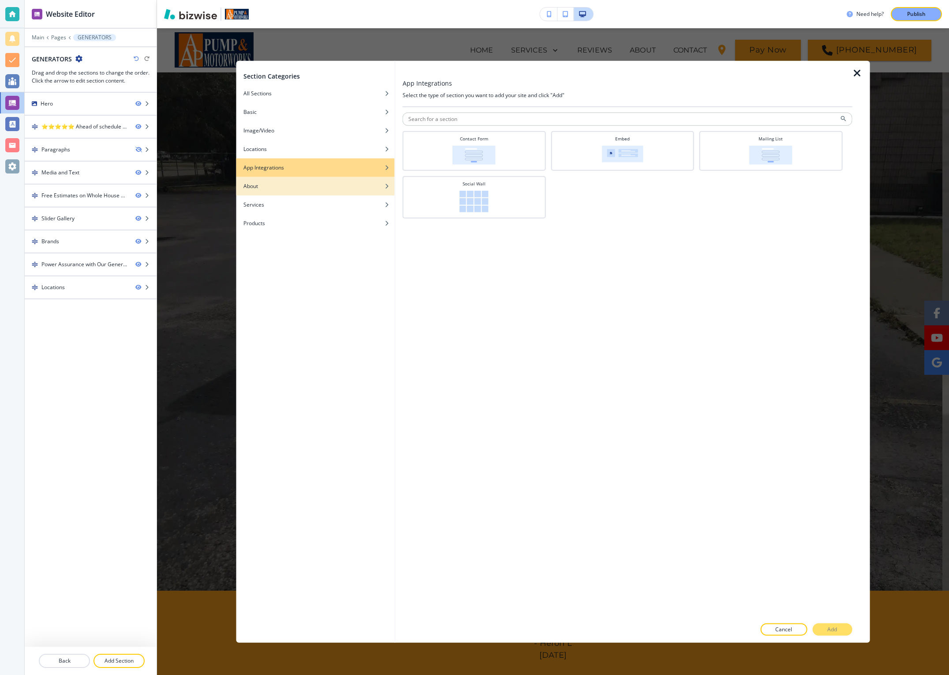
click at [301, 181] on button "About" at bounding box center [315, 185] width 158 height 19
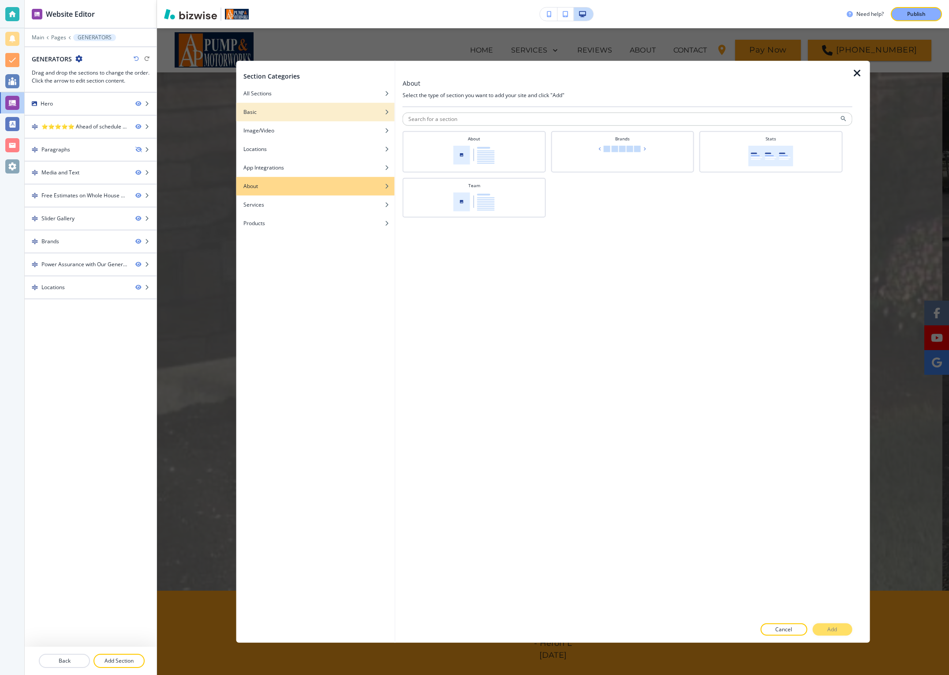
click at [310, 113] on div "Basic" at bounding box center [315, 112] width 158 height 8
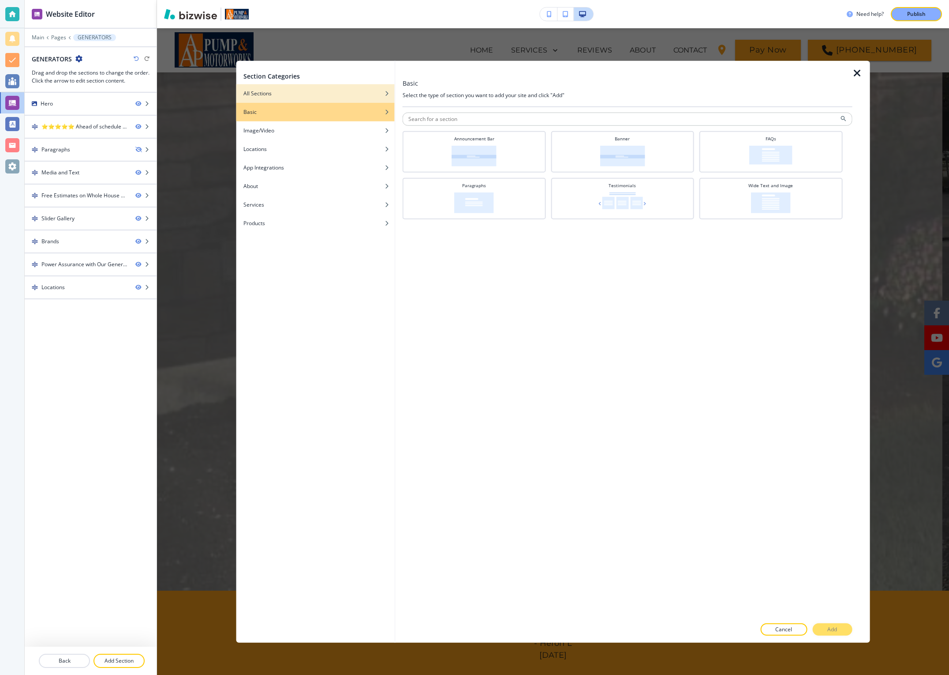
click at [310, 94] on div "All Sections" at bounding box center [315, 93] width 158 height 8
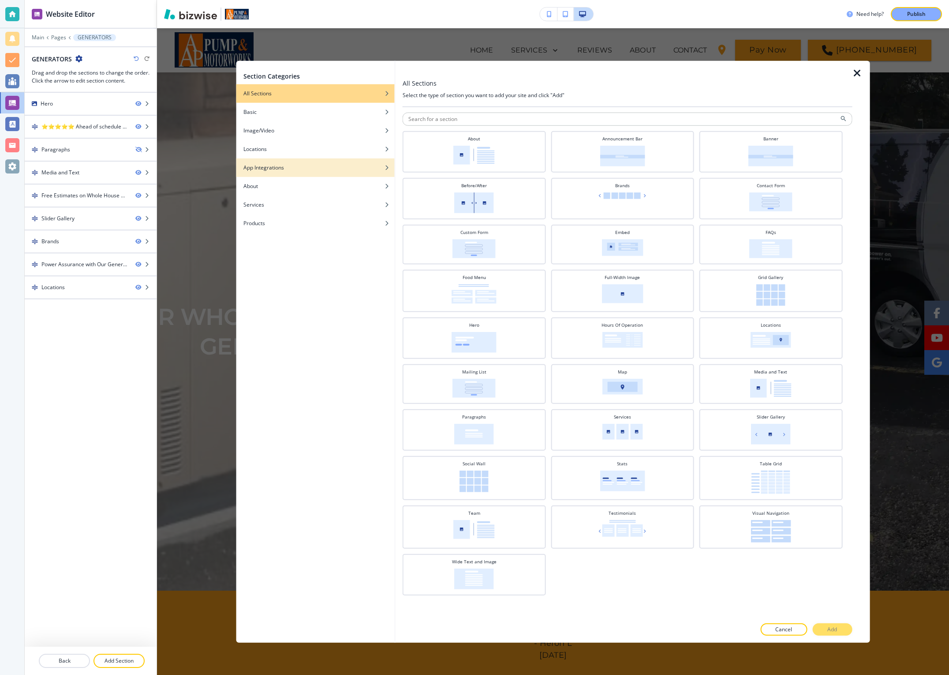
click at [294, 167] on div "App Integrations" at bounding box center [315, 167] width 158 height 8
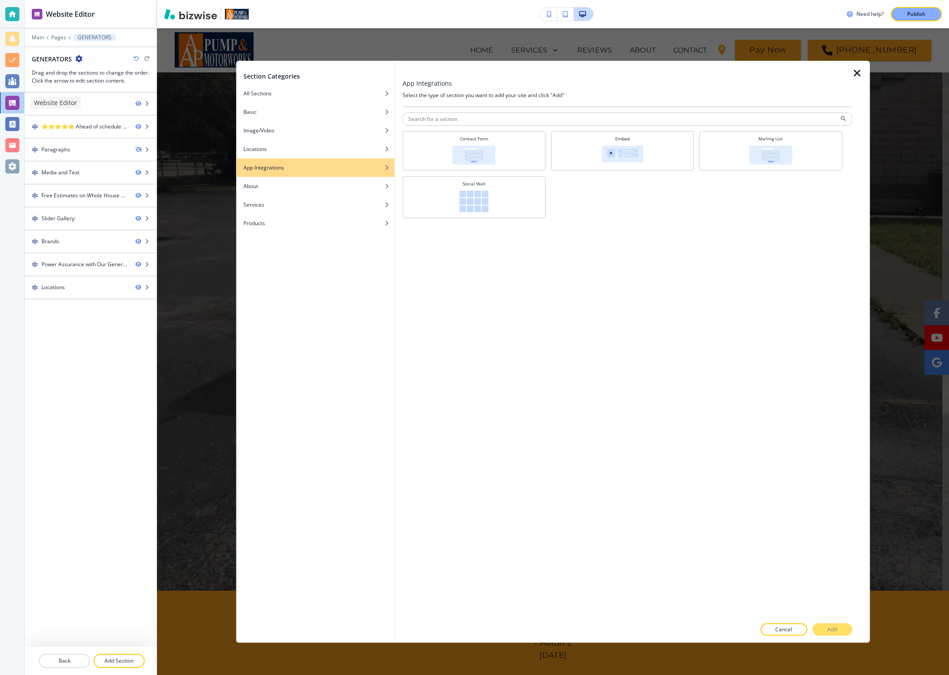
click at [11, 99] on div at bounding box center [12, 103] width 14 height 14
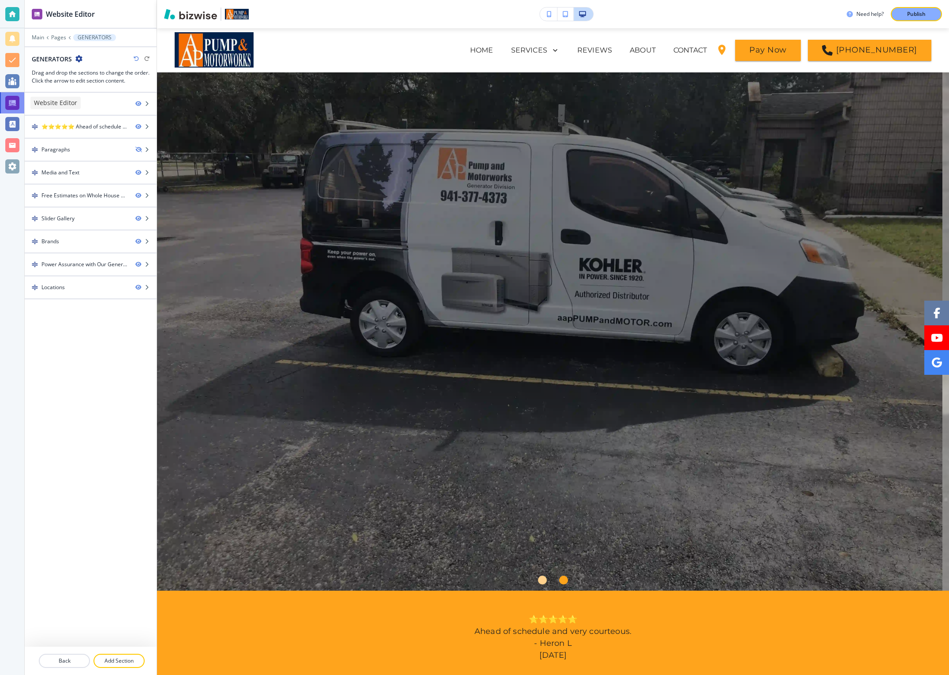
click at [13, 102] on div at bounding box center [12, 103] width 14 height 14
click at [12, 166] on div at bounding box center [12, 166] width 14 height 14
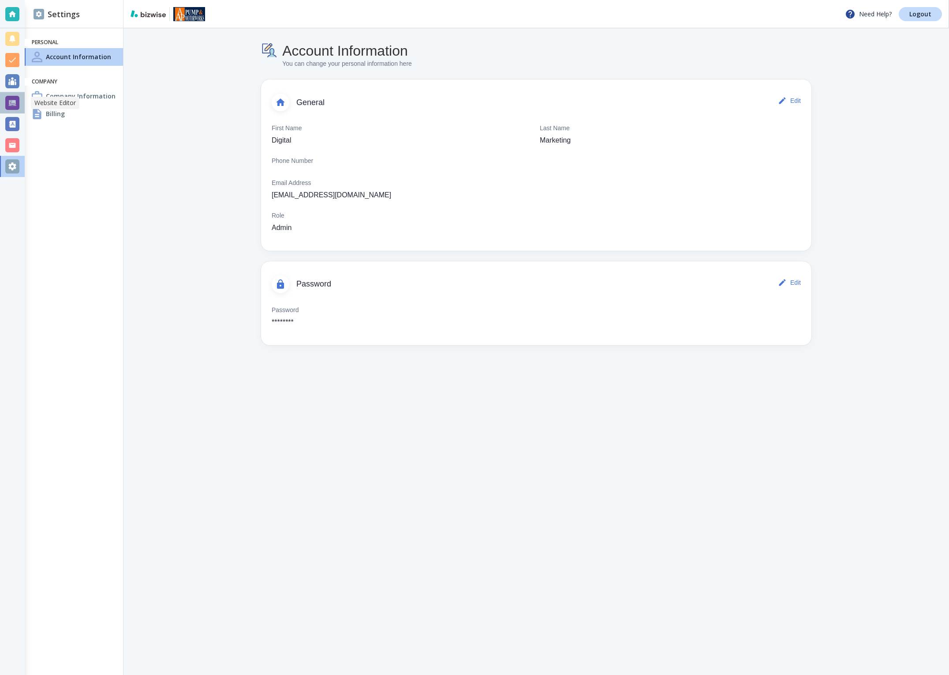
click at [11, 102] on div at bounding box center [12, 103] width 14 height 14
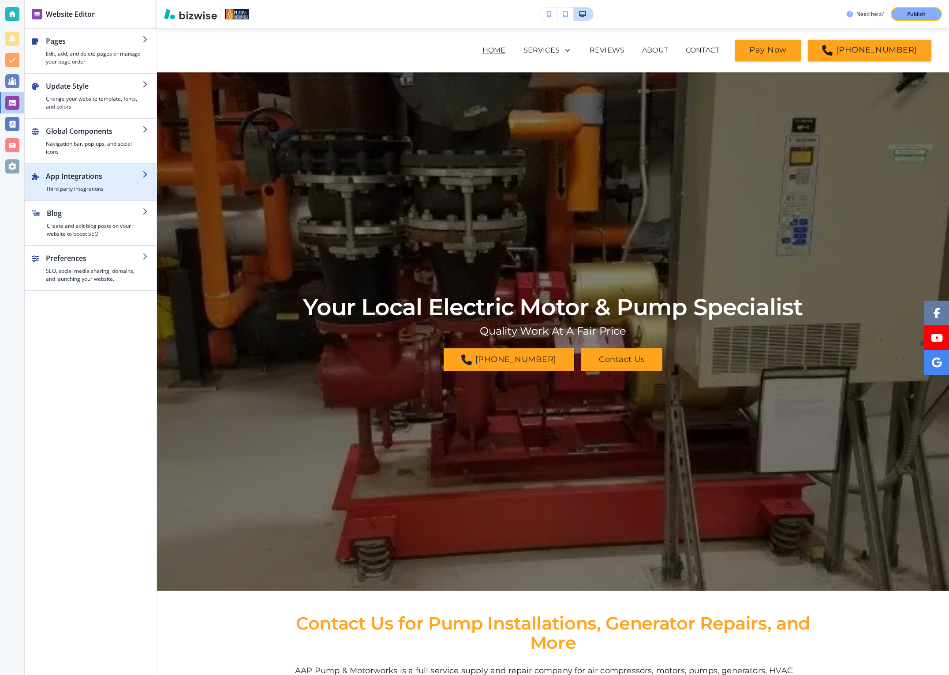
click at [86, 180] on h2 "App Integrations" at bounding box center [94, 176] width 97 height 11
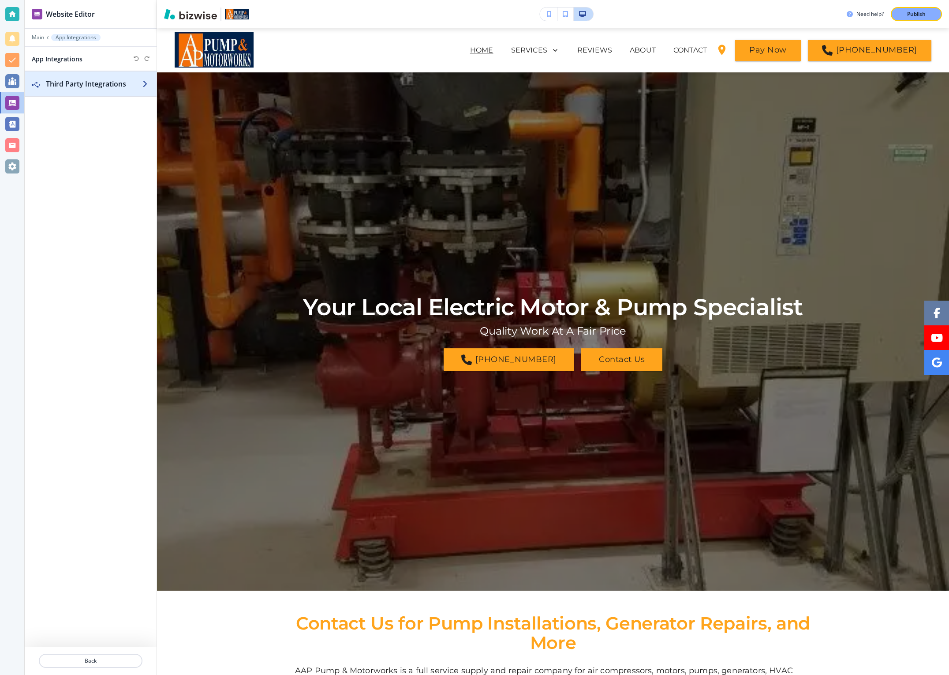
click at [78, 81] on h2 "Third Party Integrations" at bounding box center [94, 84] width 97 height 11
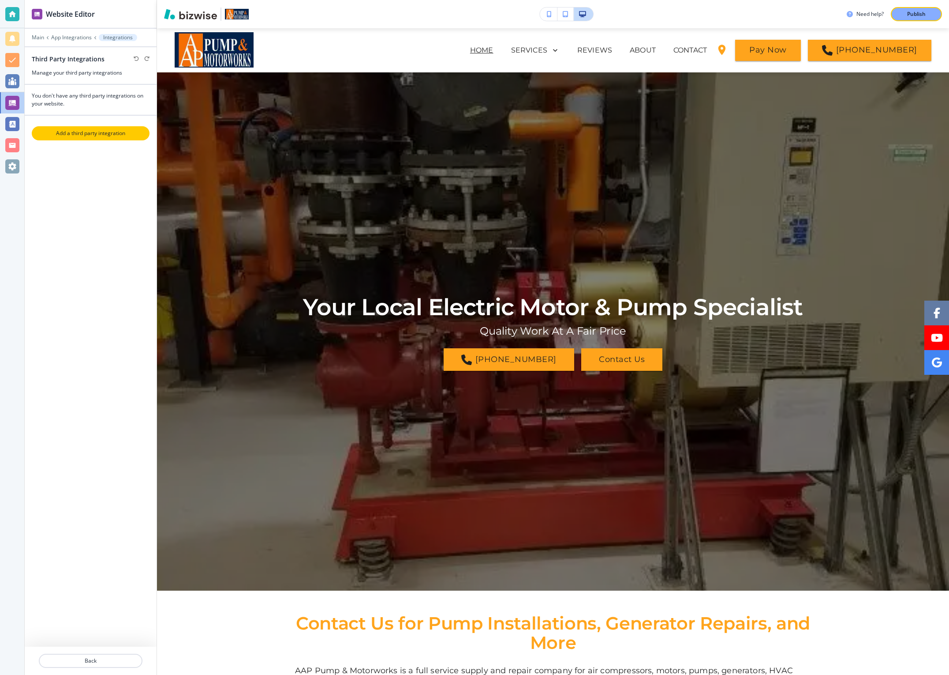
click at [84, 128] on button "Add a third party integration" at bounding box center [91, 133] width 118 height 14
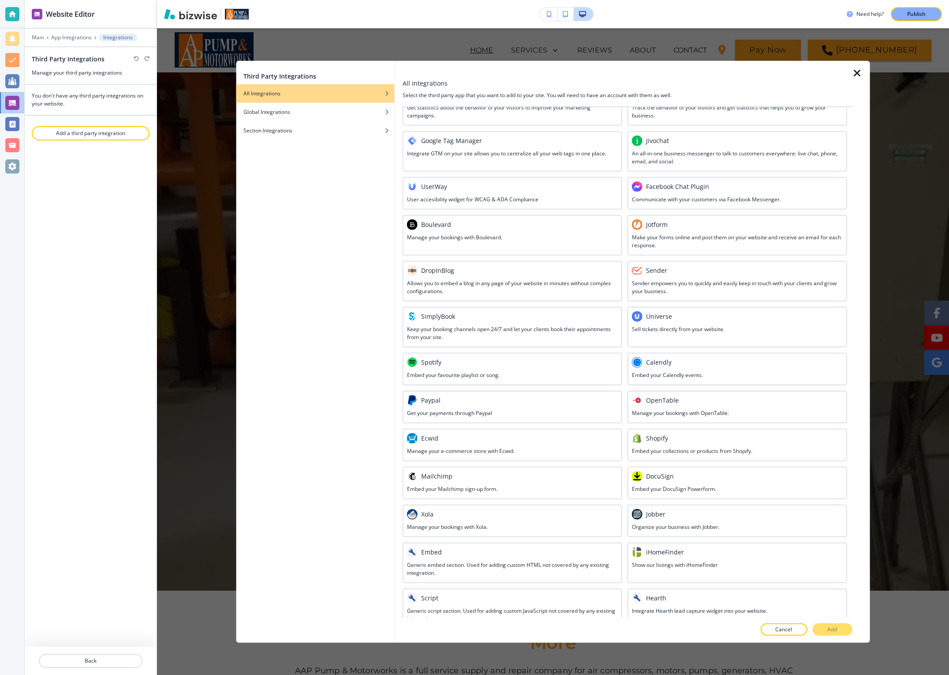
scroll to position [102, 0]
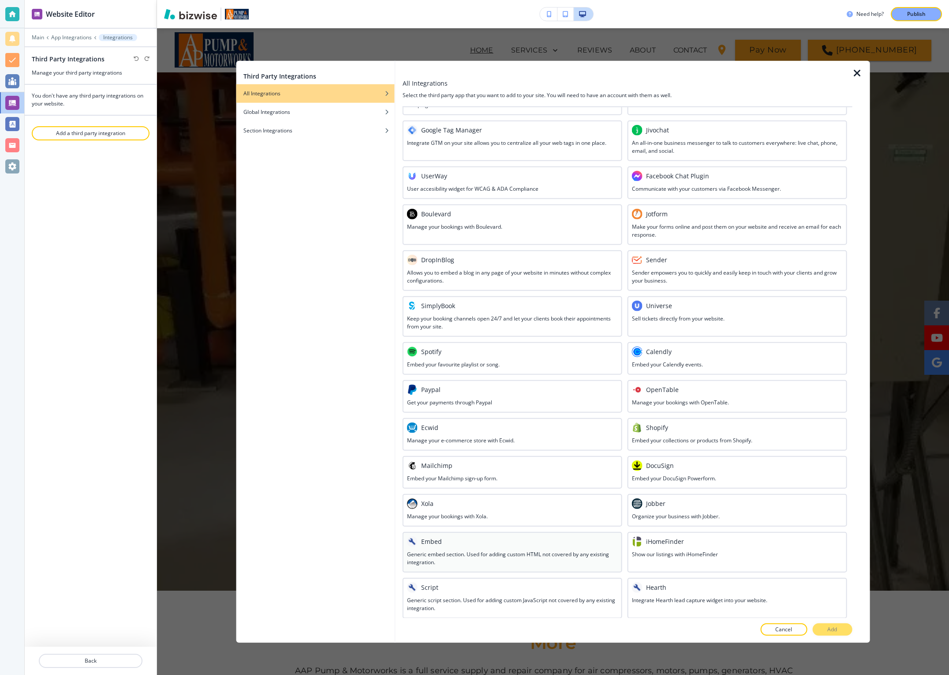
click at [442, 556] on h3 "Generic embed section. Used for adding custom HTML not covered by any existing …" at bounding box center [512, 558] width 211 height 16
drag, startPoint x: 827, startPoint y: 626, endPoint x: 832, endPoint y: 628, distance: 5.2
click at [827, 626] on button "Add" at bounding box center [833, 629] width 40 height 12
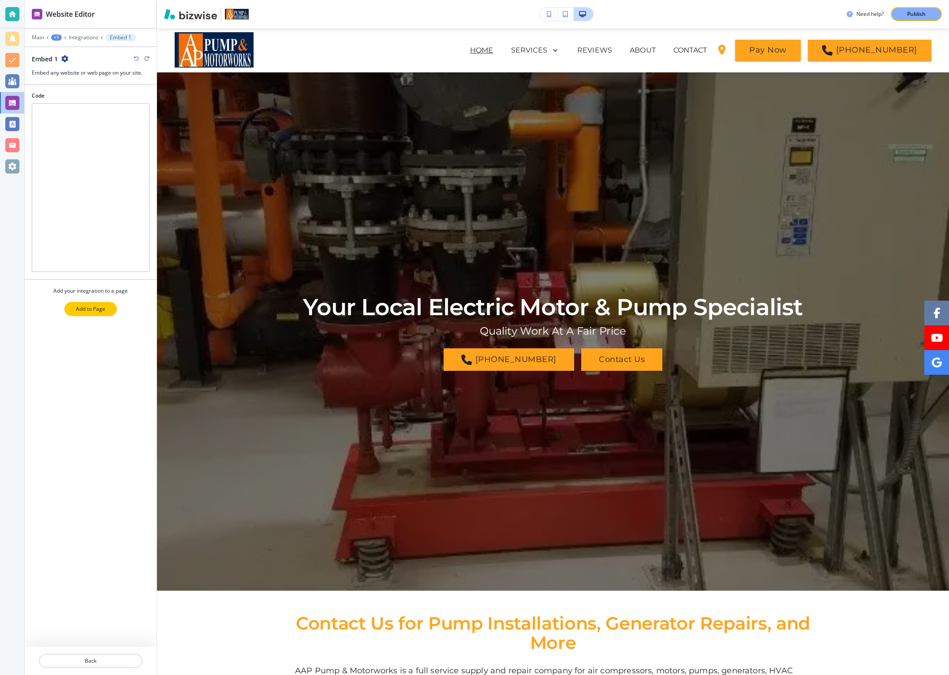
click at [79, 304] on button "Add to Page" at bounding box center [90, 309] width 52 height 14
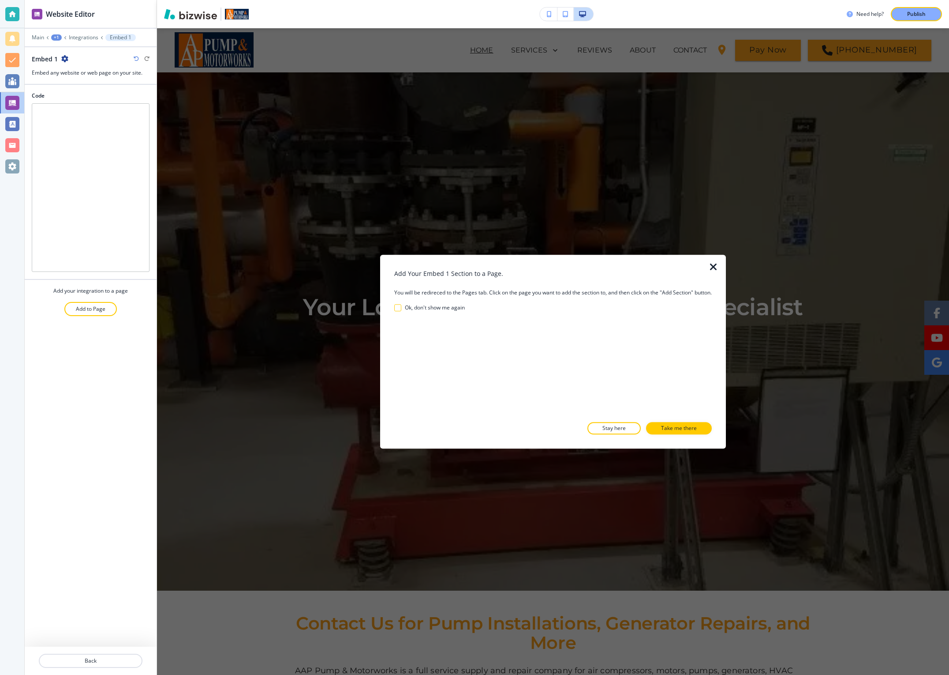
click at [411, 309] on h3 "Ok, don't show me again" at bounding box center [435, 308] width 60 height 8
checkbox again "true"
click at [689, 429] on p "Take me there" at bounding box center [679, 428] width 36 height 8
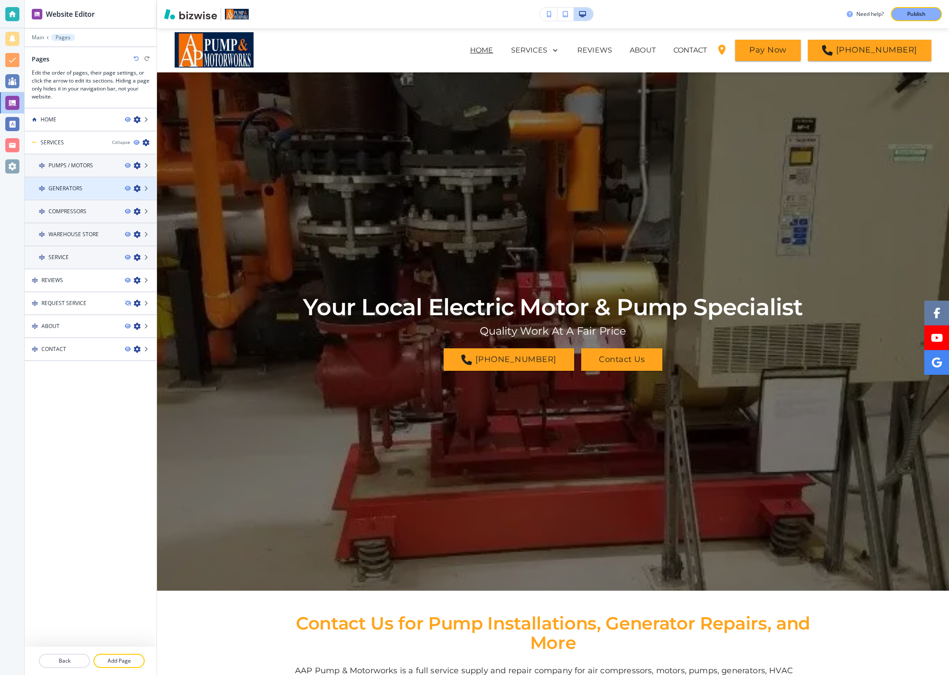
click at [71, 189] on h4 "GENERATORS" at bounding box center [66, 188] width 34 height 8
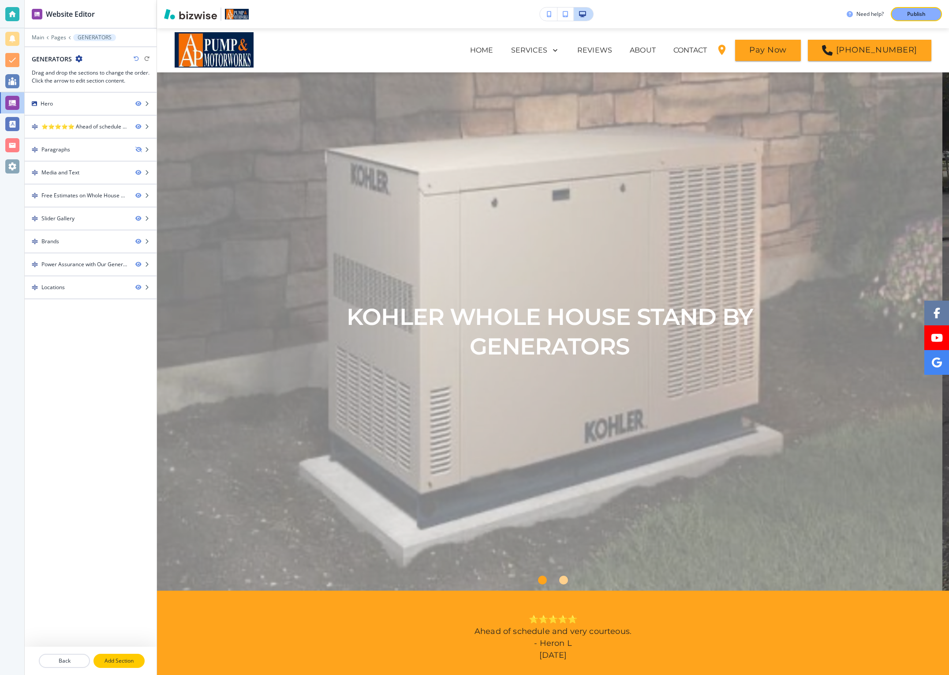
click at [113, 659] on p "Add Section" at bounding box center [118, 660] width 49 height 8
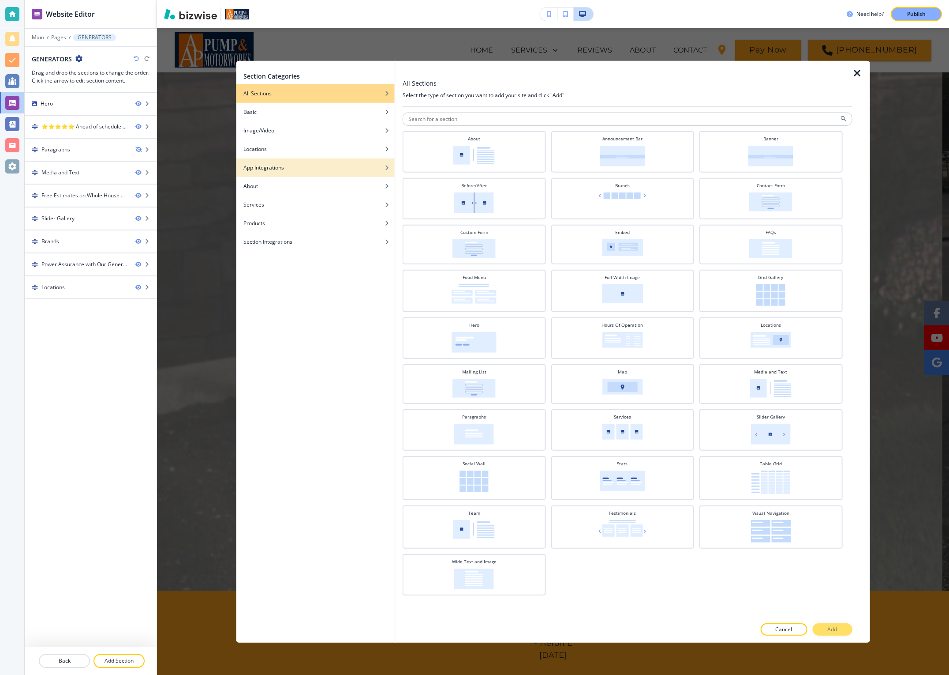
click at [282, 171] on h4 "App Integrations" at bounding box center [264, 167] width 41 height 8
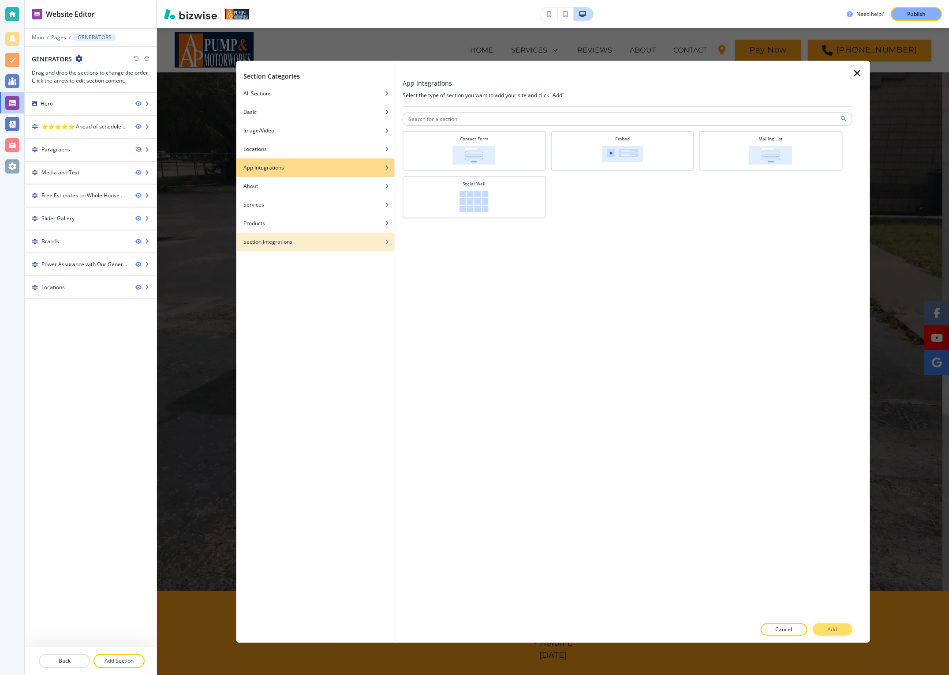
click at [282, 241] on h4 "Section Integrations" at bounding box center [268, 241] width 49 height 8
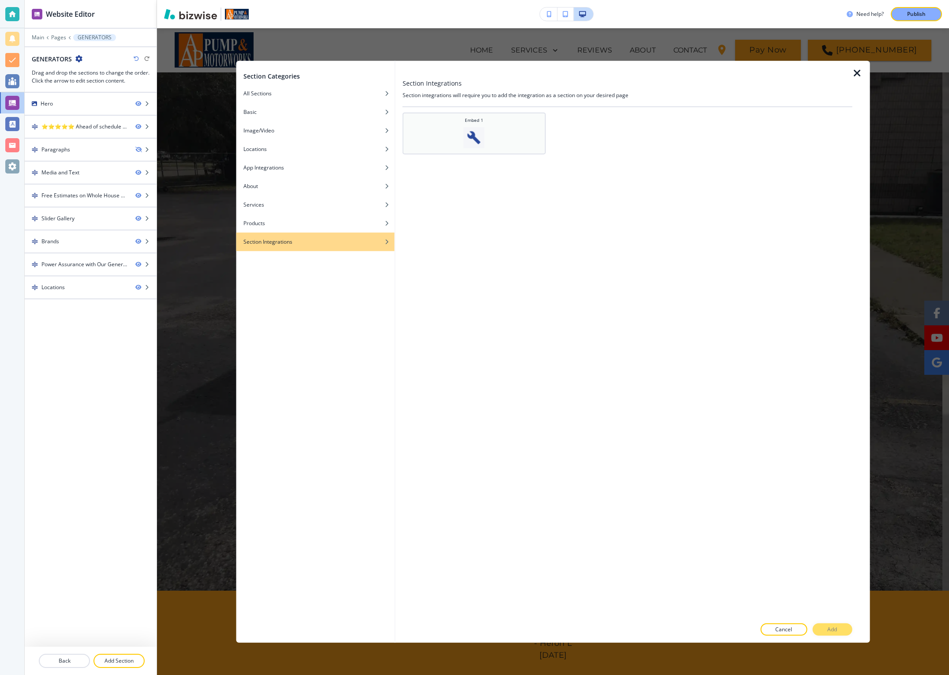
click at [479, 137] on img at bounding box center [474, 137] width 21 height 21
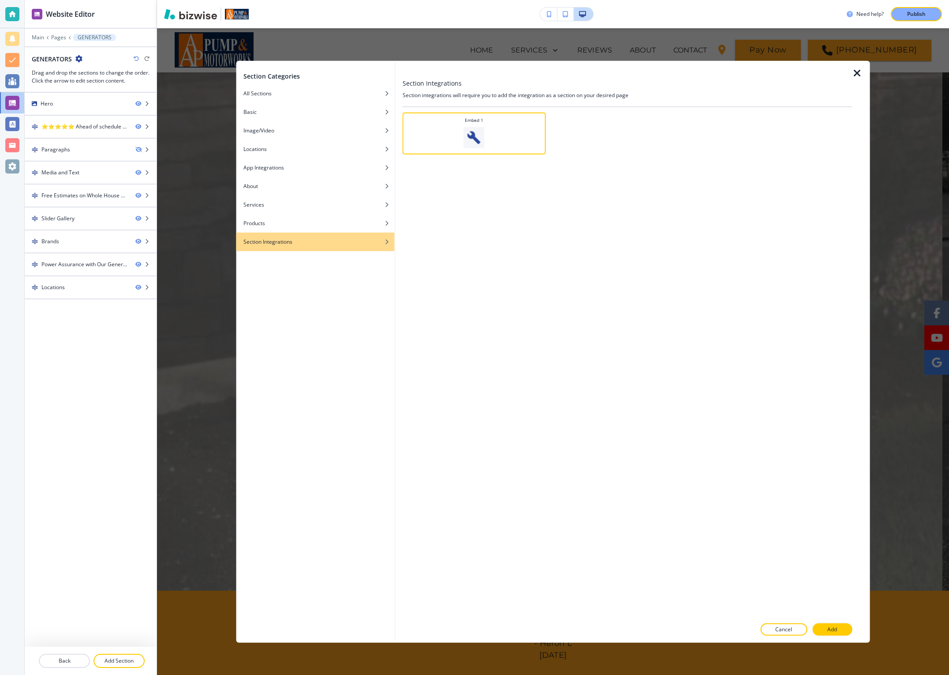
click at [843, 634] on button "Add" at bounding box center [833, 629] width 40 height 12
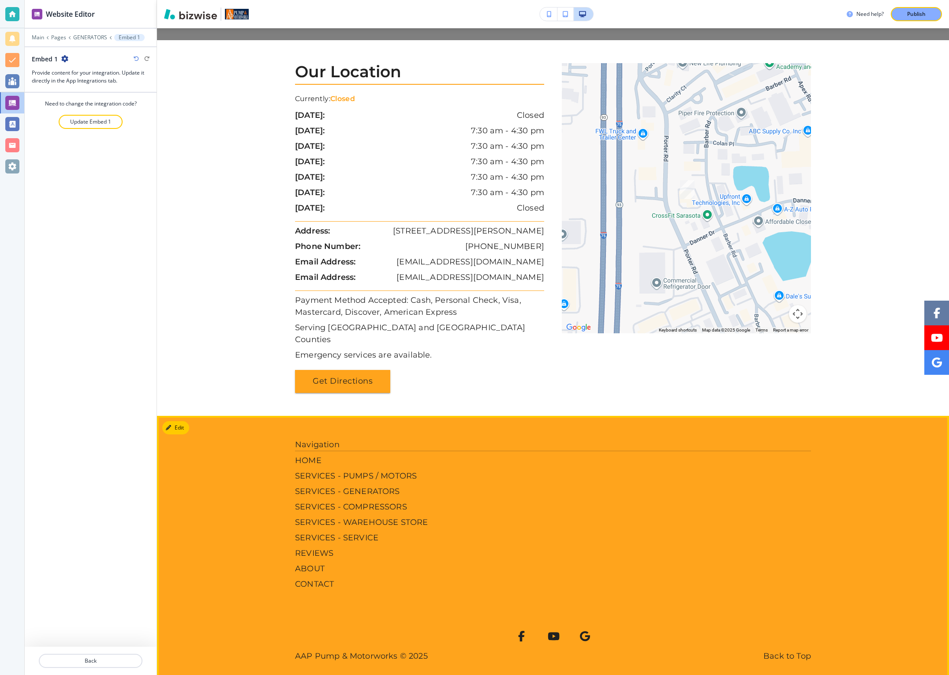
scroll to position [1495, 0]
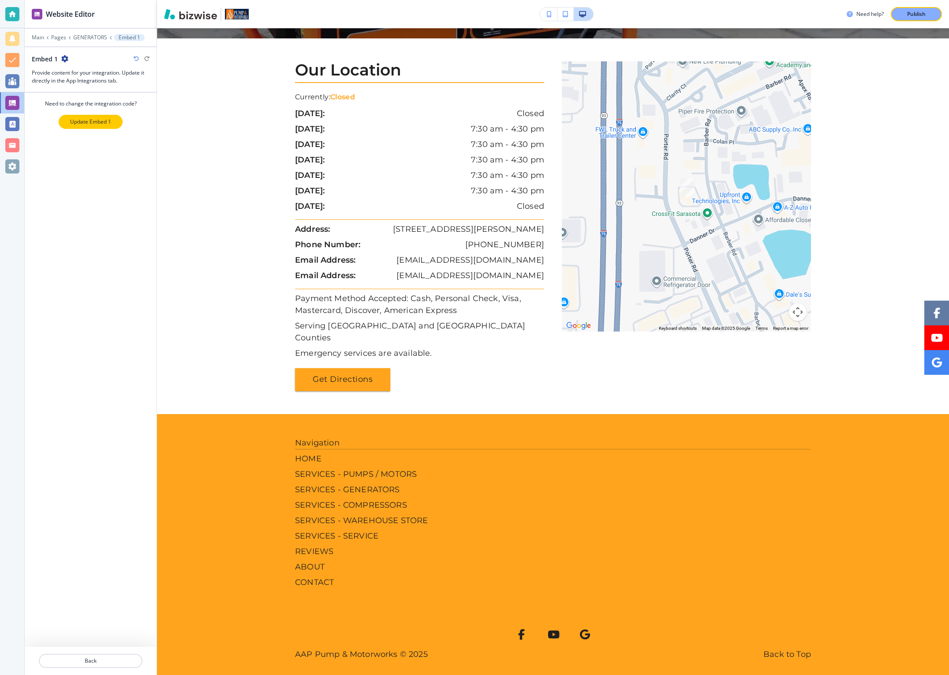
click at [105, 123] on p "Update Embed 1" at bounding box center [90, 122] width 41 height 8
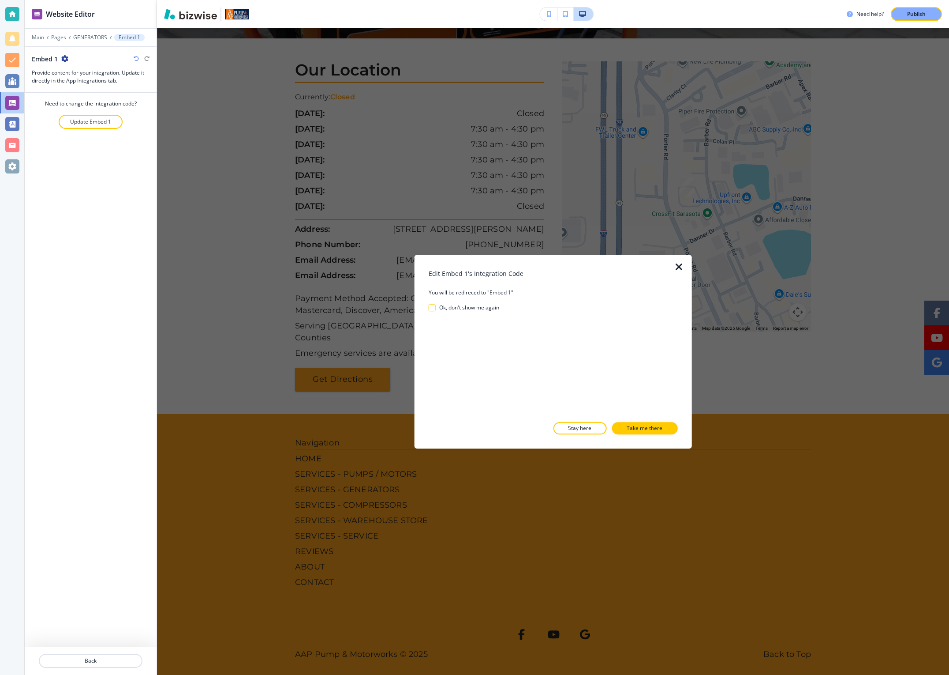
click at [658, 428] on p "Take me there" at bounding box center [645, 428] width 36 height 8
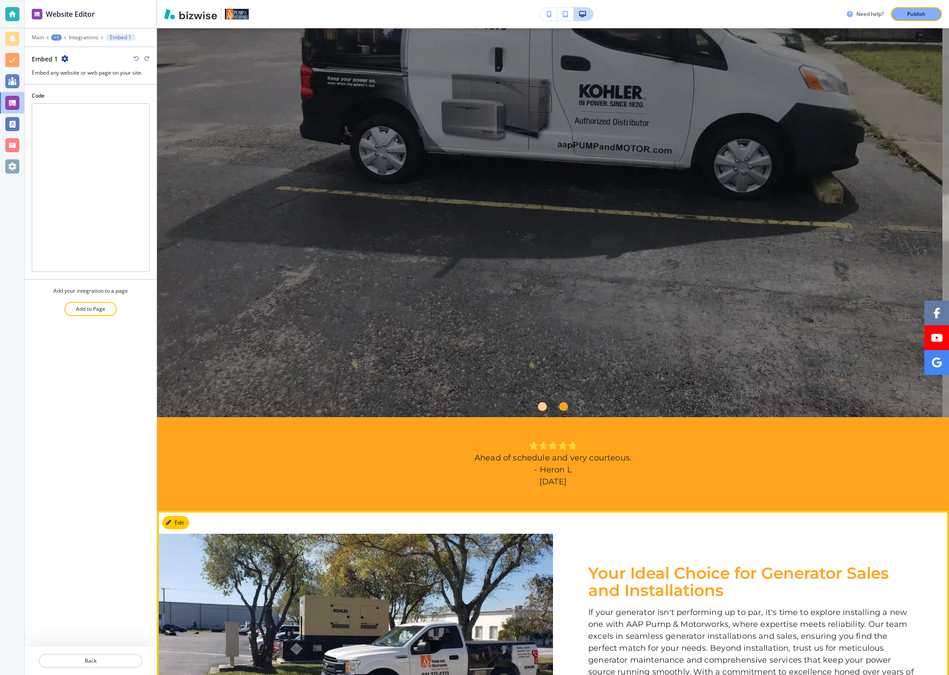
scroll to position [0, 0]
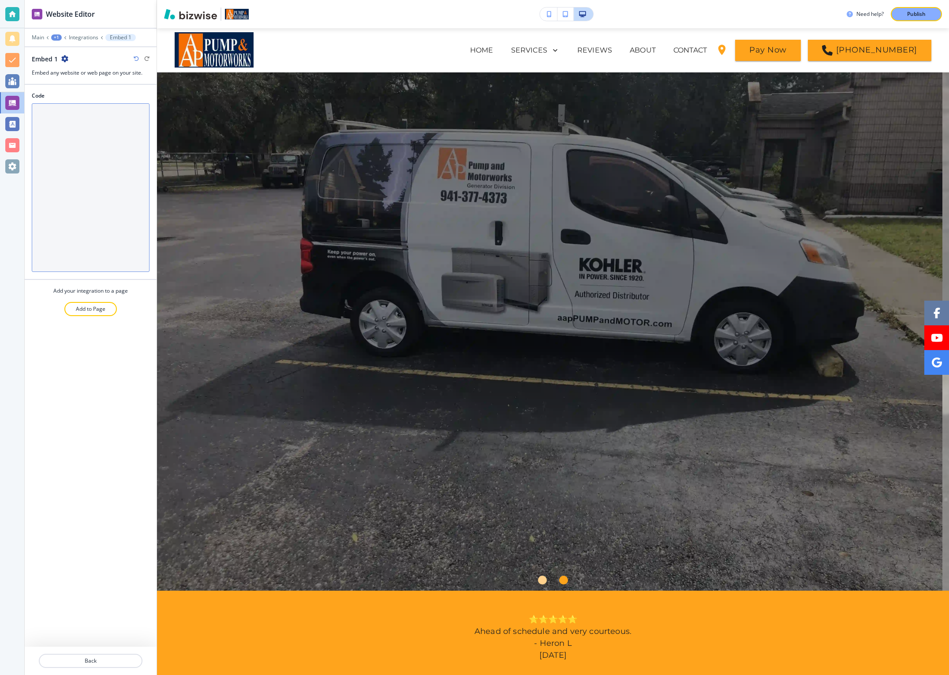
click at [117, 166] on textarea "Code" at bounding box center [91, 187] width 118 height 169
click at [121, 178] on textarea "Code" at bounding box center [91, 187] width 118 height 169
paste textarea "<meta http-equiv="refresh" content="0; url=https://newsite.com">"
type textarea "<meta http-equiv="refresh" content="0; url=https://newsite.com">"
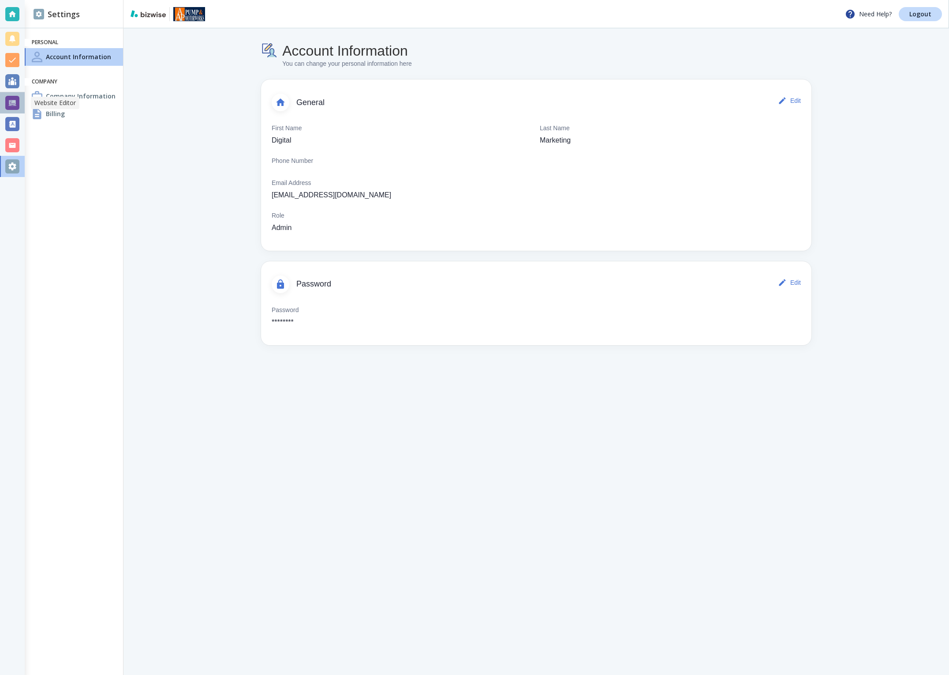
click at [10, 107] on div at bounding box center [12, 103] width 14 height 14
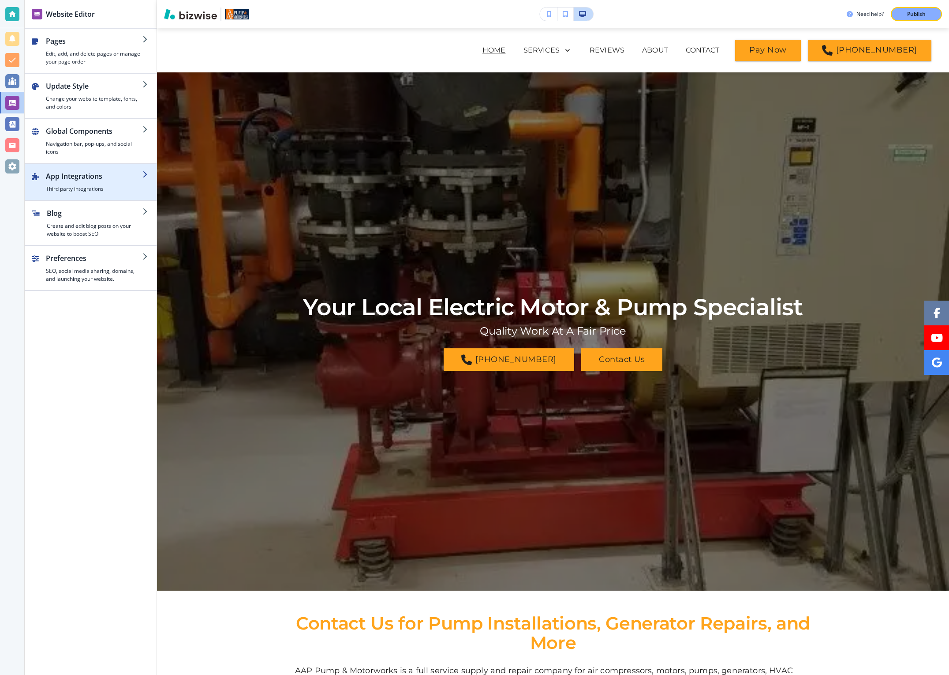
click at [71, 187] on h4 "Third party integrations" at bounding box center [94, 189] width 97 height 8
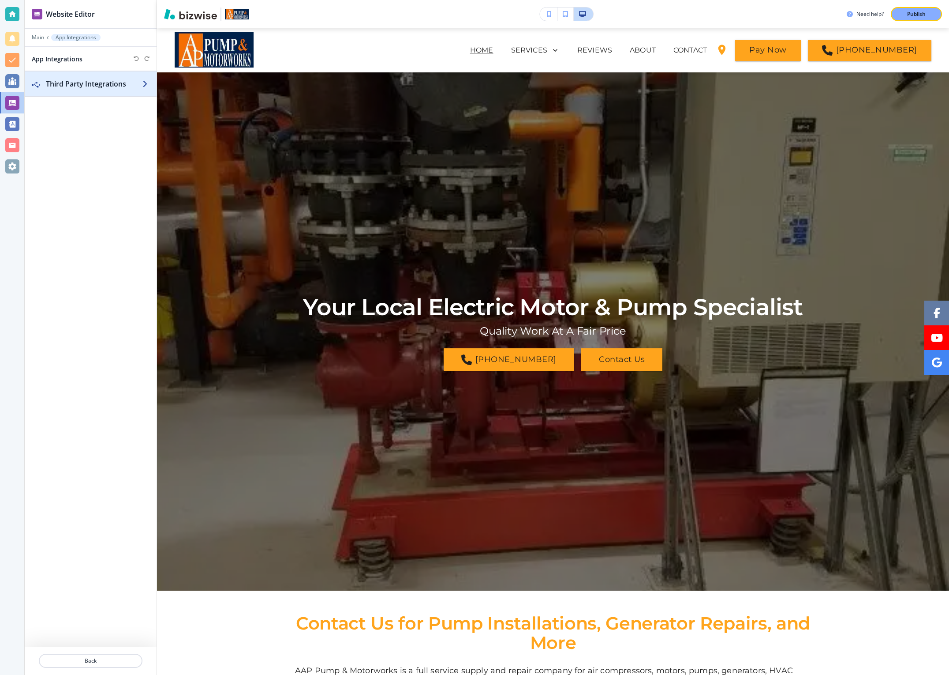
click at [76, 87] on h2 "Third Party Integrations" at bounding box center [94, 84] width 97 height 11
click at [75, 96] on div "Embed 1" at bounding box center [73, 96] width 97 height 8
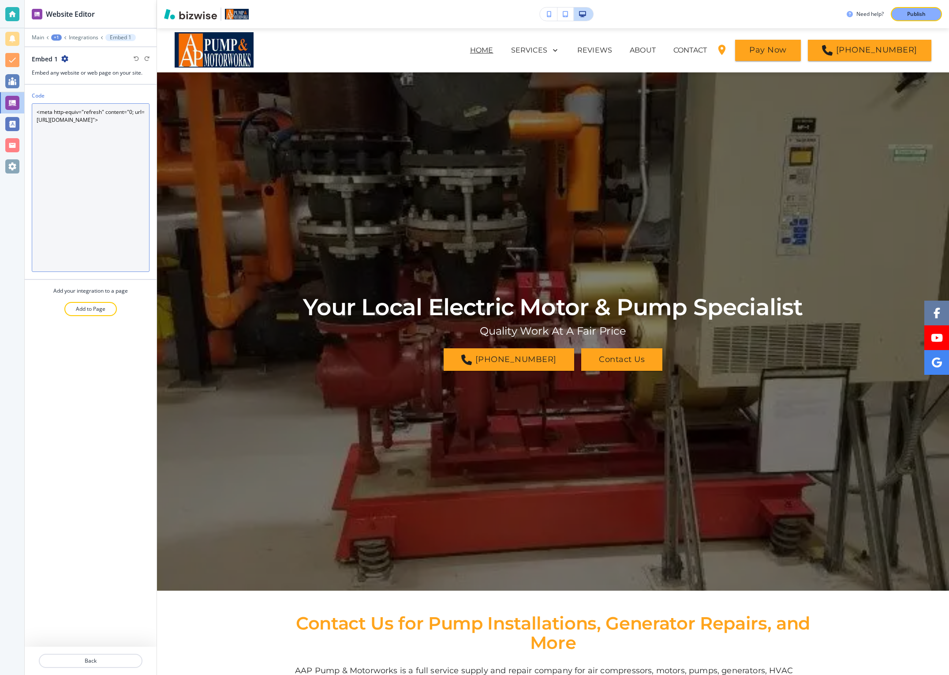
drag, startPoint x: 94, startPoint y: 120, endPoint x: 47, endPoint y: 120, distance: 47.2
click at [47, 120] on textarea "<meta http-equiv="refresh" content="0; url=https://newsite.com">" at bounding box center [91, 187] width 118 height 169
paste textarea "customairinc.com/generators"
type textarea "<meta http-equiv="refresh" content="0; url=https://customairinc.com/generators">"
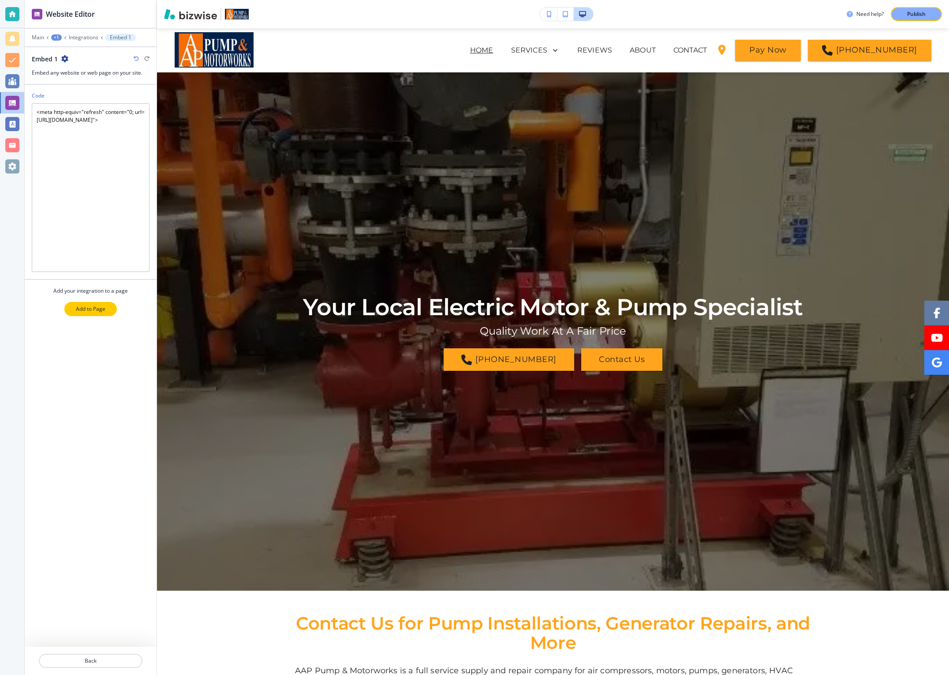
click at [108, 310] on button "Add to Page" at bounding box center [90, 309] width 52 height 14
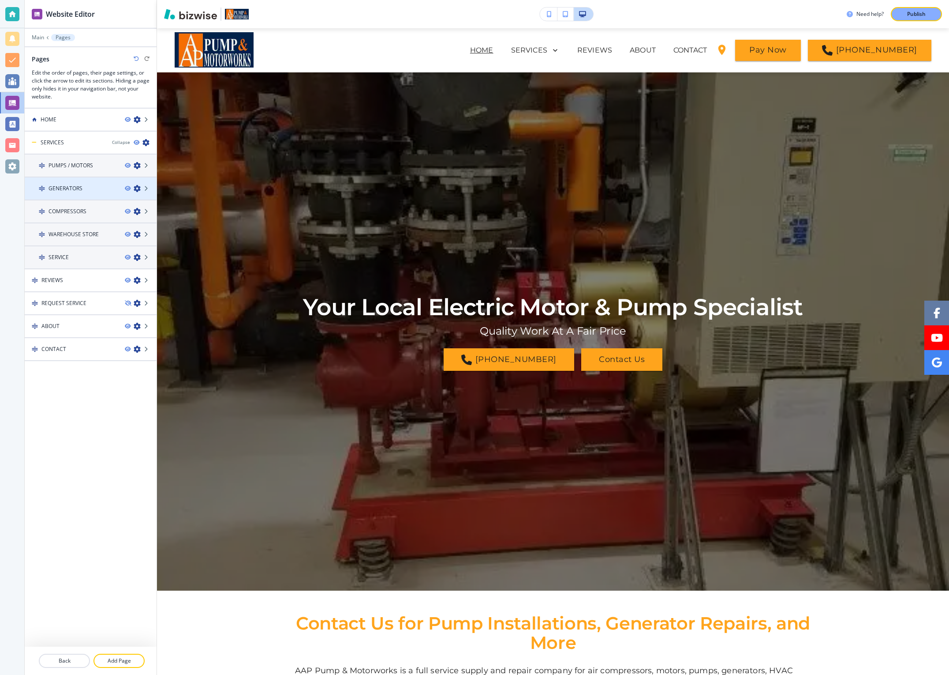
click at [63, 192] on div at bounding box center [91, 195] width 132 height 7
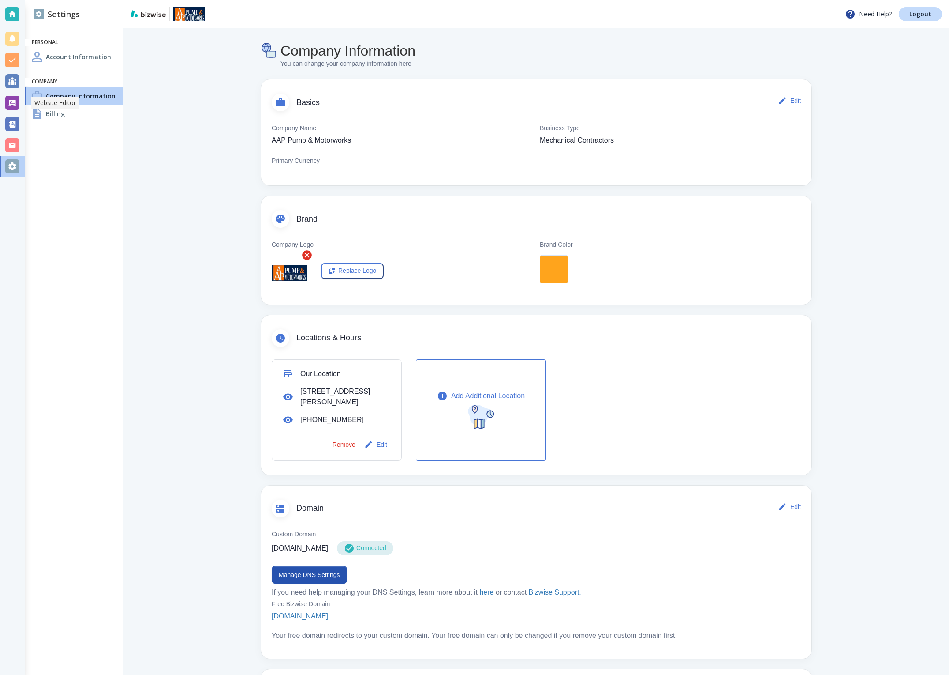
click at [15, 101] on div at bounding box center [12, 103] width 14 height 14
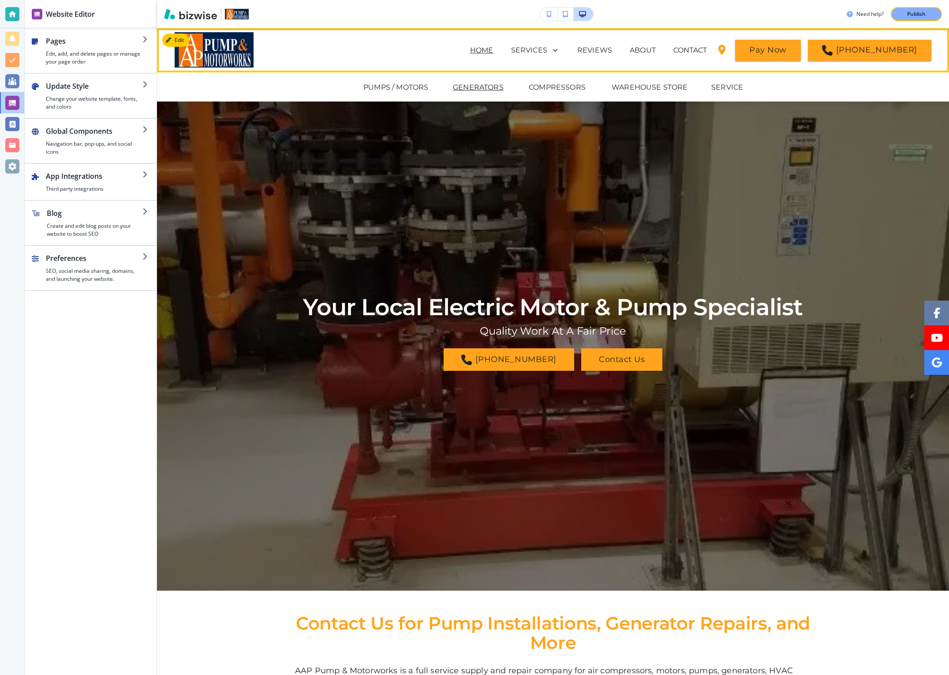
click at [465, 89] on p "GENERATORS" at bounding box center [478, 87] width 51 height 11
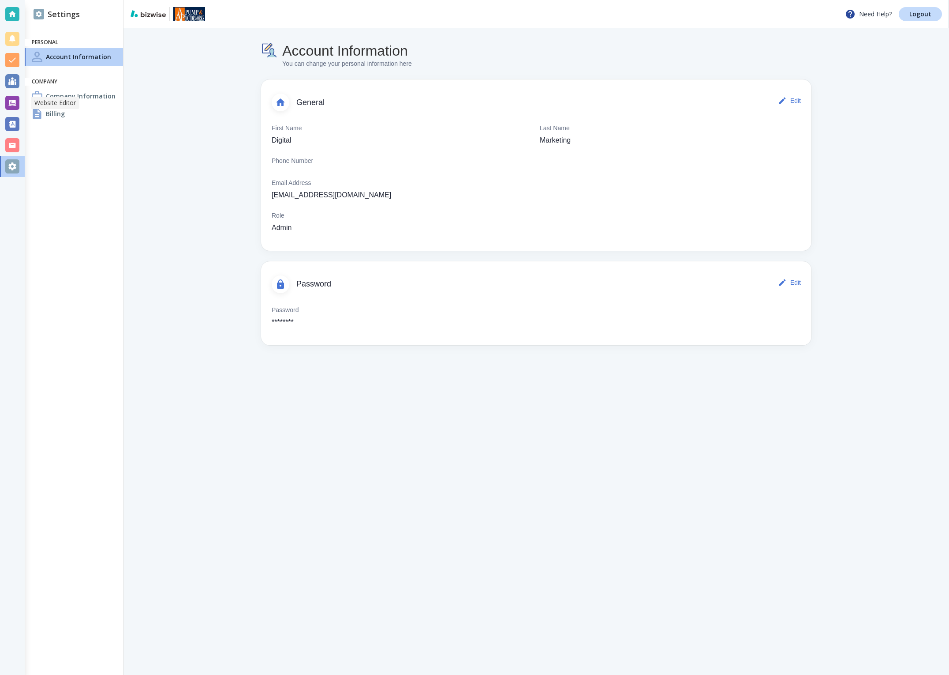
click at [11, 105] on div at bounding box center [12, 103] width 14 height 14
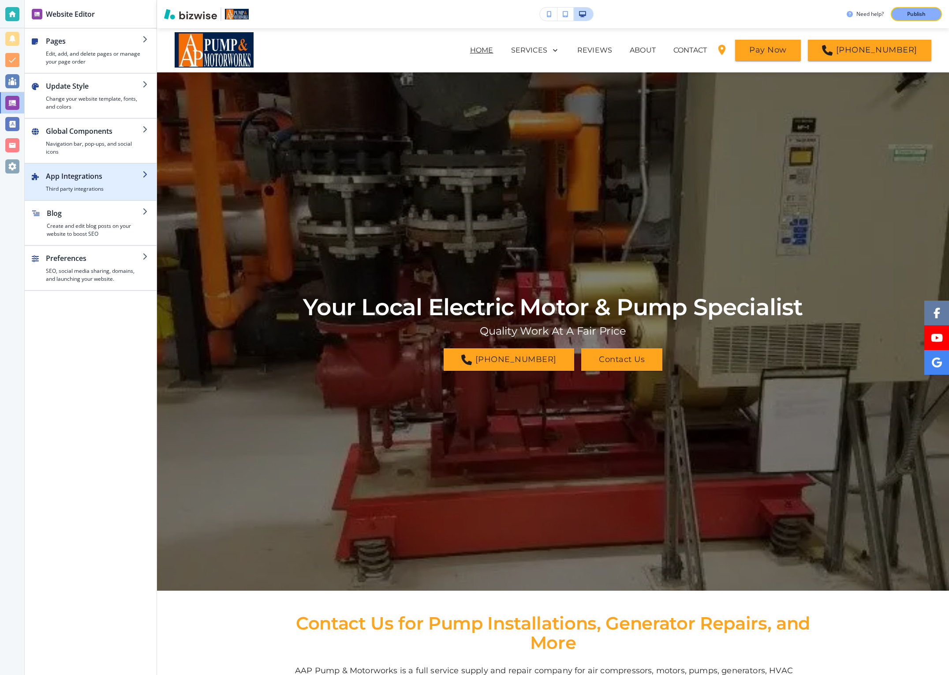
click at [66, 190] on h4 "Third party integrations" at bounding box center [94, 189] width 97 height 8
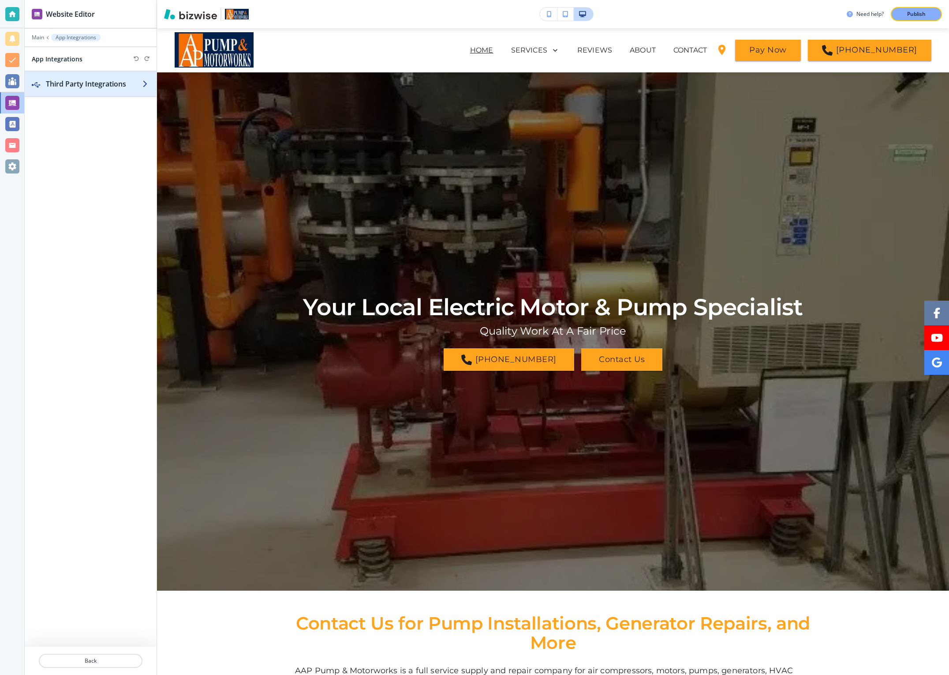
click at [90, 83] on h2 "Third Party Integrations" at bounding box center [94, 84] width 97 height 11
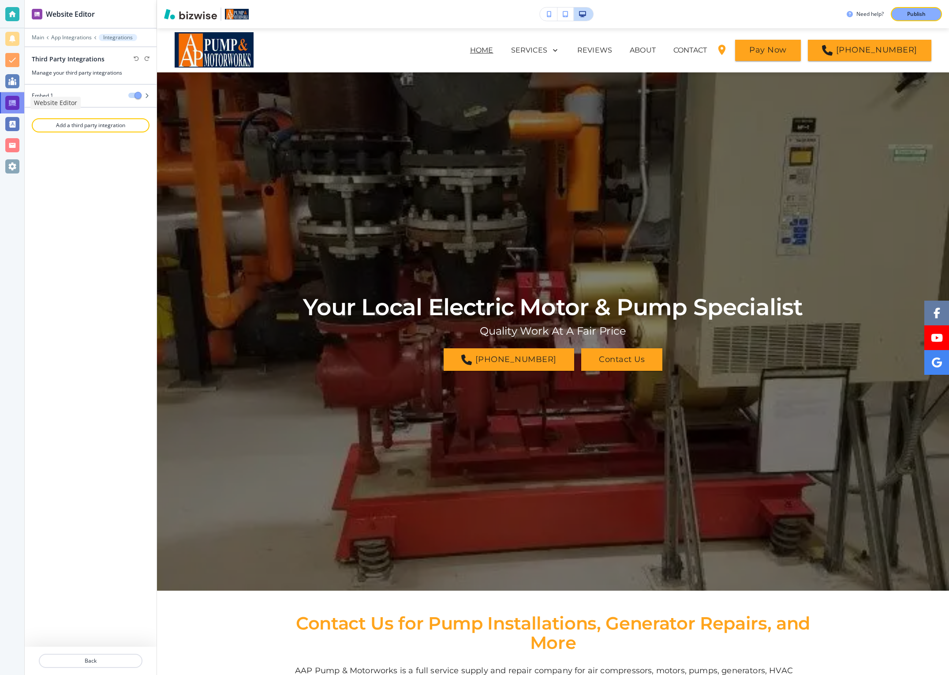
click at [17, 106] on div at bounding box center [12, 103] width 14 height 14
click at [61, 37] on p "App Integrations" at bounding box center [71, 37] width 41 height 6
click at [32, 36] on p "Main" at bounding box center [38, 37] width 12 height 6
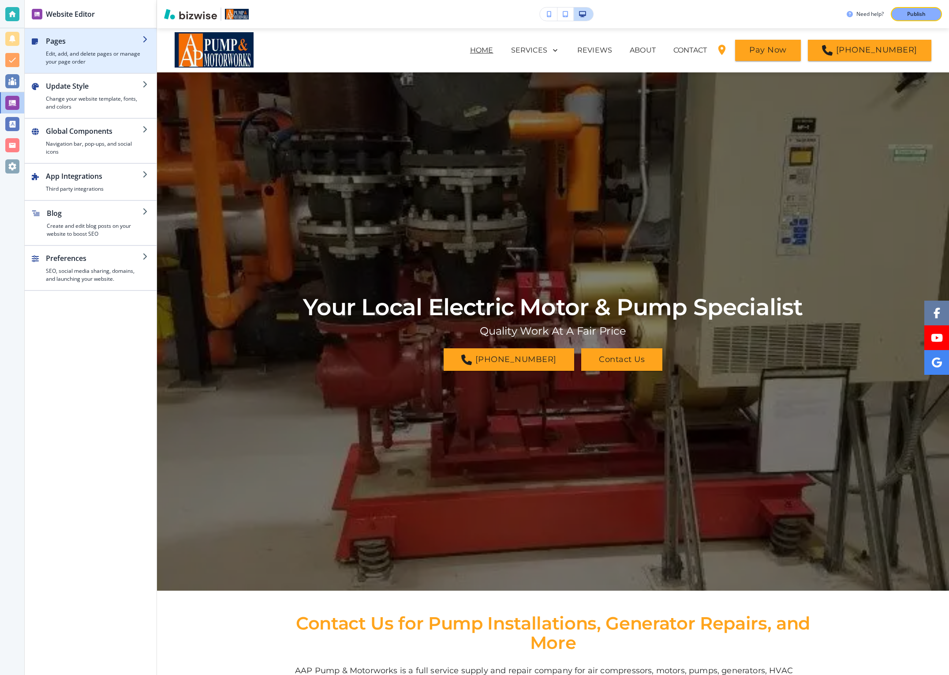
click at [69, 46] on div "button" at bounding box center [94, 48] width 97 height 4
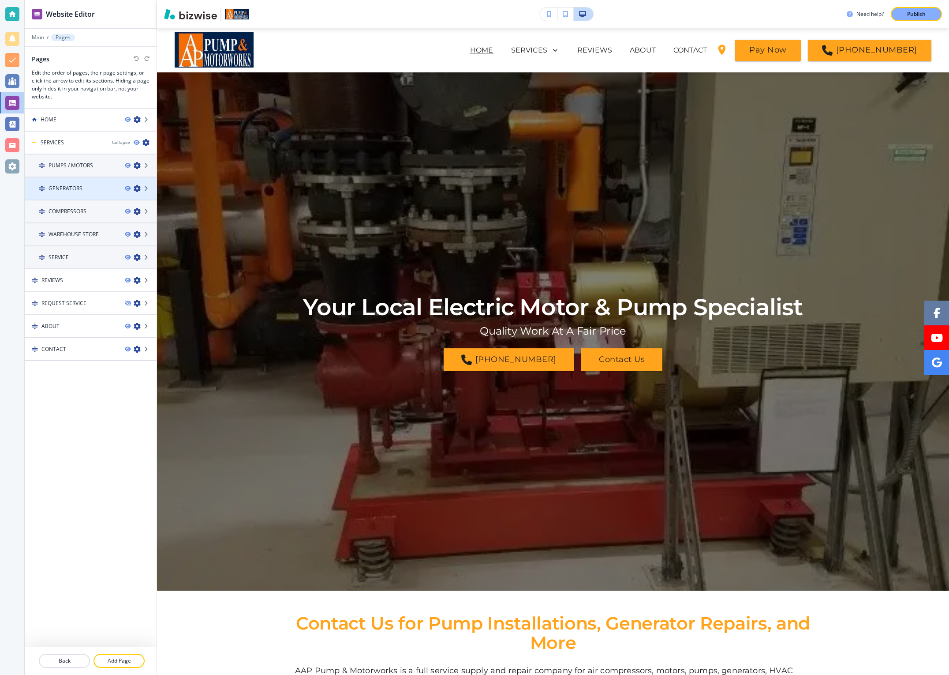
click at [90, 189] on div "GENERATORS" at bounding box center [71, 188] width 93 height 8
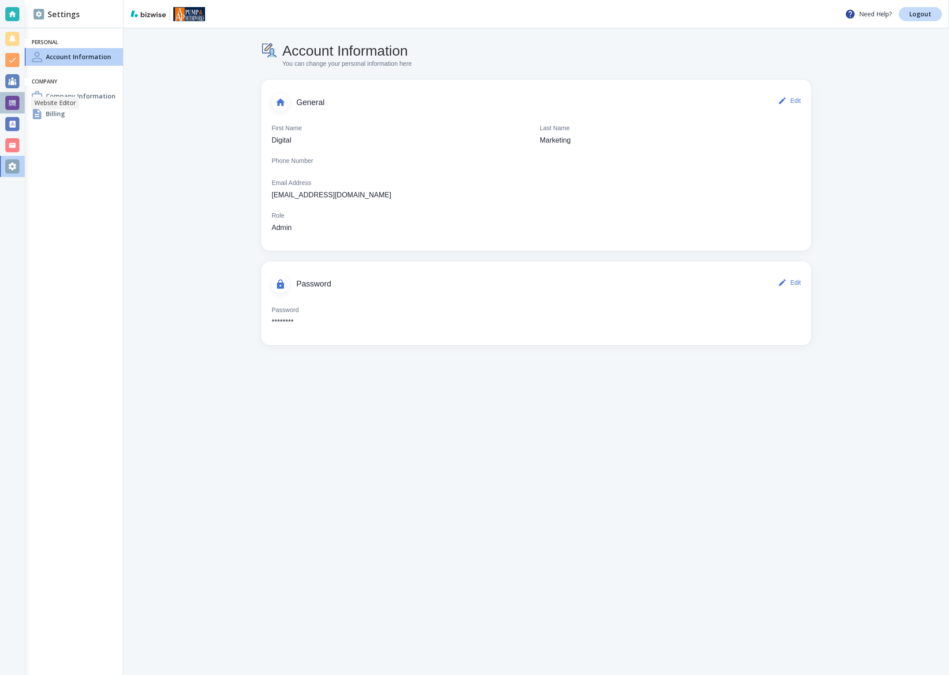
click at [15, 101] on div at bounding box center [12, 103] width 14 height 14
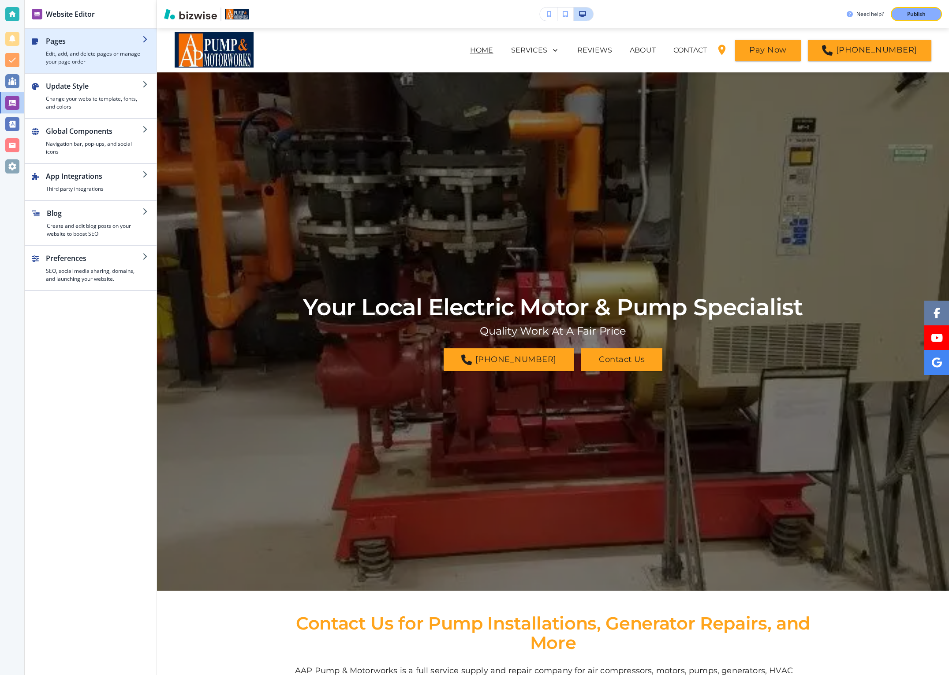
click at [61, 31] on div "button" at bounding box center [91, 32] width 132 height 7
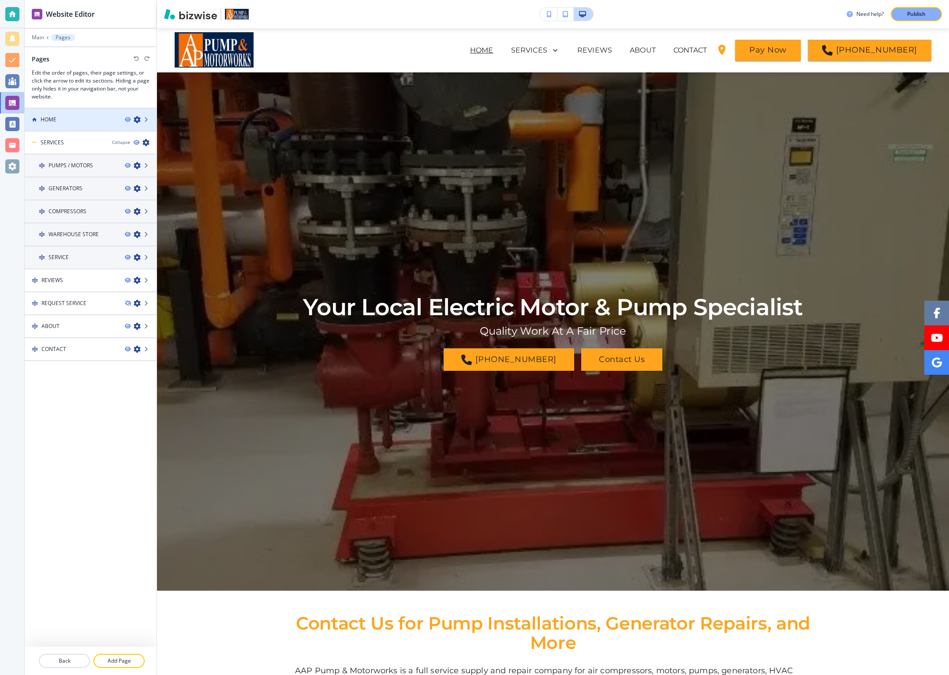
click at [58, 121] on div "HOME" at bounding box center [71, 120] width 93 height 8
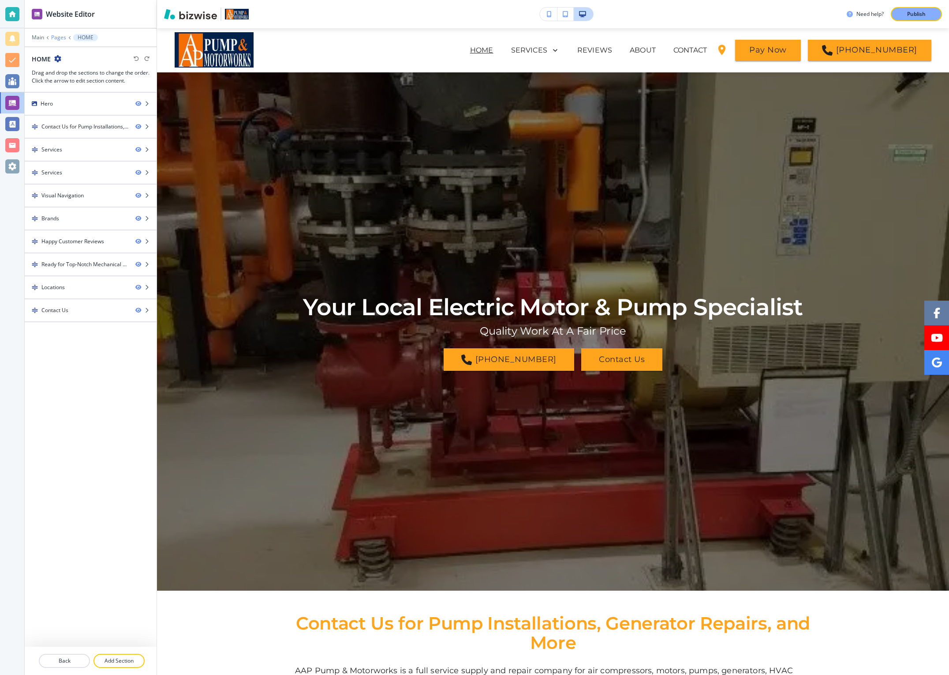
click at [60, 37] on p "Pages" at bounding box center [58, 37] width 15 height 6
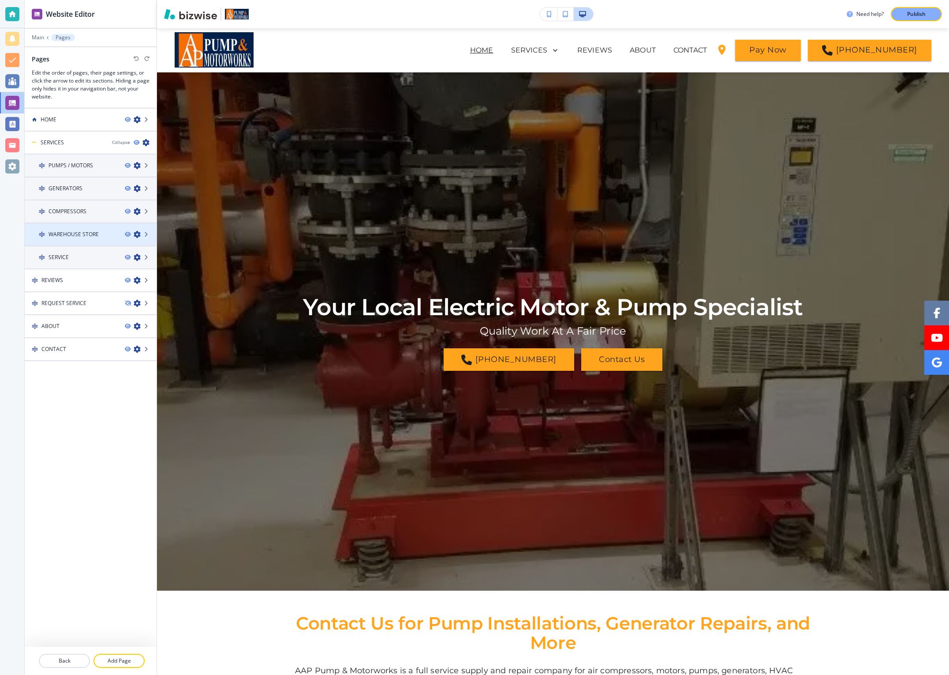
click at [62, 232] on h4 "WAREHOUSE STORE" at bounding box center [74, 234] width 50 height 8
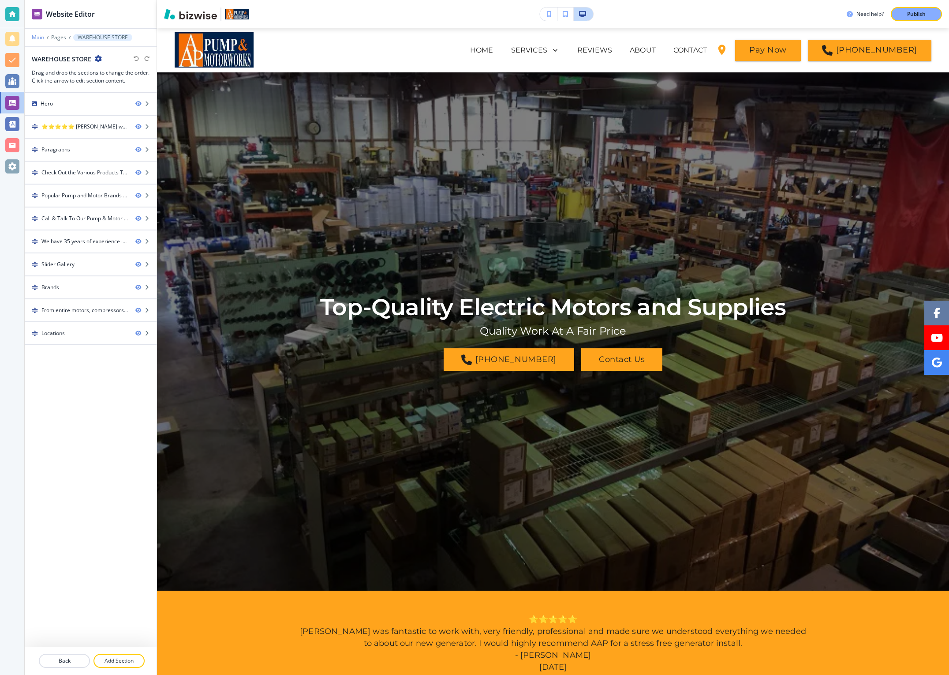
click at [37, 36] on p "Main" at bounding box center [38, 37] width 12 height 6
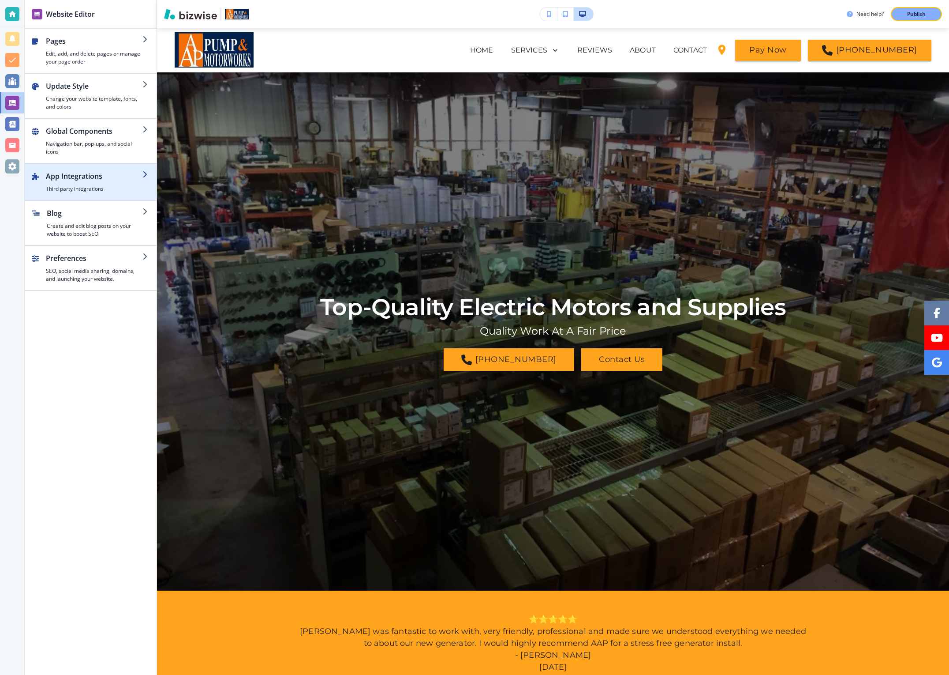
click at [70, 172] on h2 "App Integrations" at bounding box center [94, 176] width 97 height 11
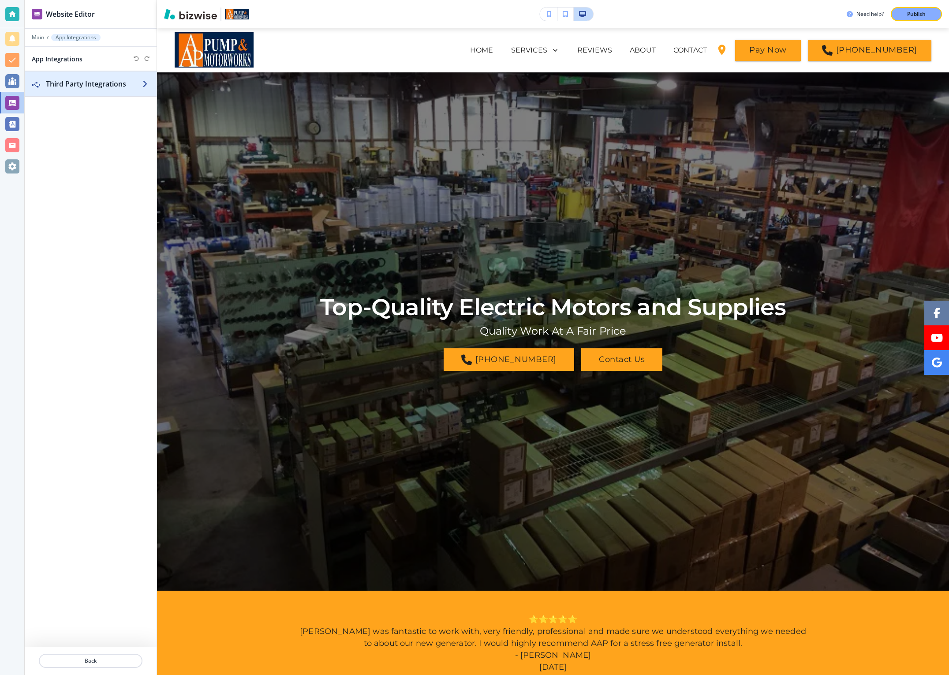
click at [68, 90] on div "button" at bounding box center [91, 92] width 132 height 7
click at [69, 94] on div "Embed 1" at bounding box center [73, 96] width 97 height 8
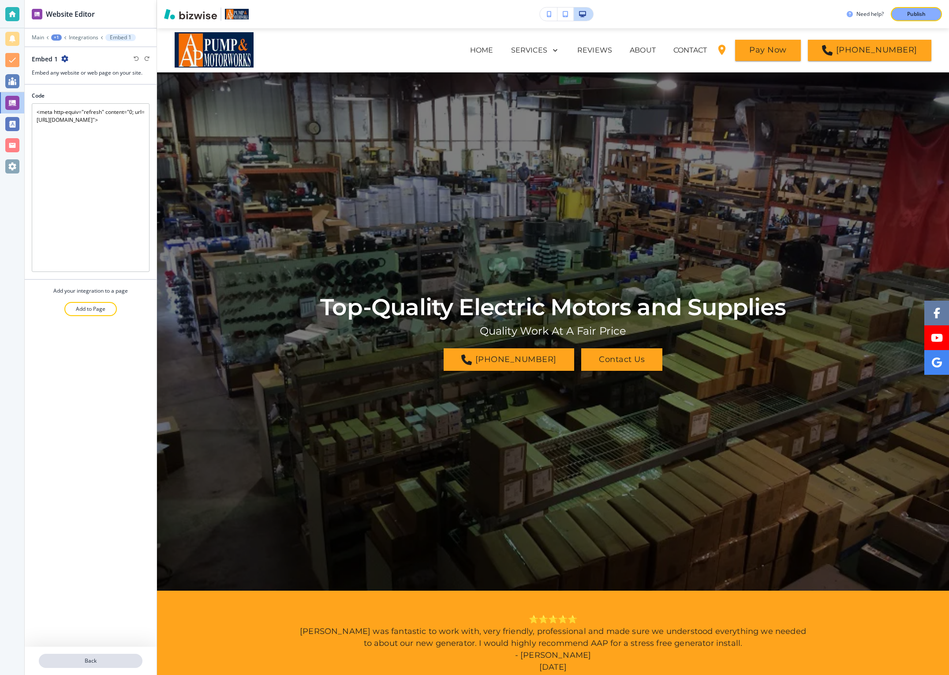
click at [86, 656] on p "Back" at bounding box center [91, 660] width 102 height 8
click at [82, 658] on p "Back" at bounding box center [91, 660] width 102 height 8
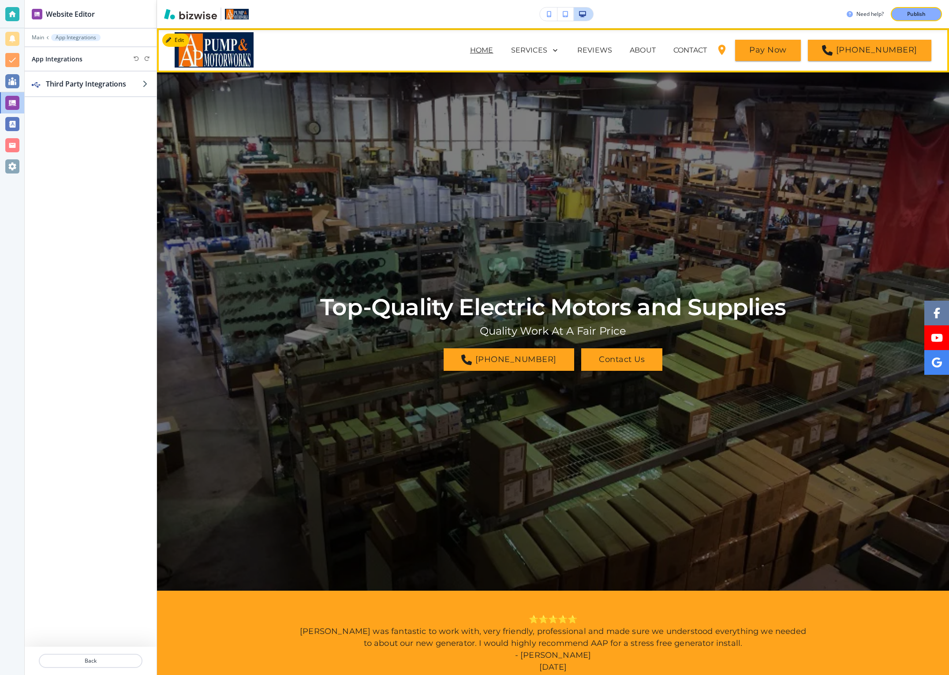
click at [494, 54] on p "HOME" at bounding box center [481, 50] width 23 height 11
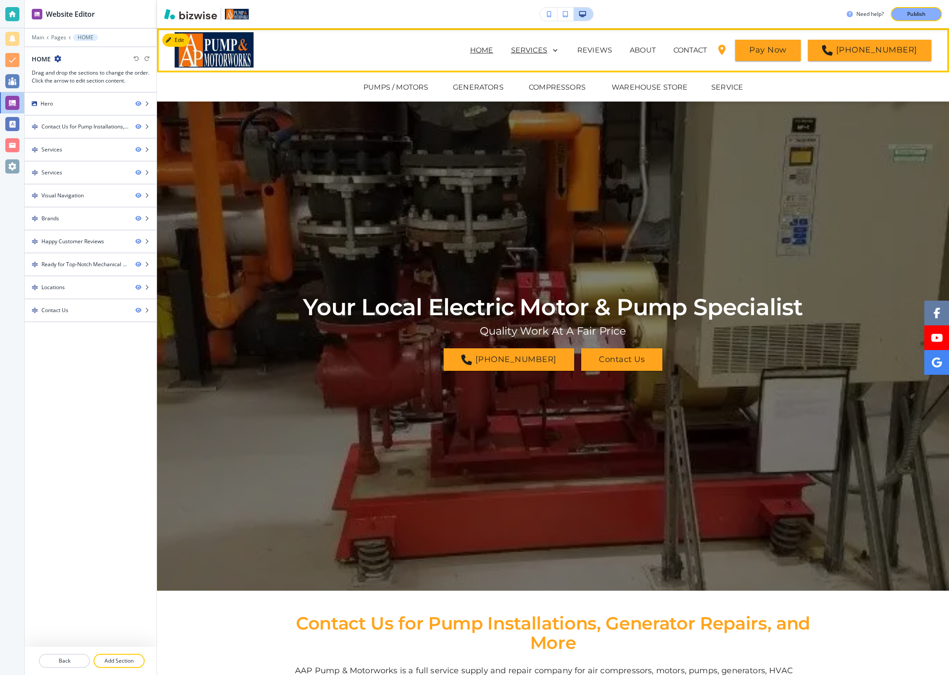
click at [541, 48] on p "SERVICES" at bounding box center [529, 50] width 36 height 11
click at [480, 86] on p "GENERATORS" at bounding box center [478, 87] width 51 height 11
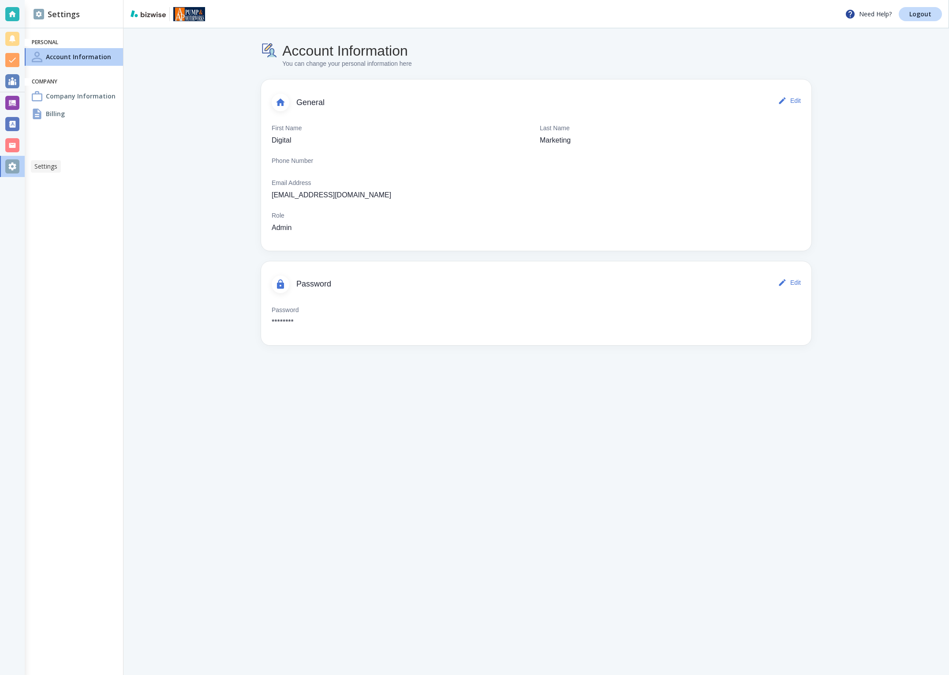
click at [10, 165] on div at bounding box center [12, 166] width 14 height 14
click at [11, 99] on div at bounding box center [12, 103] width 14 height 14
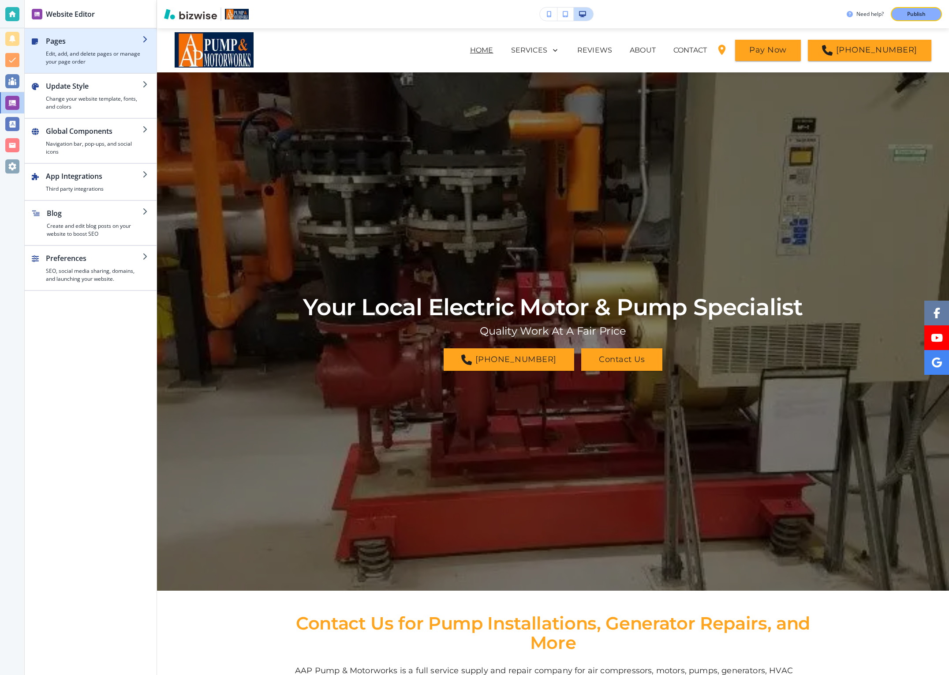
click at [55, 44] on h2 "Pages" at bounding box center [94, 41] width 97 height 11
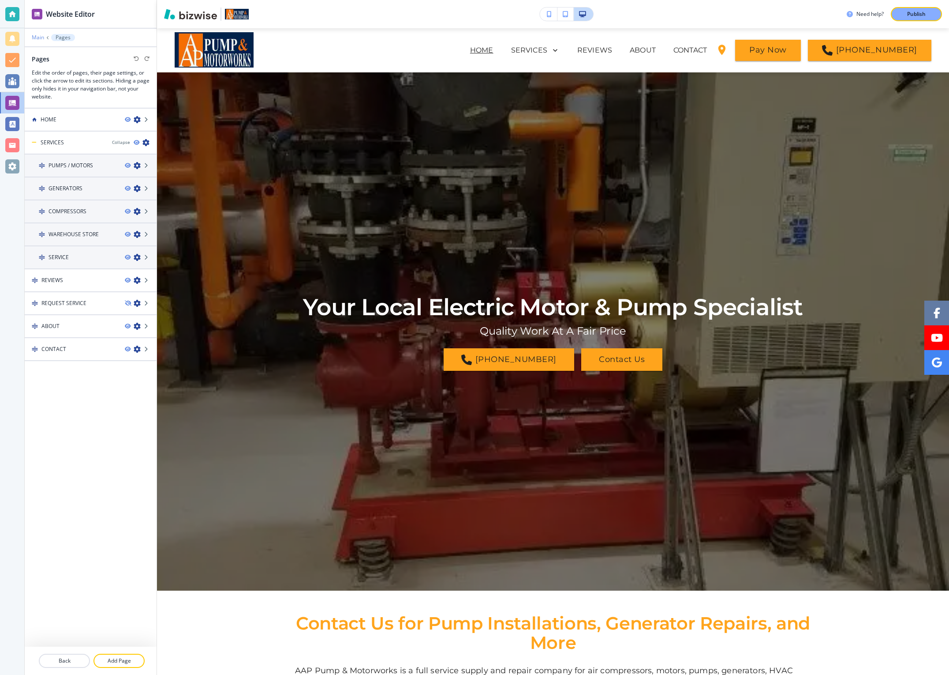
click at [38, 34] on p "Main" at bounding box center [38, 37] width 12 height 6
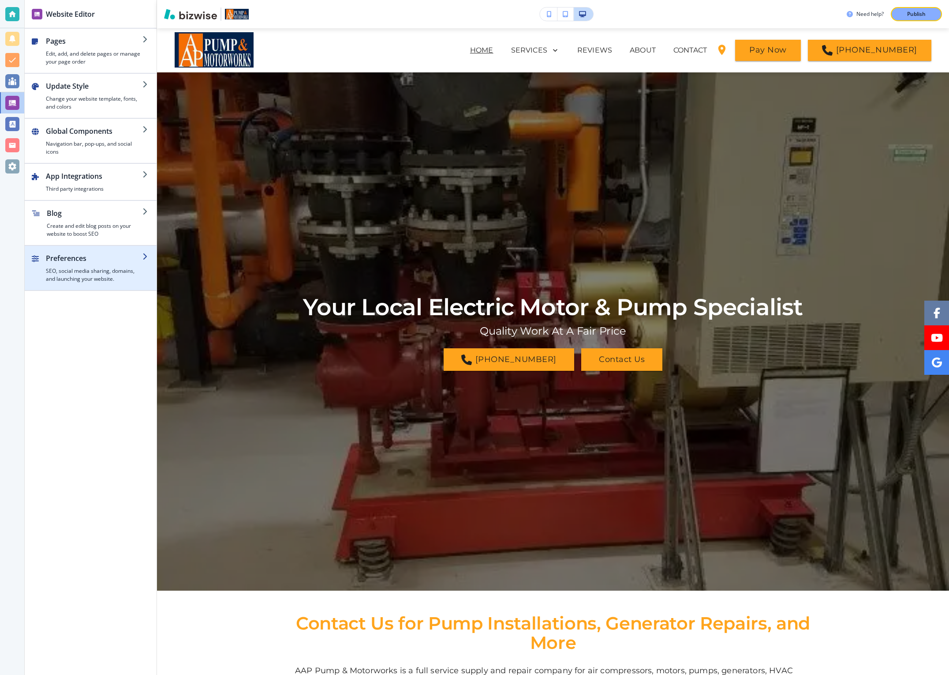
click at [70, 269] on h4 "SEO, social media sharing, domains, and launching your website." at bounding box center [94, 275] width 97 height 16
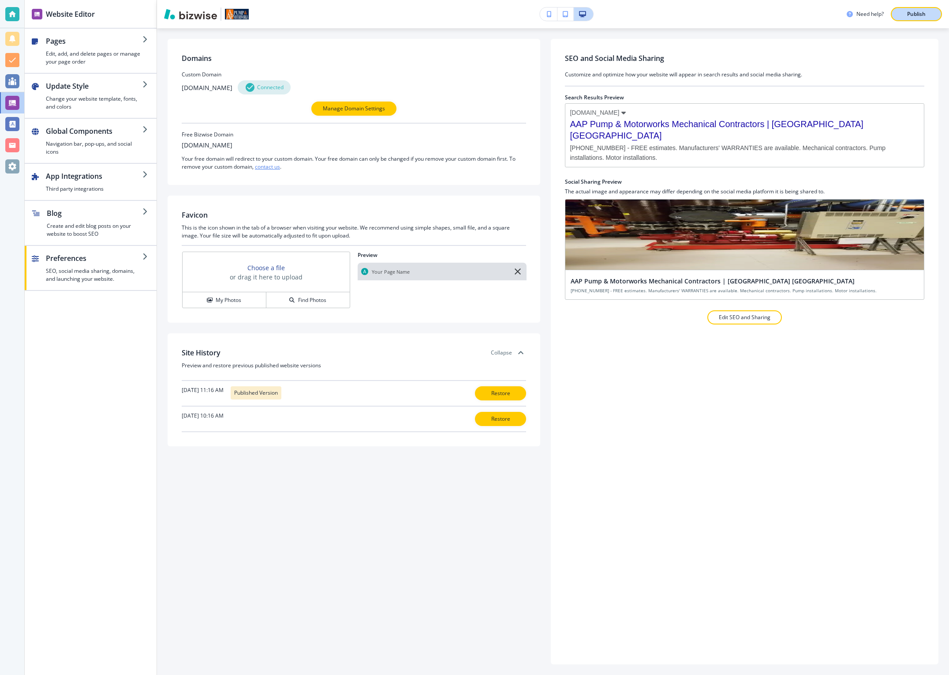
click at [919, 15] on p "Publish" at bounding box center [916, 14] width 19 height 8
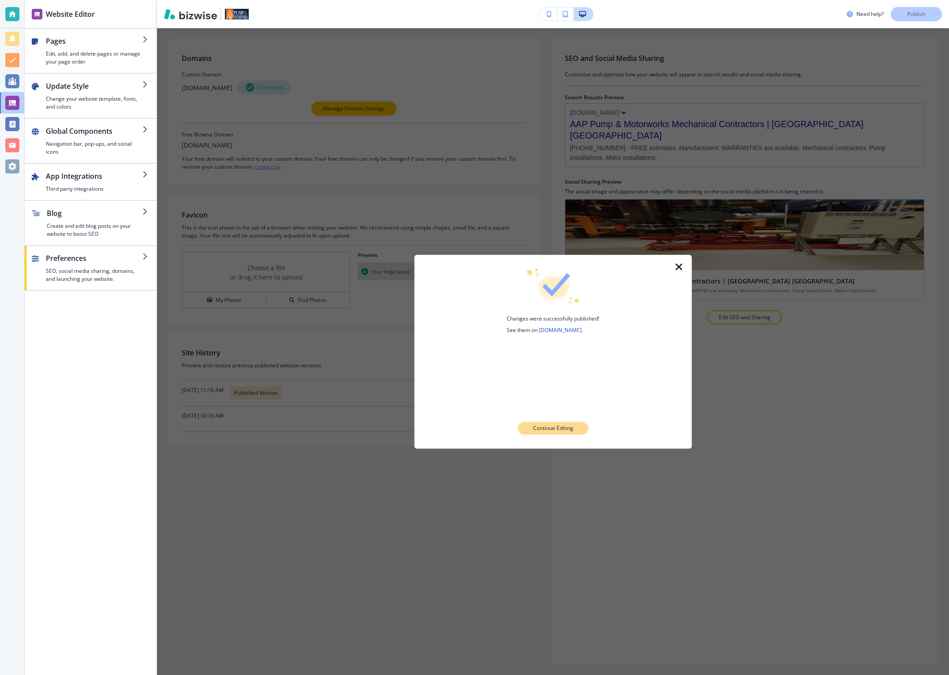
click at [558, 430] on p "Continue Editing" at bounding box center [553, 428] width 40 height 8
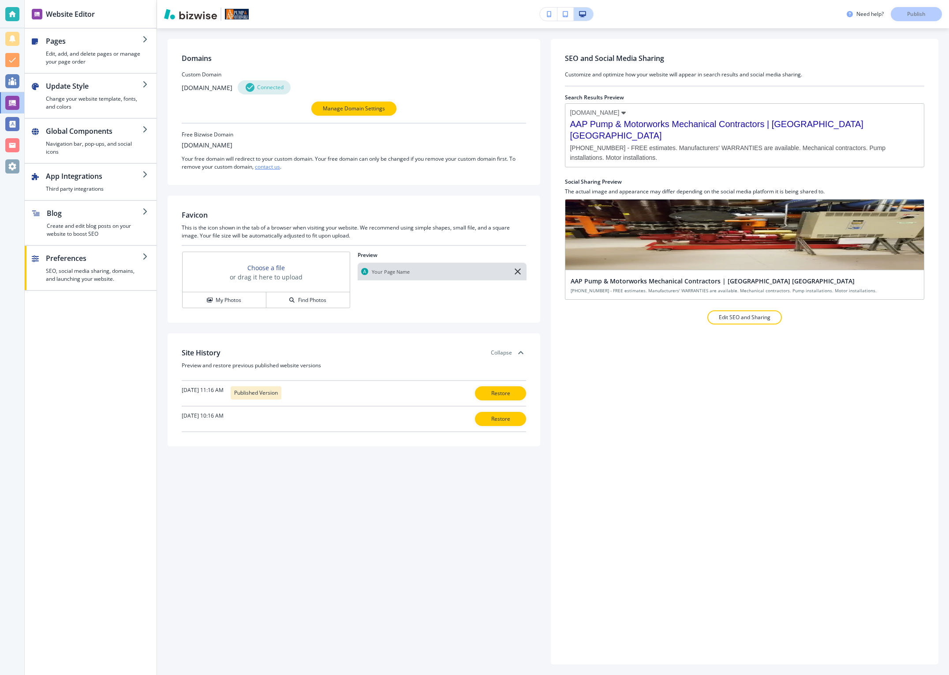
click at [446, 490] on div "Domains Custom Domain [DOMAIN_NAME] Connected Manage Domain Settings Free Bizwi…" at bounding box center [354, 351] width 373 height 625
click at [82, 224] on h4 "Create and edit blog posts on your website to boost SEO" at bounding box center [95, 230] width 96 height 16
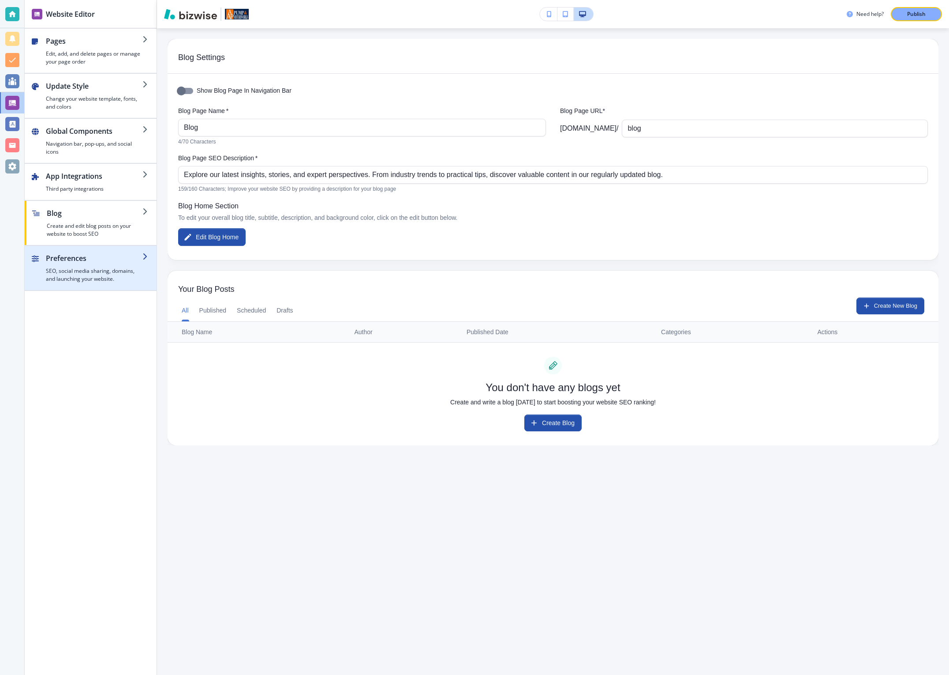
click at [84, 261] on h2 "Preferences" at bounding box center [94, 258] width 97 height 11
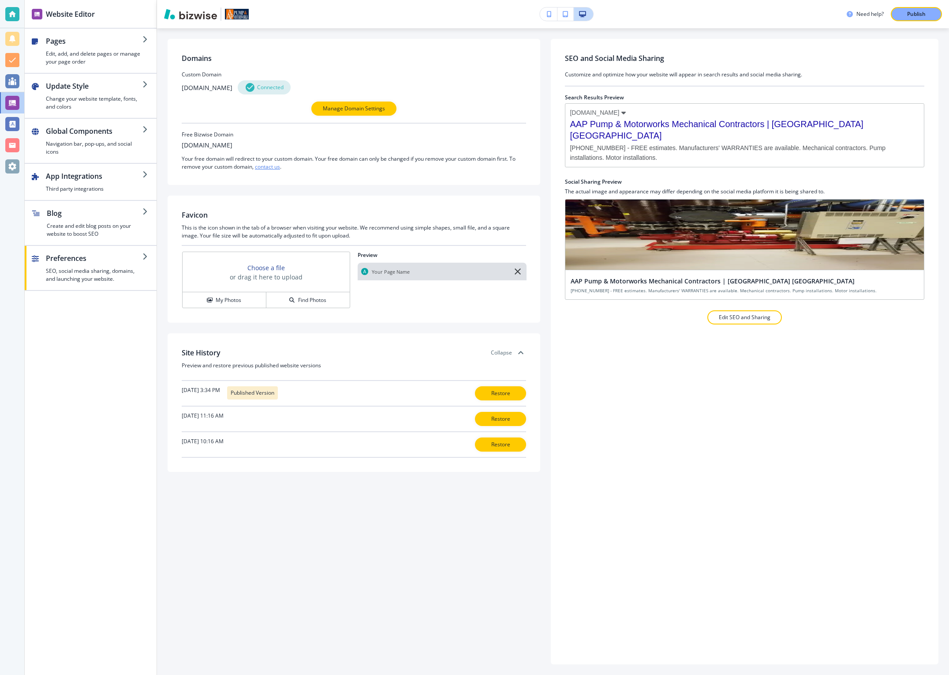
click at [60, 372] on div "Pages Edit, add, and delete pages or manage your page order Update Style Change…" at bounding box center [91, 352] width 132 height 646
